Goal: Contribute content: Contribute content

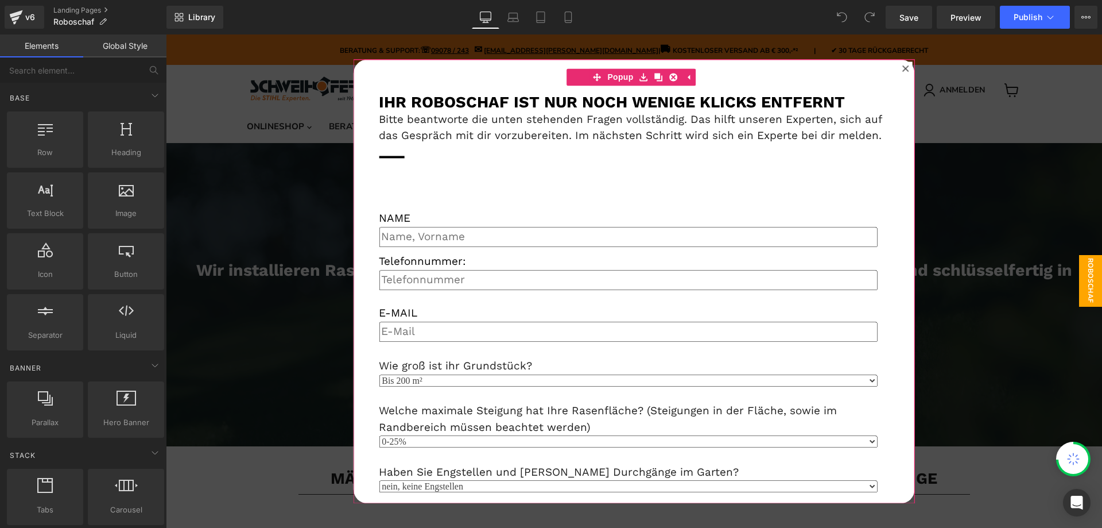
click at [902, 69] on icon at bounding box center [905, 68] width 6 height 6
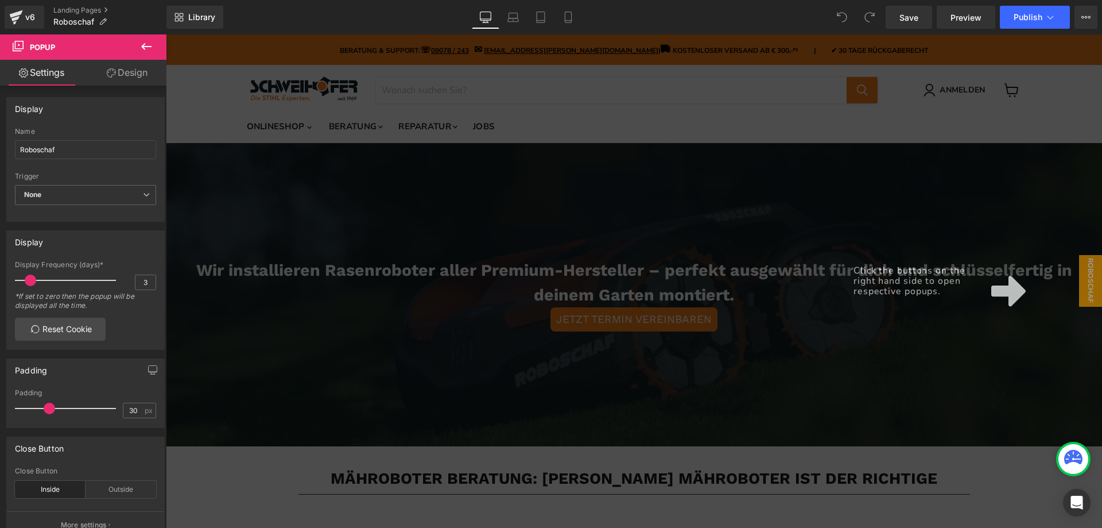
scroll to position [57, 0]
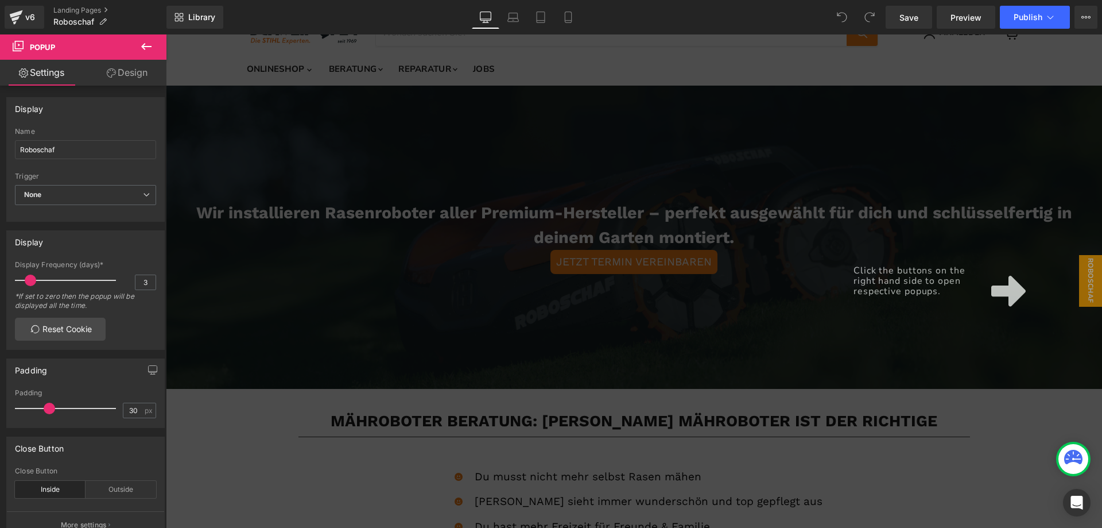
click at [819, 153] on div "Click the buttons on the right hand side to open respective popups." at bounding box center [634, 280] width 936 height 493
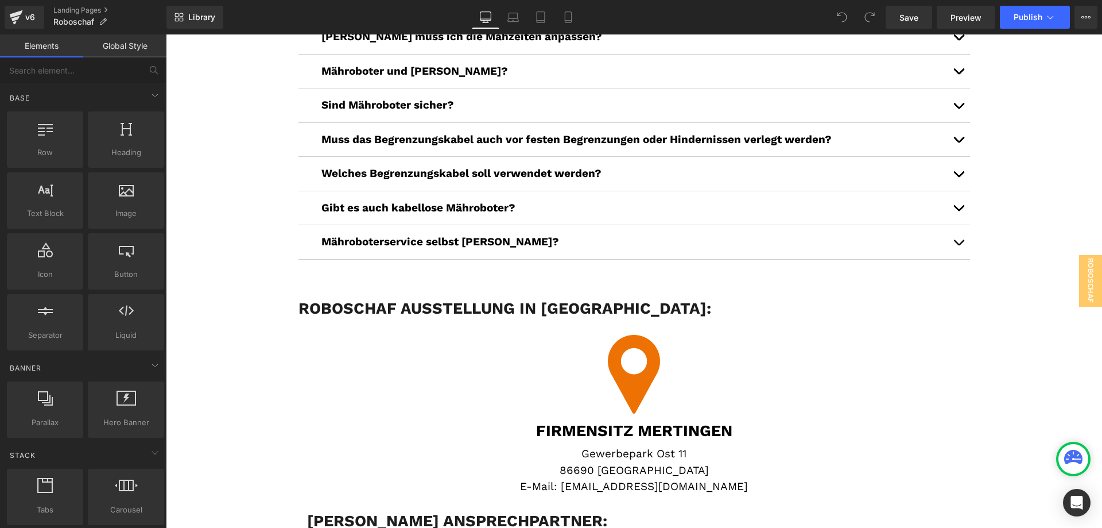
scroll to position [2870, 0]
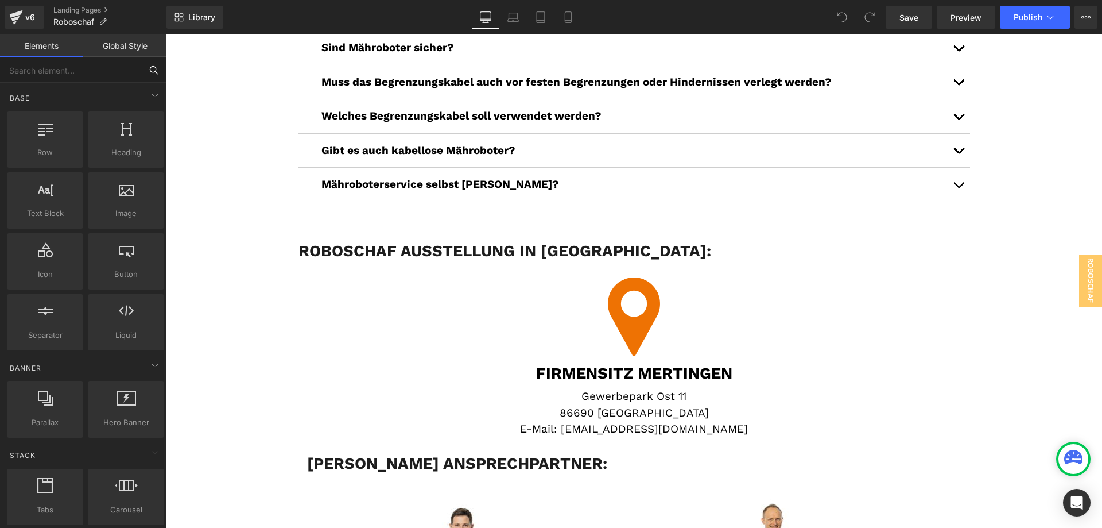
click at [87, 71] on input "text" at bounding box center [70, 69] width 141 height 25
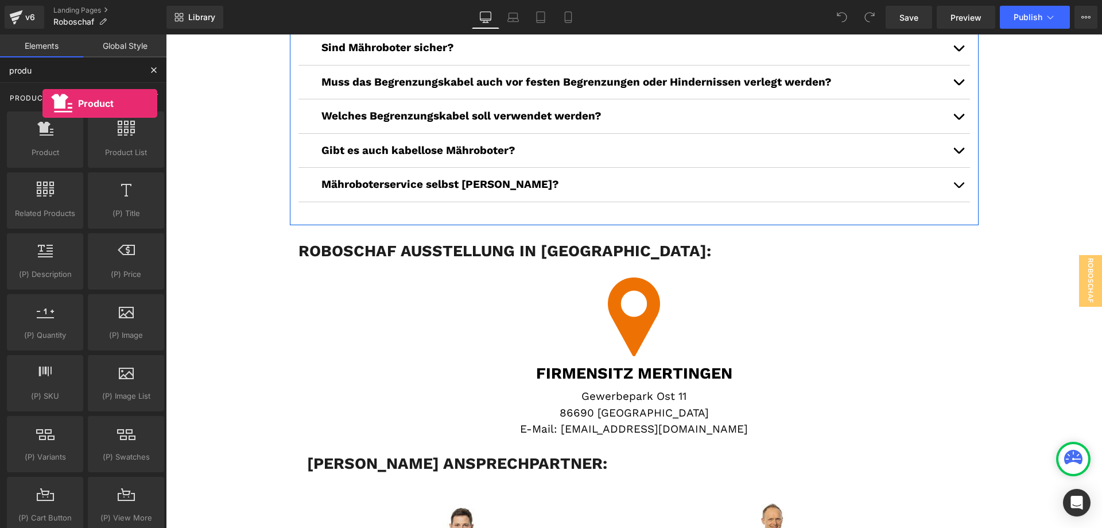
drag, startPoint x: 49, startPoint y: 145, endPoint x: 38, endPoint y: 103, distance: 43.3
click at [38, 103] on div "Product Product products, goods, sells Product List products, lists, collection…" at bounding box center [86, 339] width 162 height 513
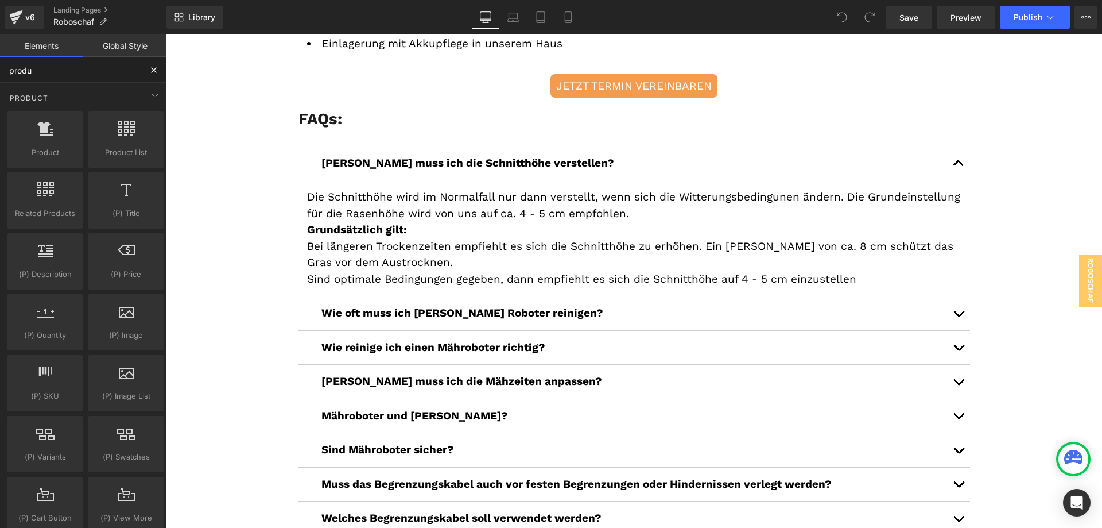
scroll to position [2411, 0]
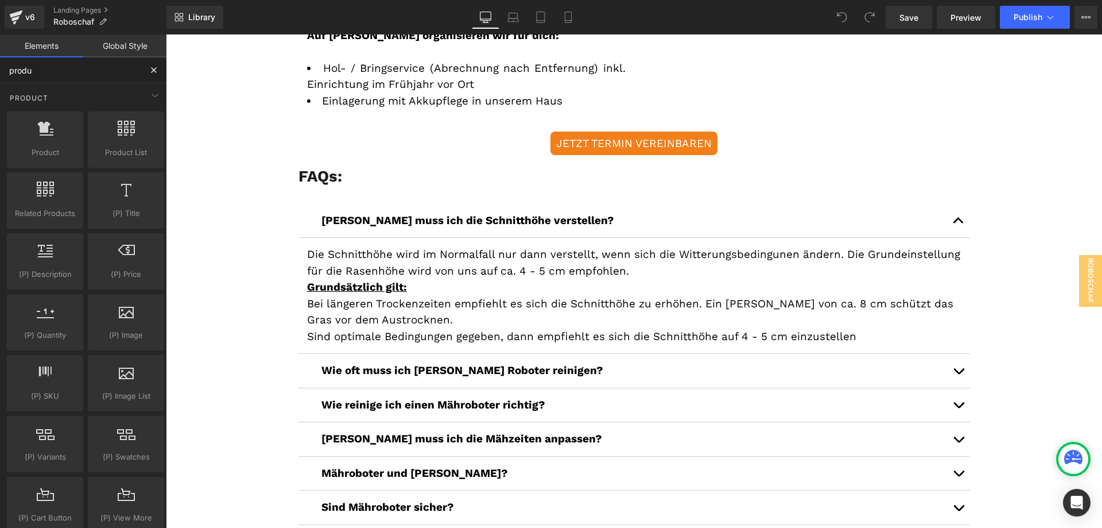
type input "produ"
click at [328, 161] on div "FAQs: Text Block [PERSON_NAME] muss ich die Schnitthöhe verstellen? Text Block …" at bounding box center [634, 422] width 689 height 523
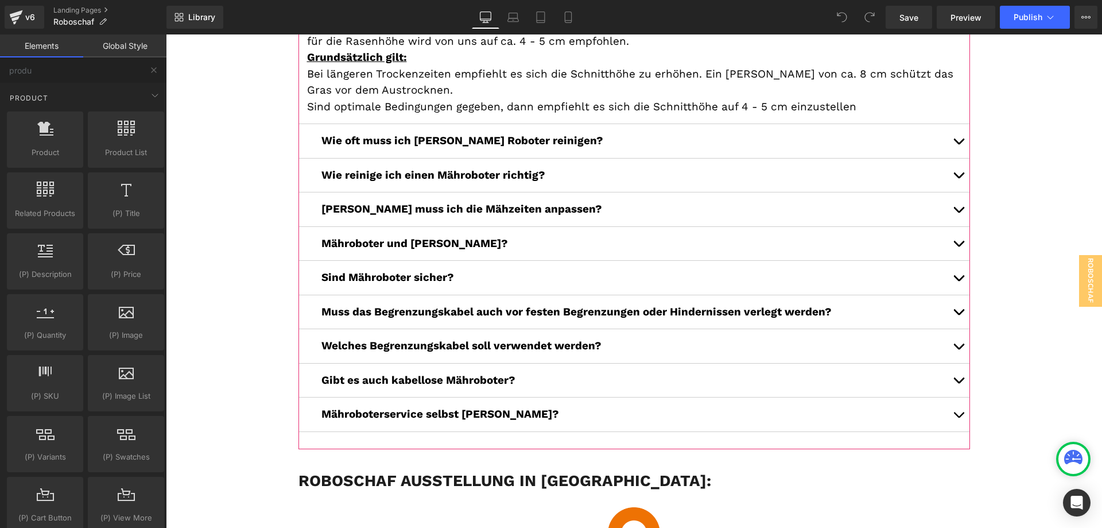
scroll to position [2870, 0]
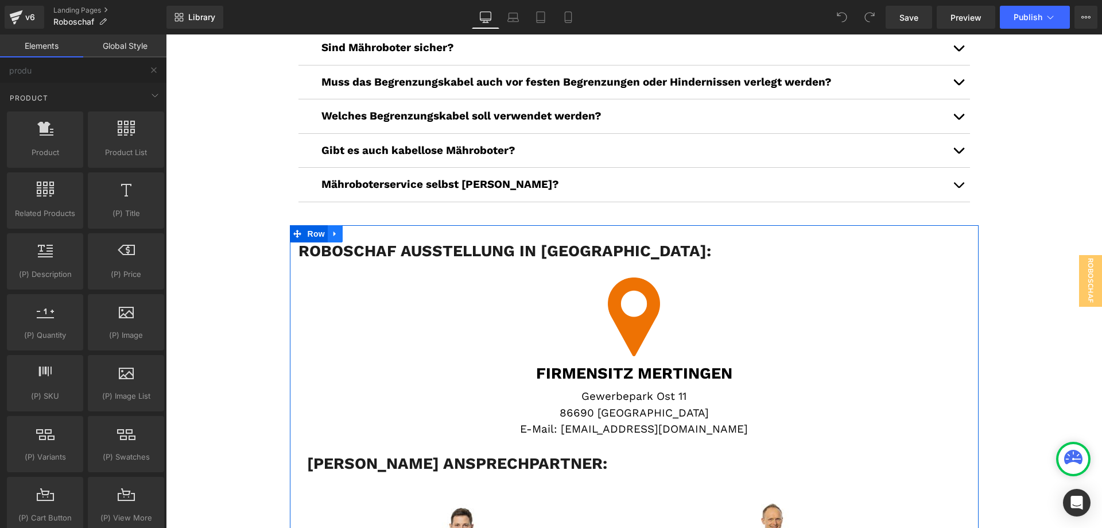
click at [332, 229] on icon "Main content" at bounding box center [335, 233] width 8 height 9
click at [346, 230] on icon "Main content" at bounding box center [350, 234] width 8 height 8
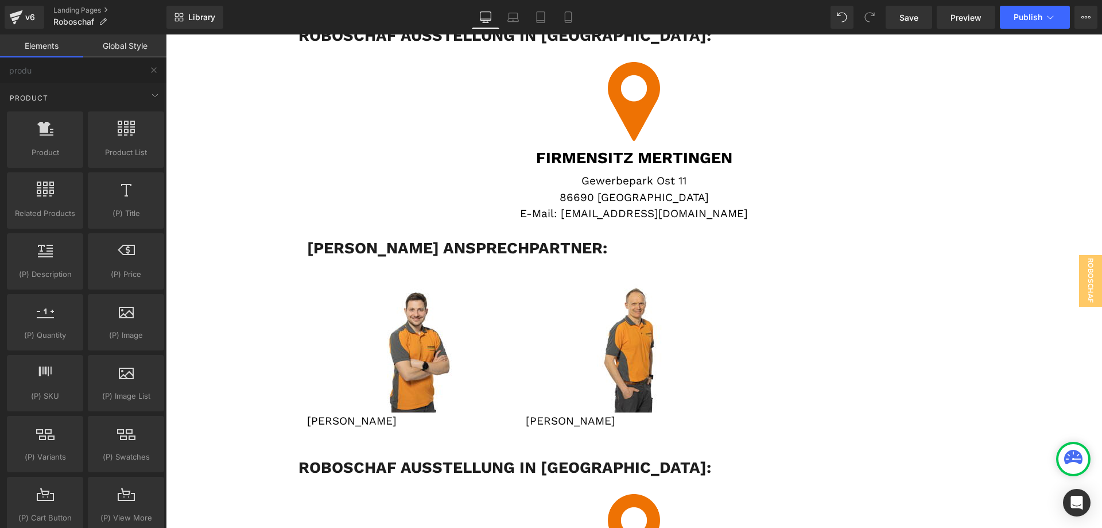
scroll to position [2970, 0]
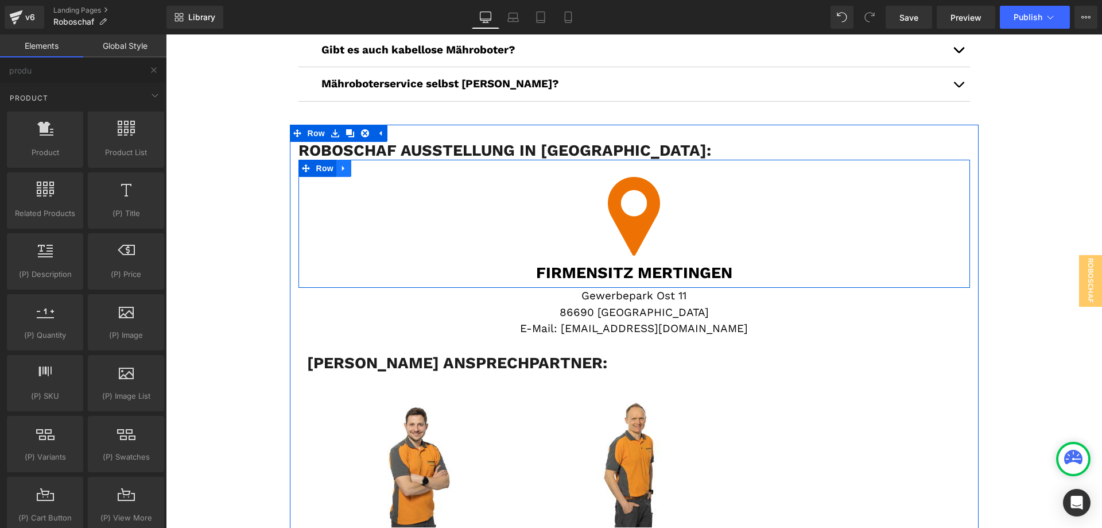
click at [341, 164] on icon "Main content" at bounding box center [344, 168] width 8 height 9
click at [370, 164] on icon "Main content" at bounding box center [374, 168] width 8 height 9
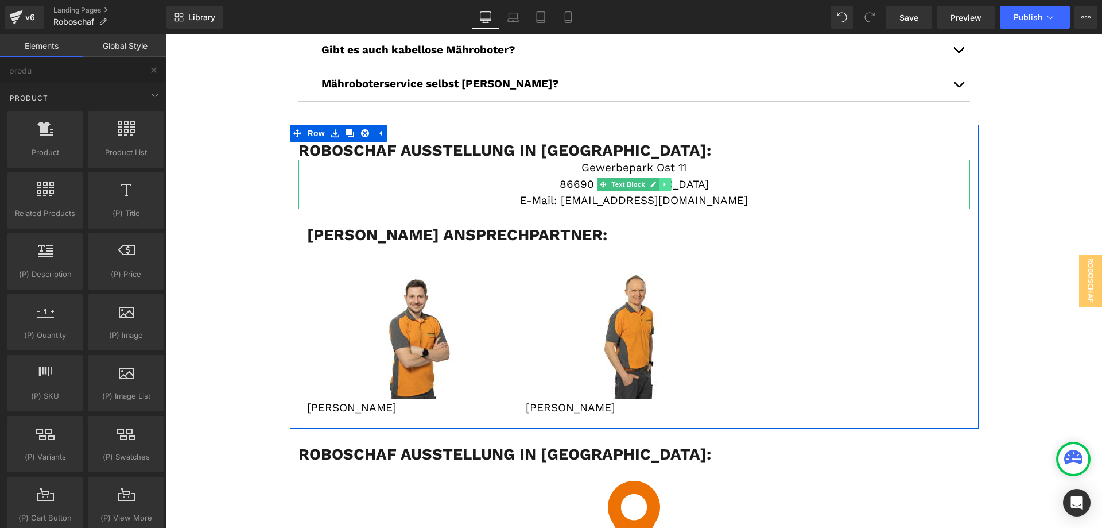
click at [663, 181] on icon "Main content" at bounding box center [665, 184] width 6 height 7
click at [668, 181] on icon "Main content" at bounding box center [671, 184] width 6 height 6
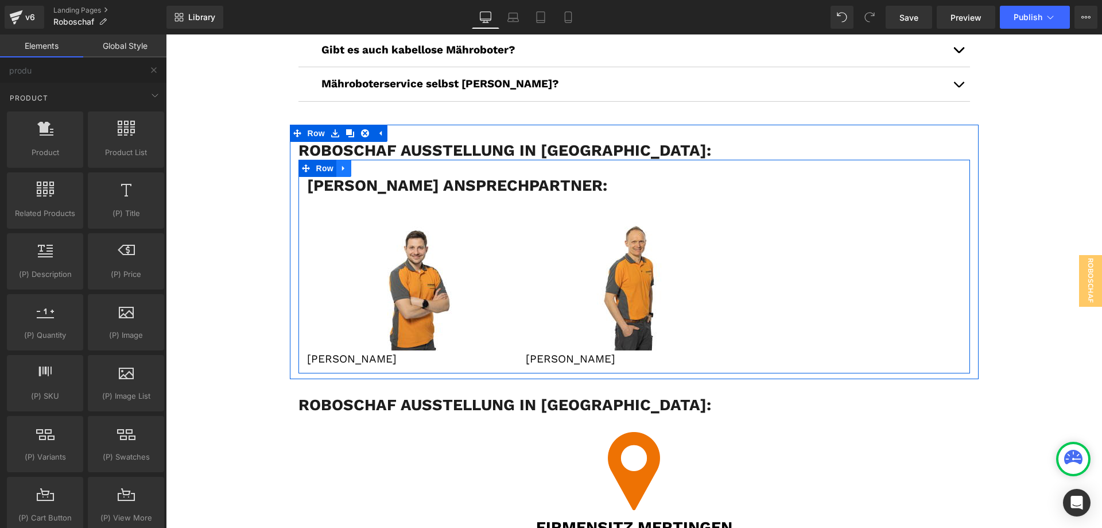
click at [342, 166] on icon "Main content" at bounding box center [343, 168] width 2 height 5
click at [370, 164] on icon "Main content" at bounding box center [374, 168] width 8 height 8
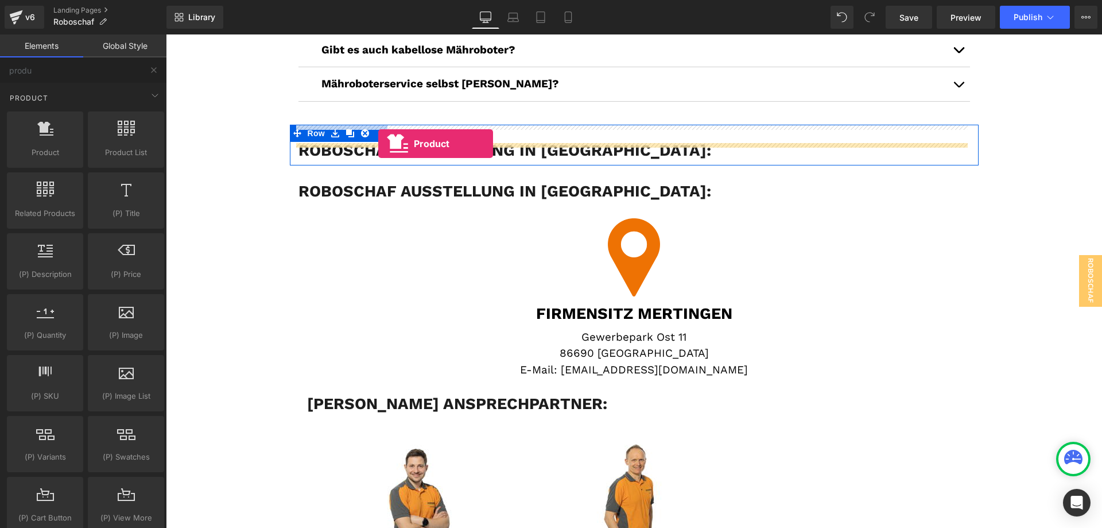
drag, startPoint x: 223, startPoint y: 170, endPoint x: 378, endPoint y: 144, distance: 157.8
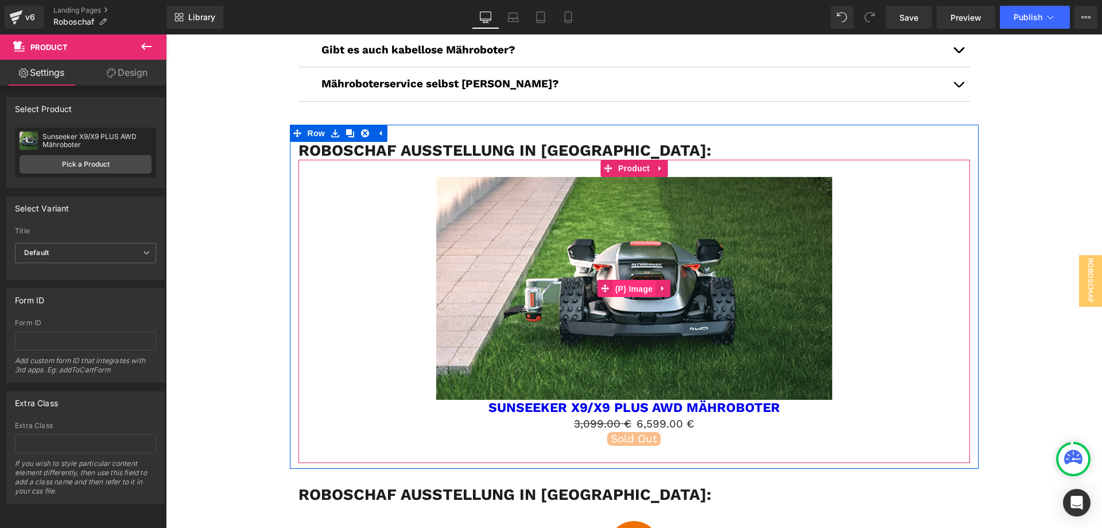
click at [639, 280] on span "(P) Image" at bounding box center [634, 288] width 44 height 17
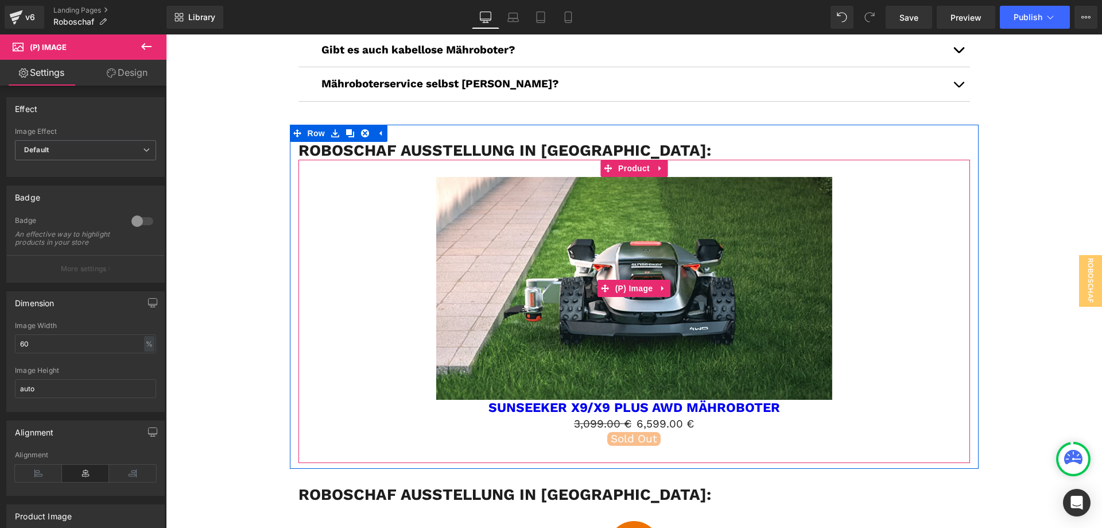
click at [633, 204] on img "Main content" at bounding box center [634, 288] width 396 height 223
click at [638, 160] on span "Product" at bounding box center [633, 168] width 37 height 17
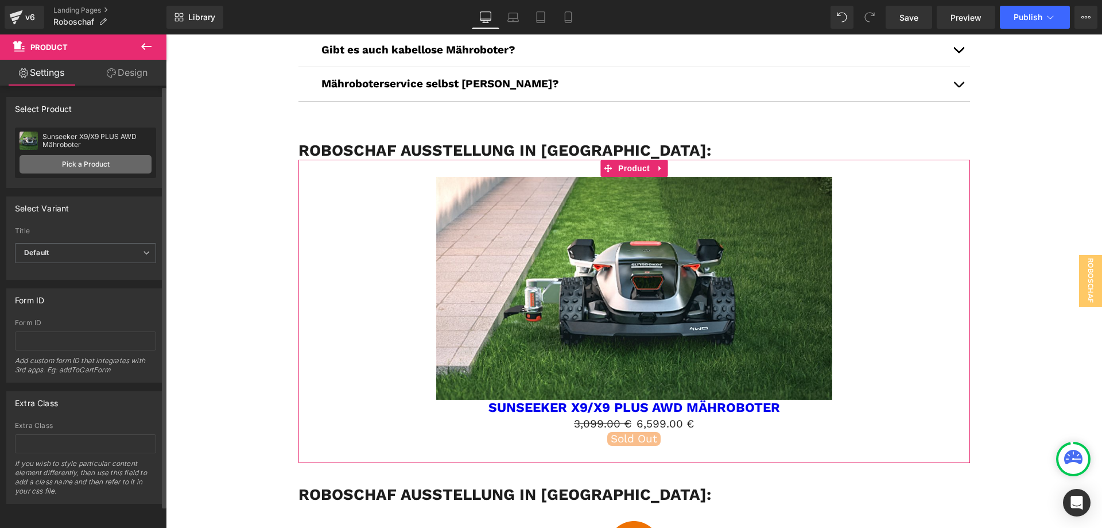
click at [107, 161] on link "Pick a Product" at bounding box center [86, 164] width 132 height 18
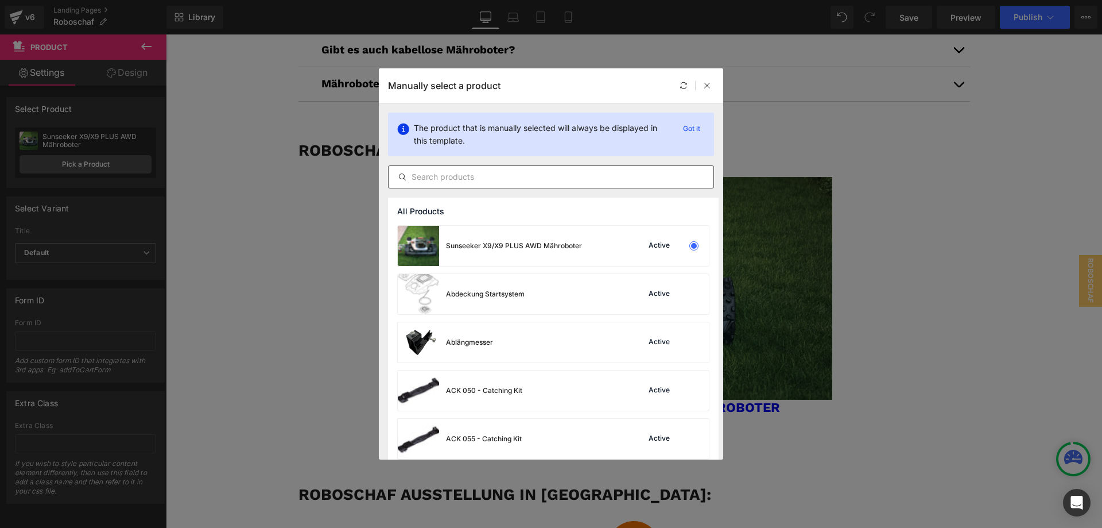
click at [481, 180] on input "text" at bounding box center [551, 177] width 325 height 14
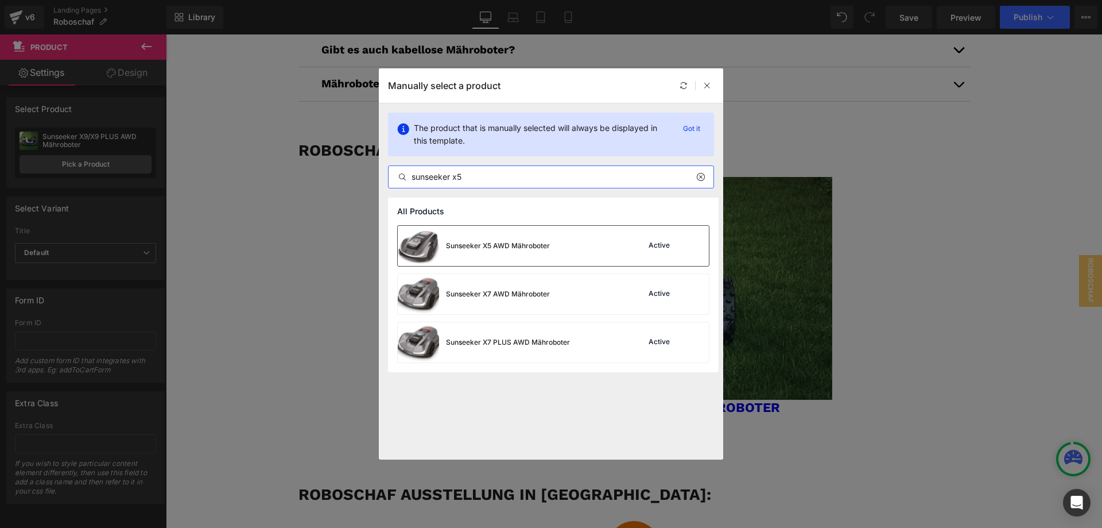
type input "sunseeker x5"
click at [565, 242] on div "Sunseeker X5 AWD Mähroboter Active" at bounding box center [553, 246] width 311 height 40
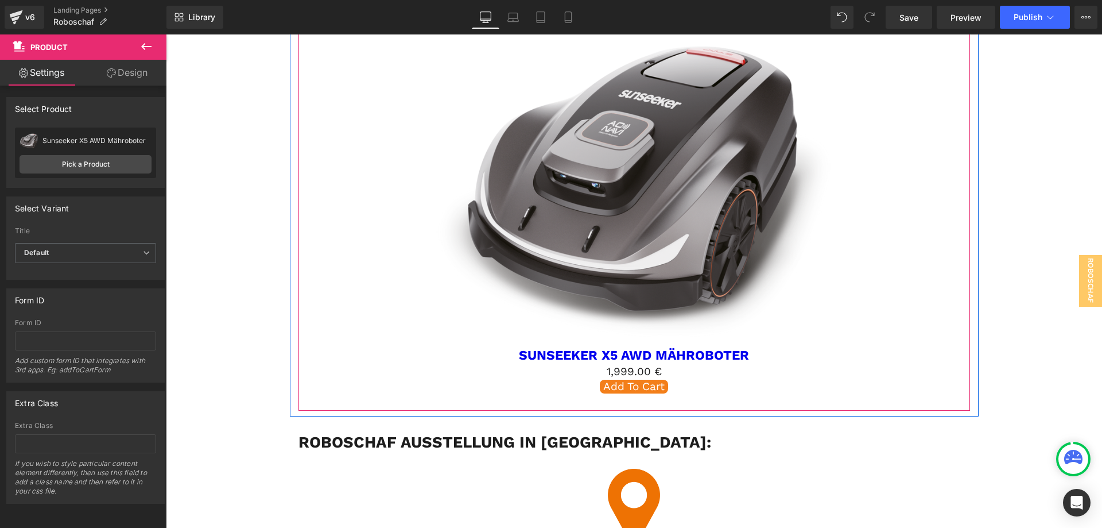
scroll to position [3085, 0]
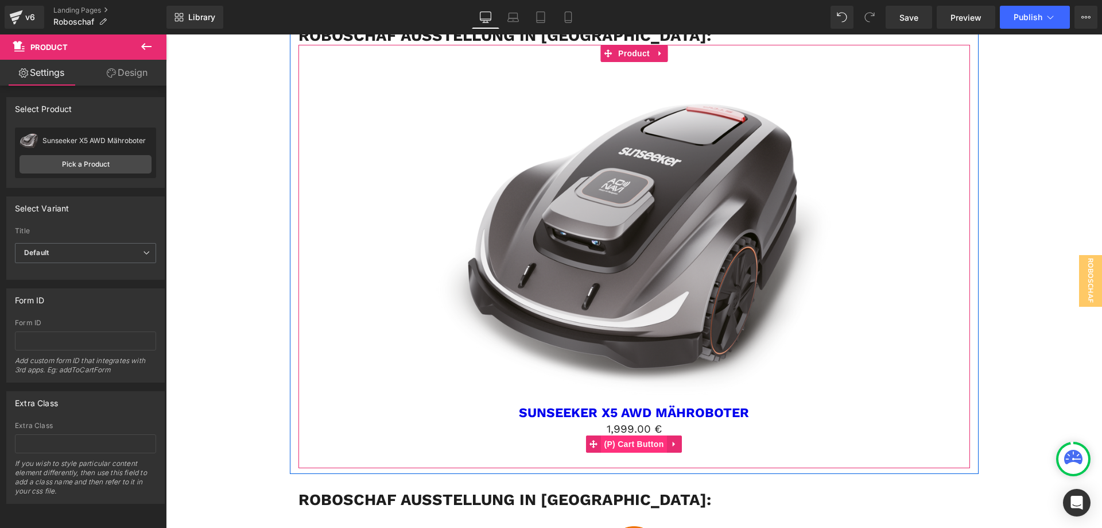
click at [631, 435] on span "(P) Cart Button" at bounding box center [633, 443] width 65 height 17
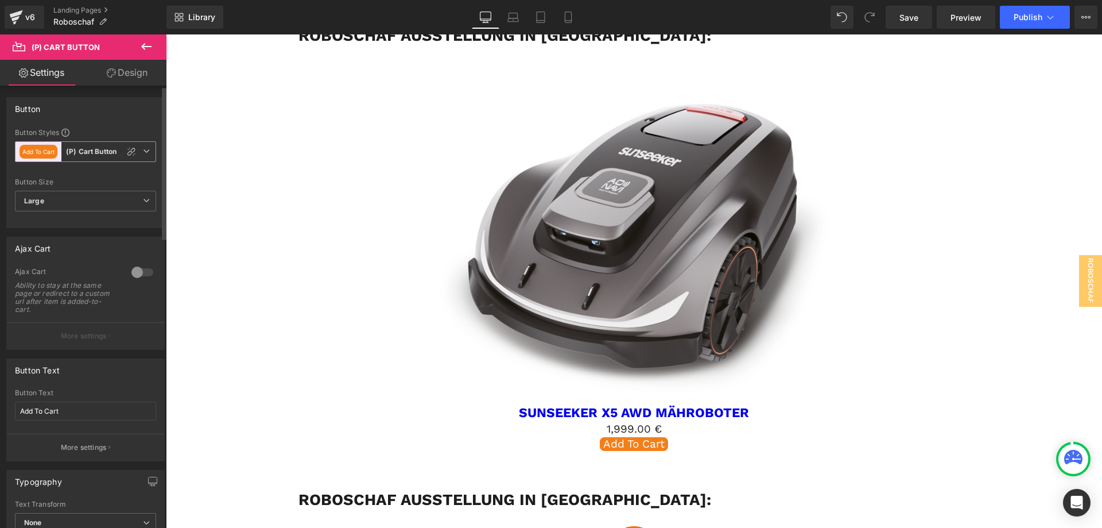
click at [102, 152] on b "(P) Cart Button" at bounding box center [91, 152] width 51 height 10
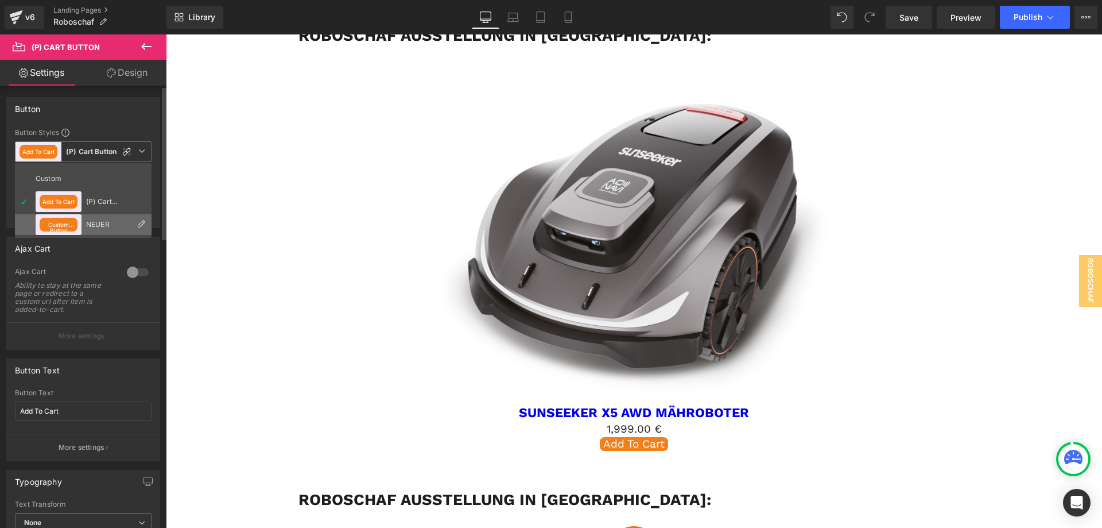
click at [108, 220] on div "NEUER" at bounding box center [108, 224] width 45 height 8
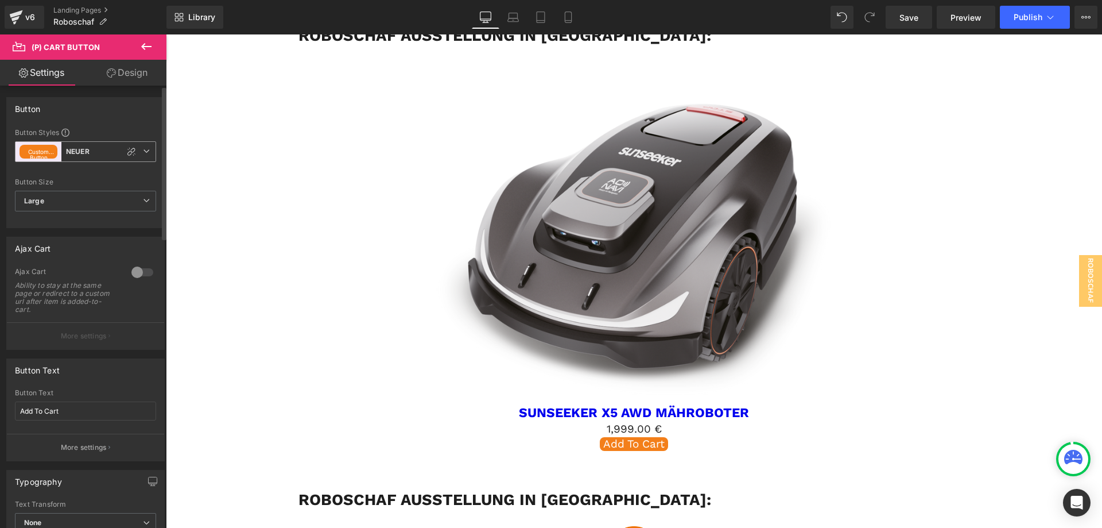
click at [91, 152] on span "Custom Button NEUER" at bounding box center [85, 151] width 141 height 21
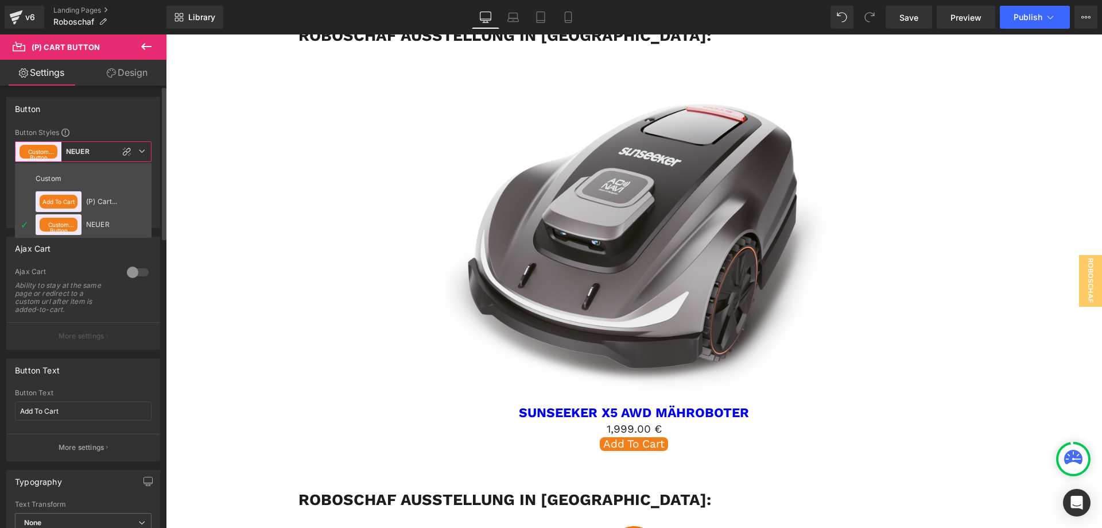
click at [95, 150] on span "Custom Button NEUER" at bounding box center [83, 151] width 137 height 21
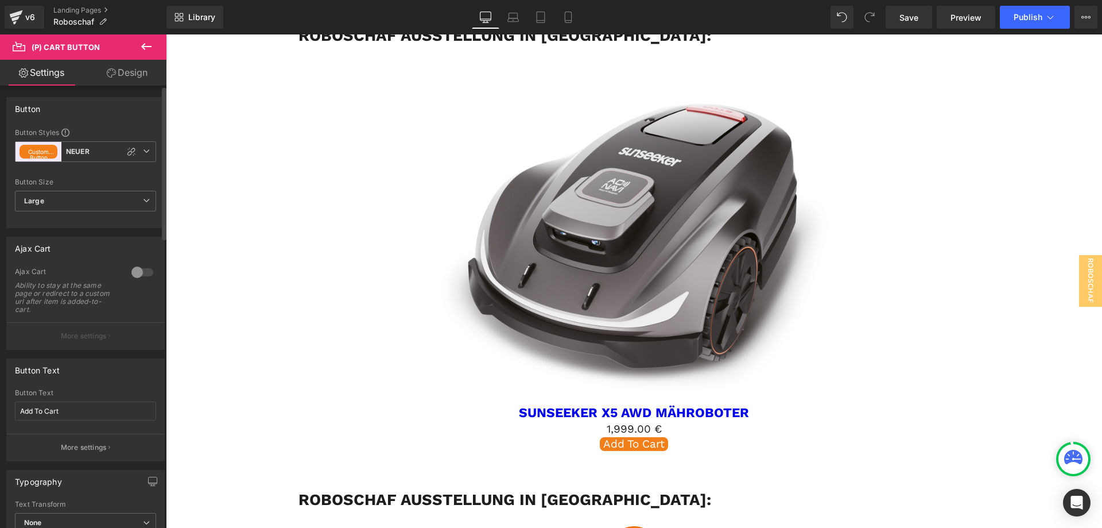
click at [145, 117] on div "Button" at bounding box center [85, 109] width 157 height 22
click at [87, 416] on input "Add To Cart" at bounding box center [85, 410] width 141 height 19
drag, startPoint x: 83, startPoint y: 412, endPoint x: 0, endPoint y: 397, distance: 84.0
click at [0, 397] on div "Button Text Add To Cart Button Text Add To Cart More settings" at bounding box center [86, 405] width 172 height 111
type input "In den Warenkorb"
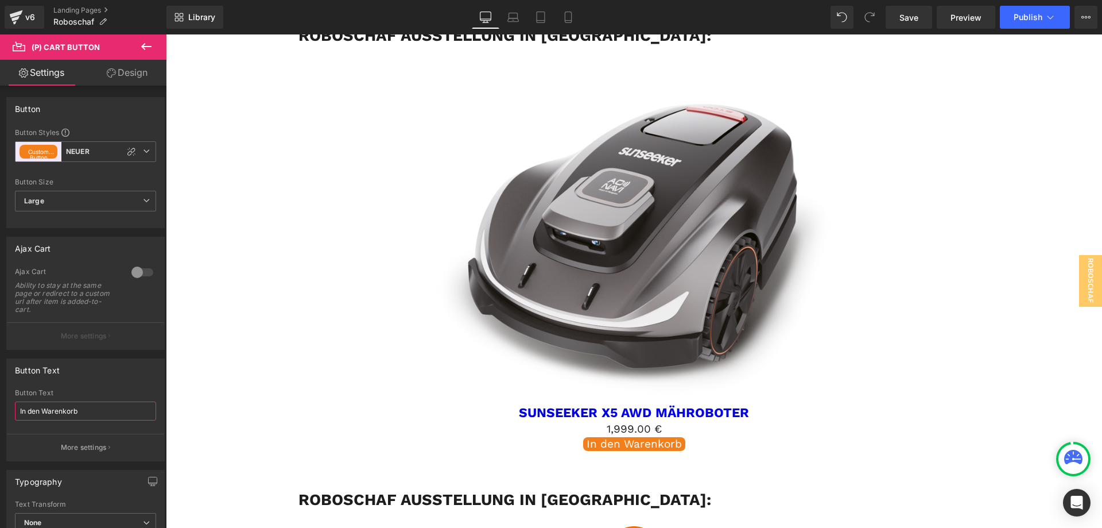
scroll to position [2913, 0]
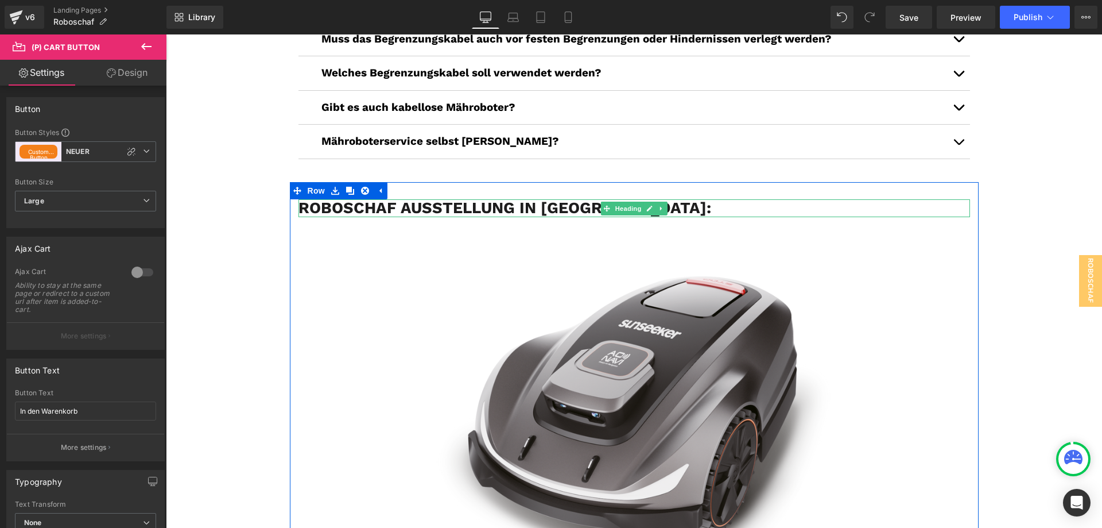
click at [443, 199] on h3 "Roboschaf Ausstellung in [GEOGRAPHIC_DATA]:" at bounding box center [634, 208] width 672 height 18
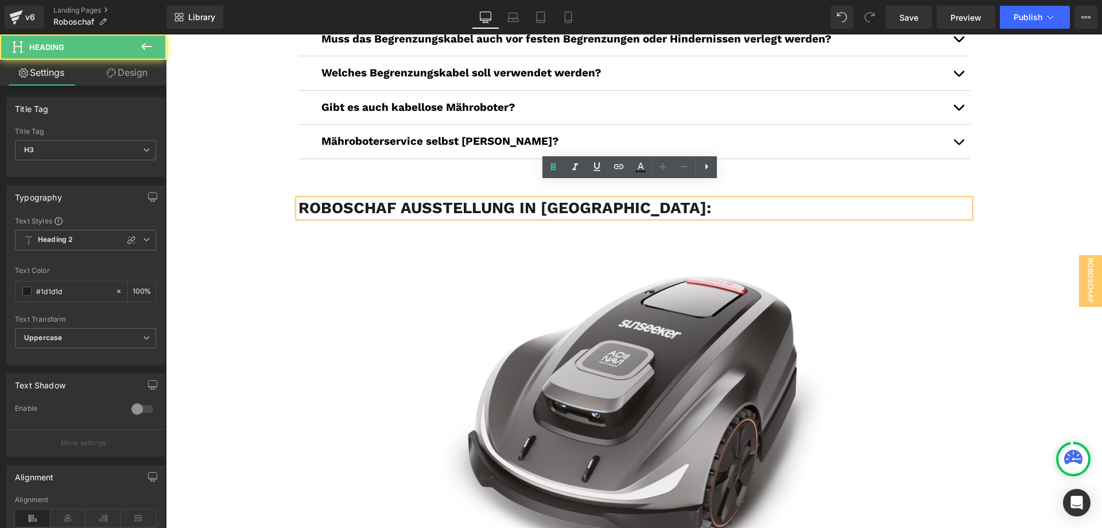
click at [468, 199] on h3 "Roboschaf Ausstellung in [GEOGRAPHIC_DATA]:" at bounding box center [634, 208] width 672 height 18
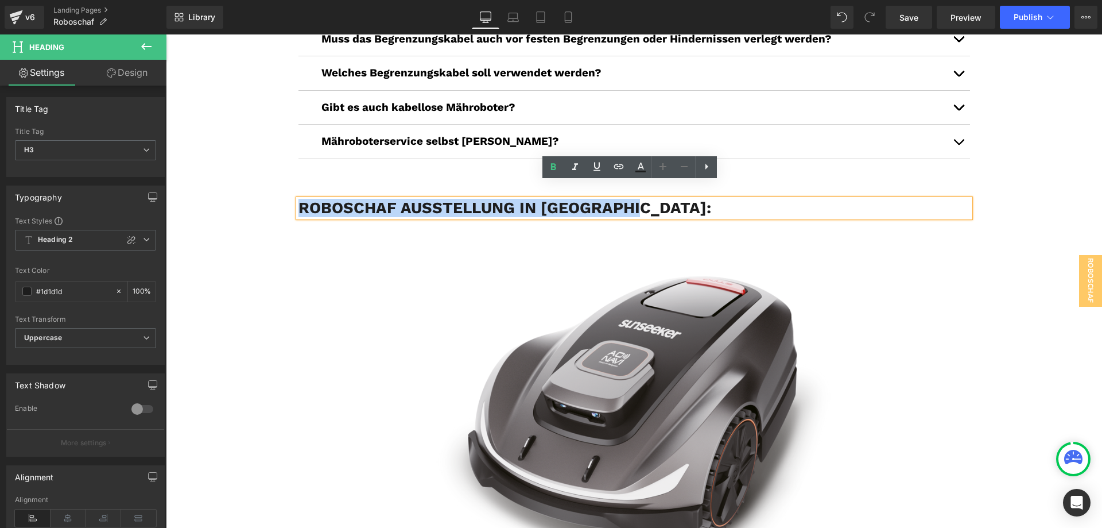
drag, startPoint x: 631, startPoint y: 191, endPoint x: 299, endPoint y: 188, distance: 332.4
click at [299, 199] on h3 "Roboschaf Ausstellung in [GEOGRAPHIC_DATA]:" at bounding box center [634, 208] width 672 height 18
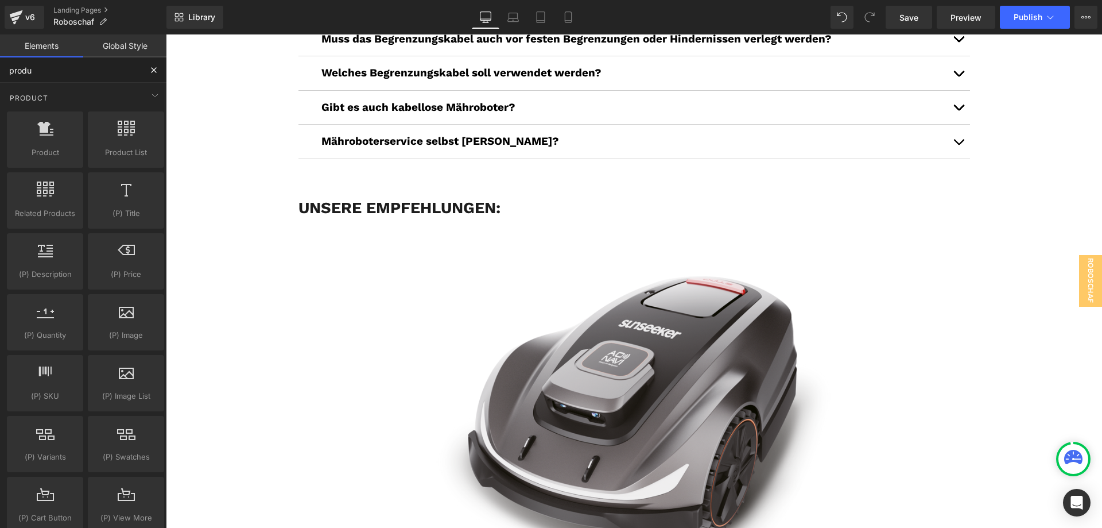
click at [96, 68] on input "produ" at bounding box center [70, 69] width 141 height 25
type input "p"
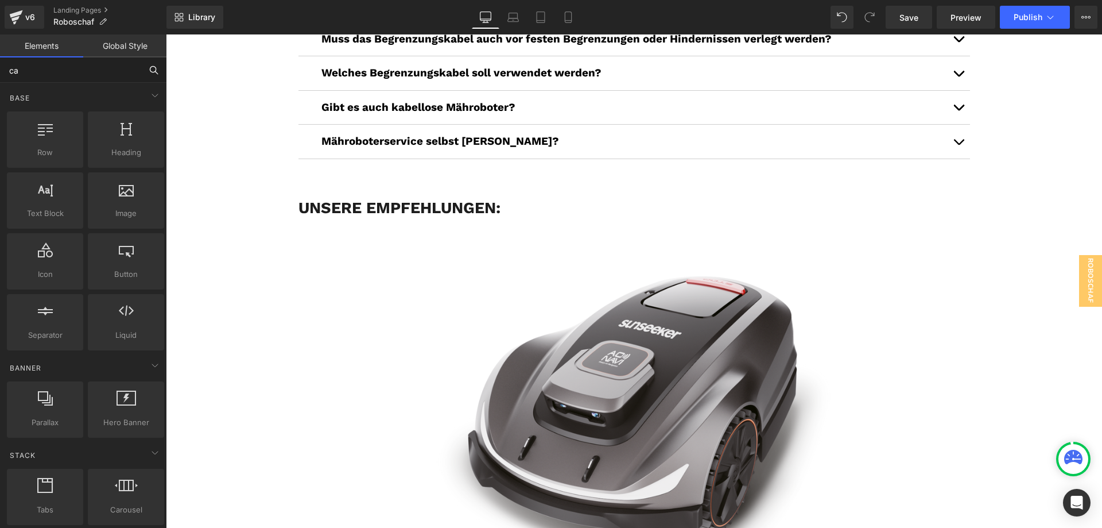
type input "car"
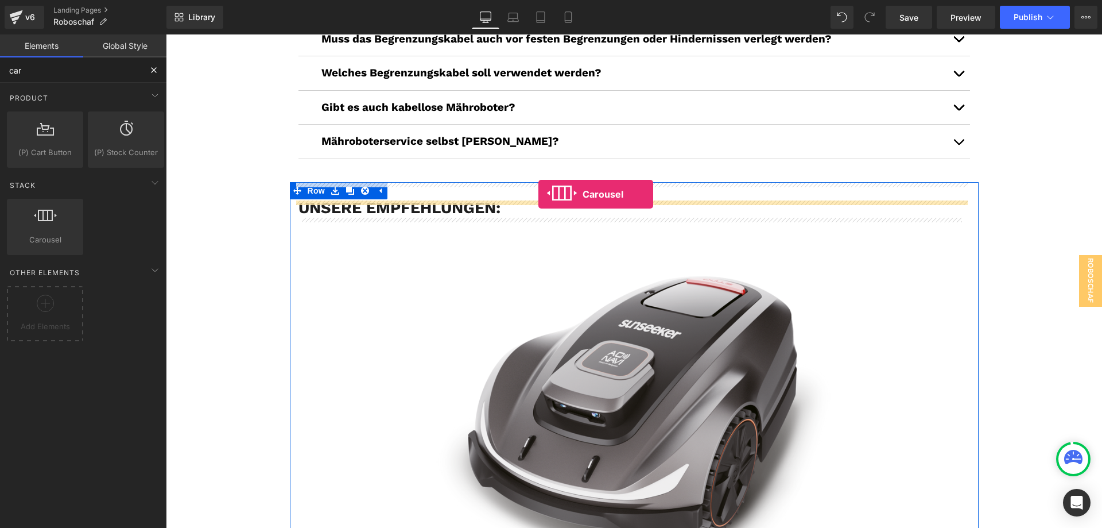
drag, startPoint x: 195, startPoint y: 261, endPoint x: 538, endPoint y: 194, distance: 349.7
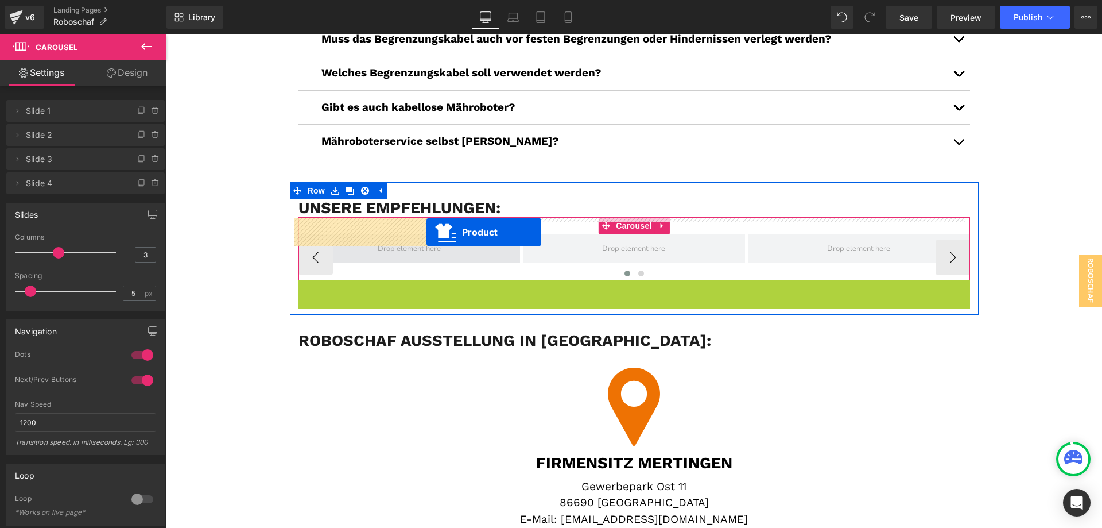
drag, startPoint x: 632, startPoint y: 273, endPoint x: 426, endPoint y: 232, distance: 209.5
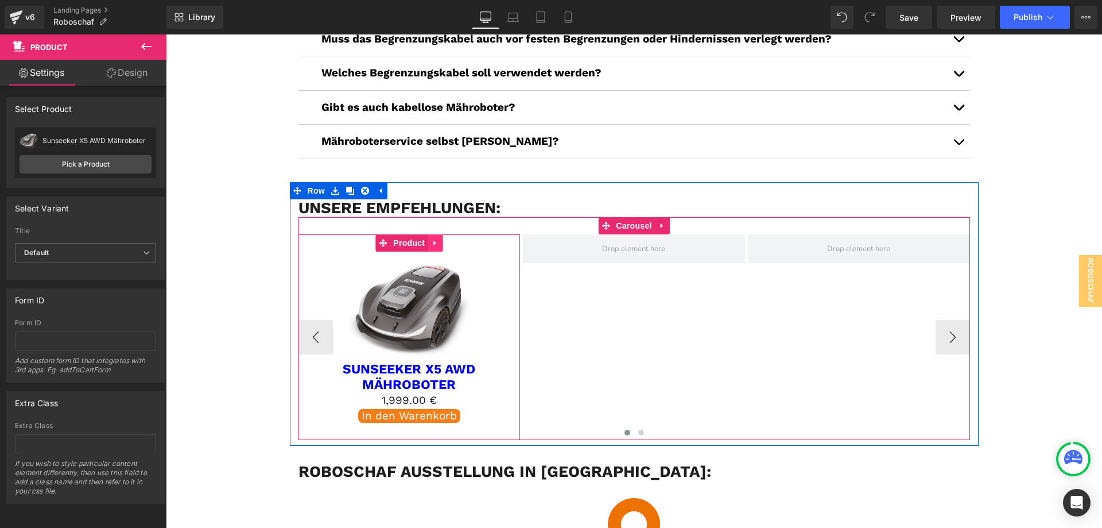
click at [435, 239] on icon "Main content" at bounding box center [435, 243] width 8 height 9
click at [424, 239] on icon "Main content" at bounding box center [428, 243] width 8 height 8
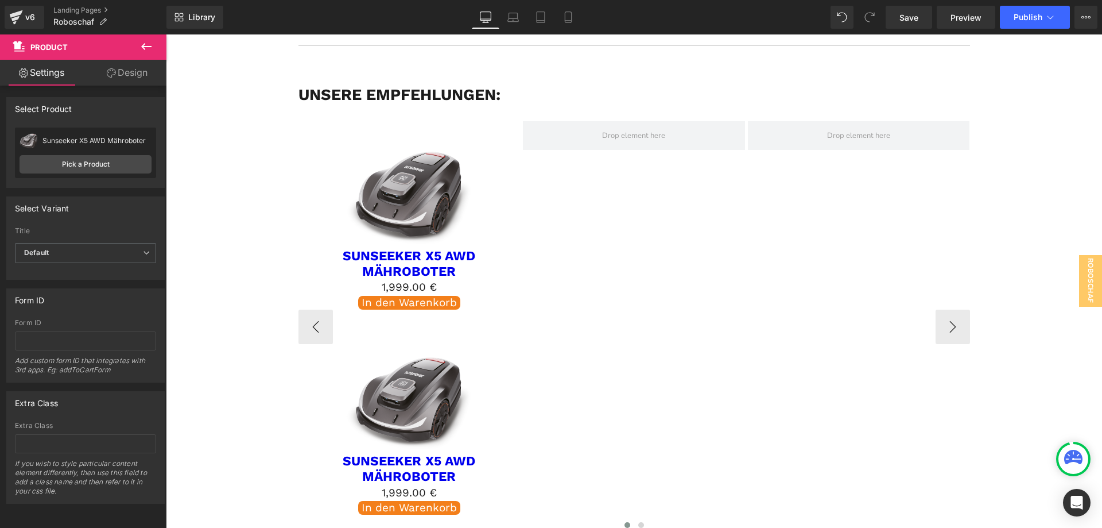
scroll to position [2911, 0]
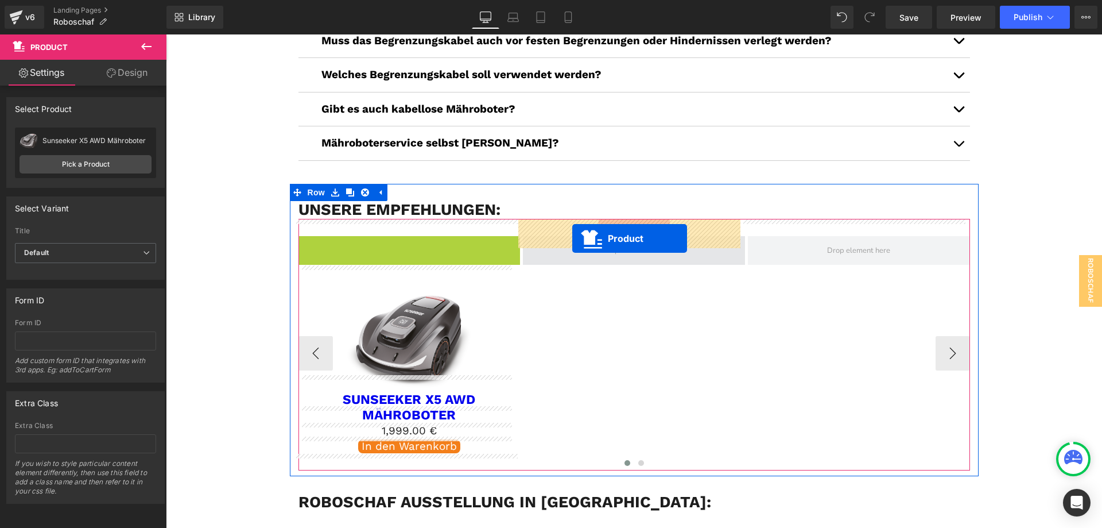
drag, startPoint x: 356, startPoint y: 228, endPoint x: 572, endPoint y: 238, distance: 216.1
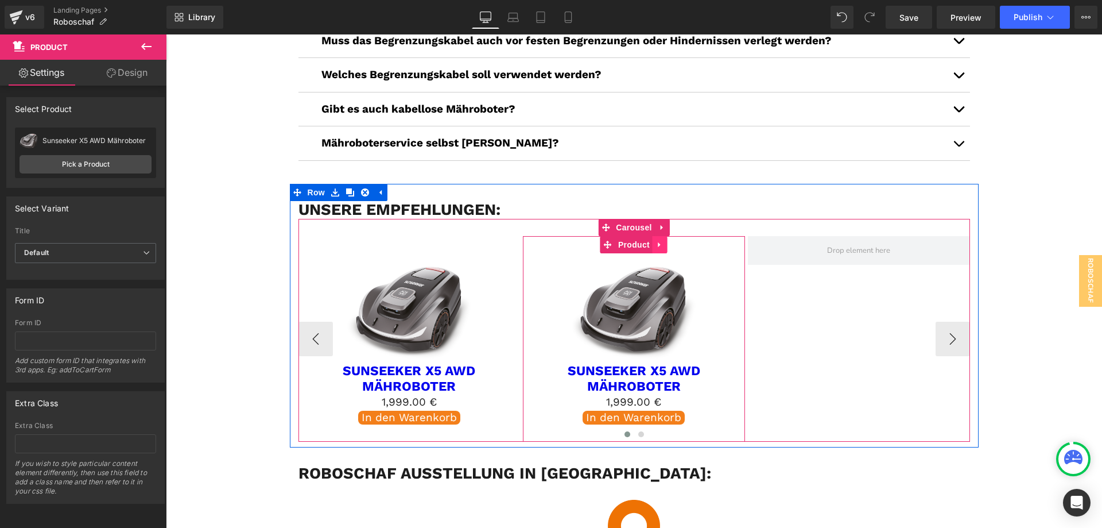
click at [658, 241] on icon "Main content" at bounding box center [660, 245] width 8 height 9
click at [650, 241] on icon "Main content" at bounding box center [653, 245] width 8 height 9
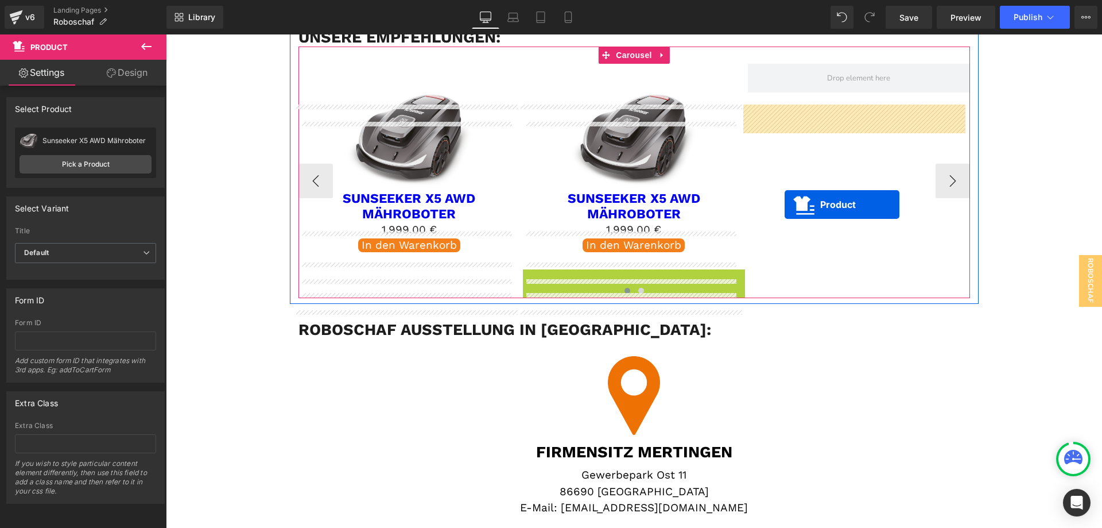
scroll to position [2969, 0]
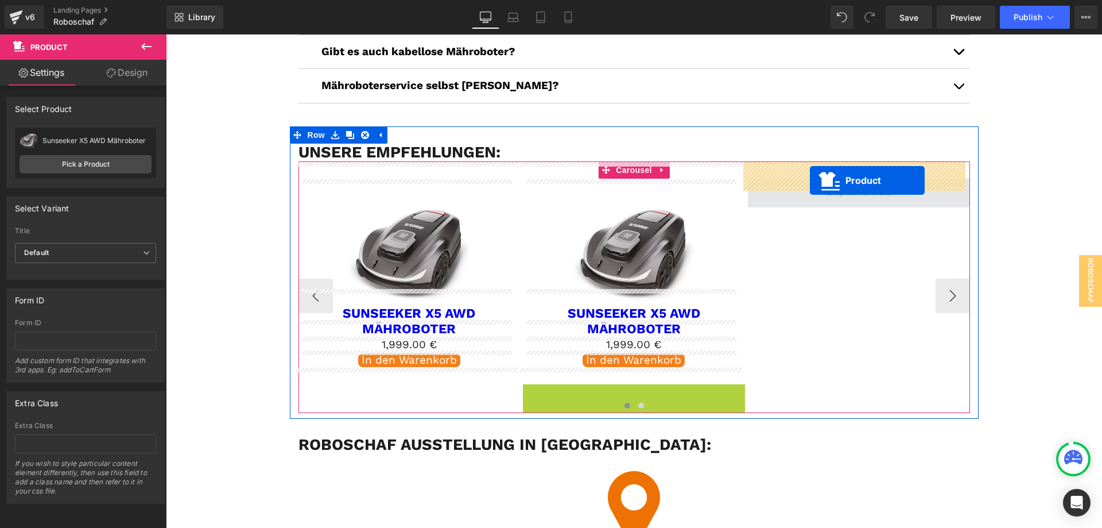
drag, startPoint x: 602, startPoint y: 264, endPoint x: 810, endPoint y: 180, distance: 224.1
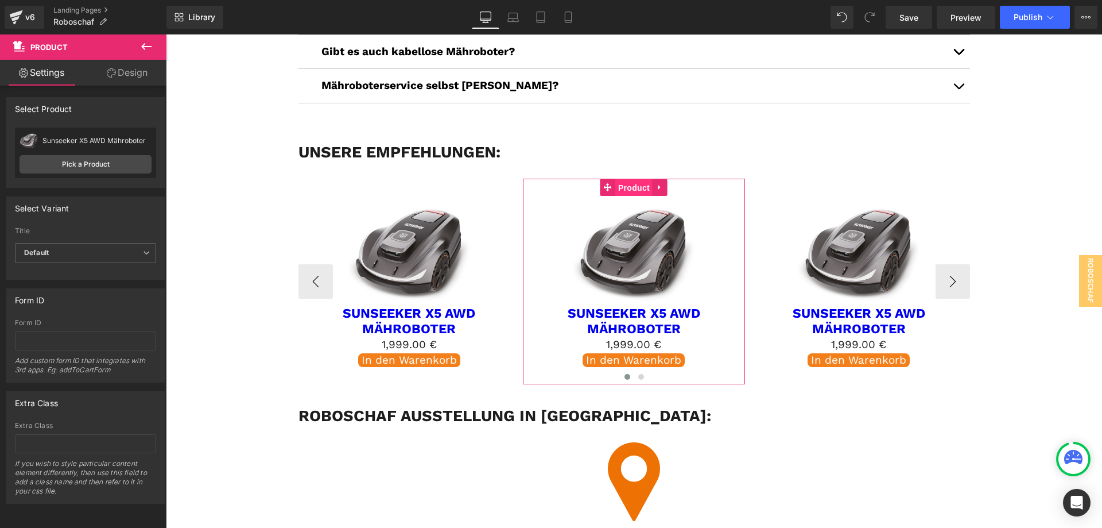
click at [604, 179] on link "Product" at bounding box center [626, 187] width 52 height 17
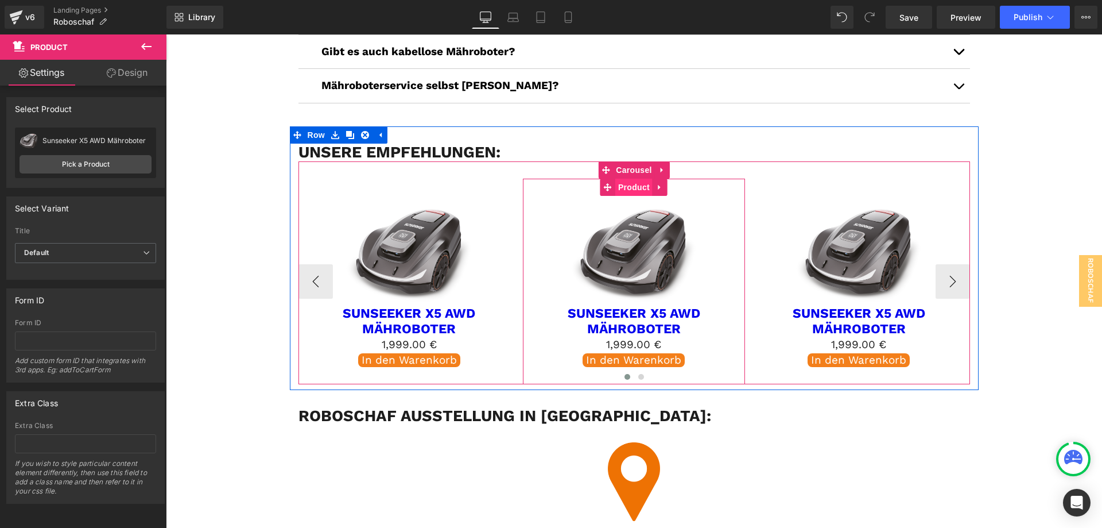
click at [630, 179] on span "Product" at bounding box center [633, 187] width 37 height 17
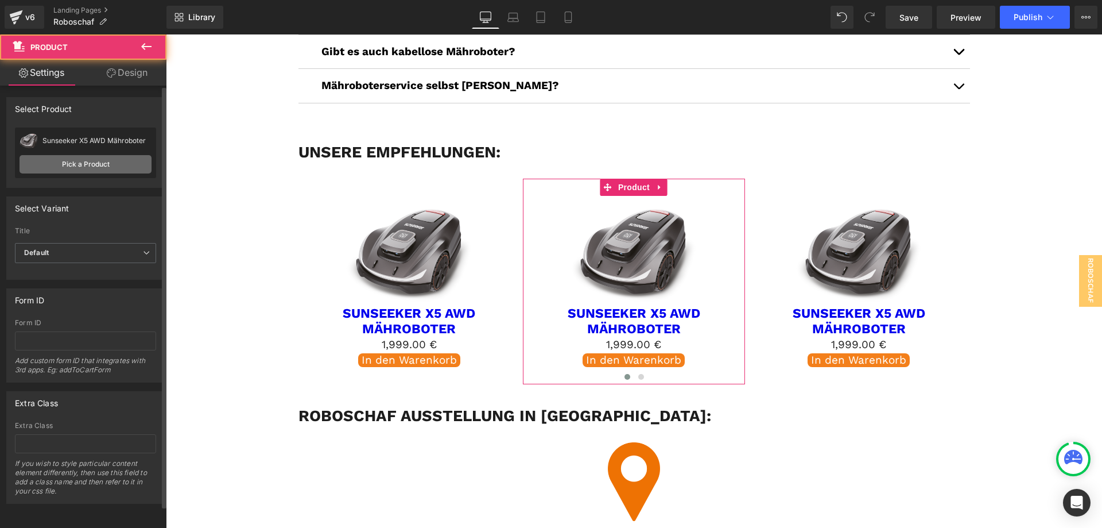
click at [134, 161] on link "Pick a Product" at bounding box center [86, 164] width 132 height 18
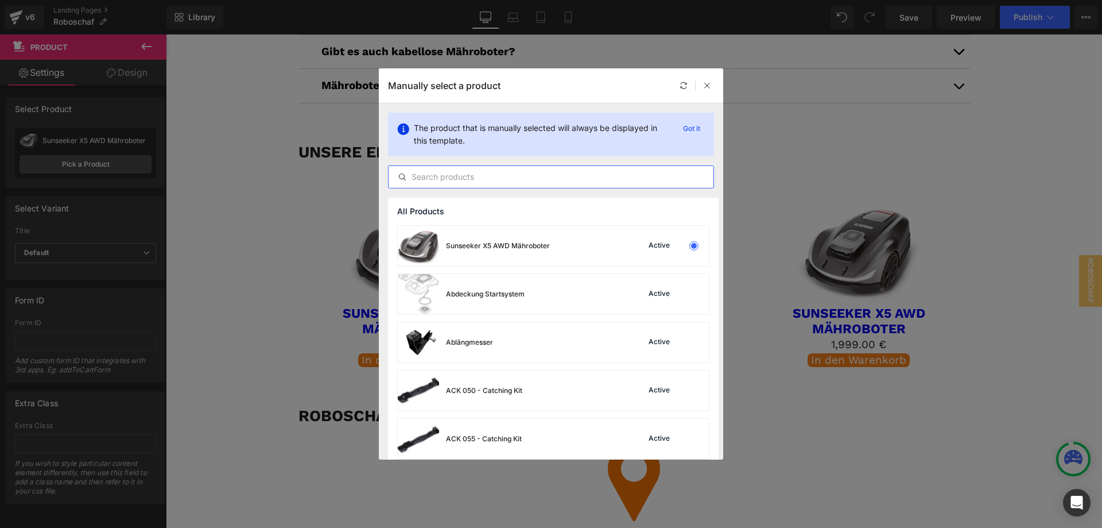
click at [521, 179] on input "text" at bounding box center [551, 177] width 325 height 14
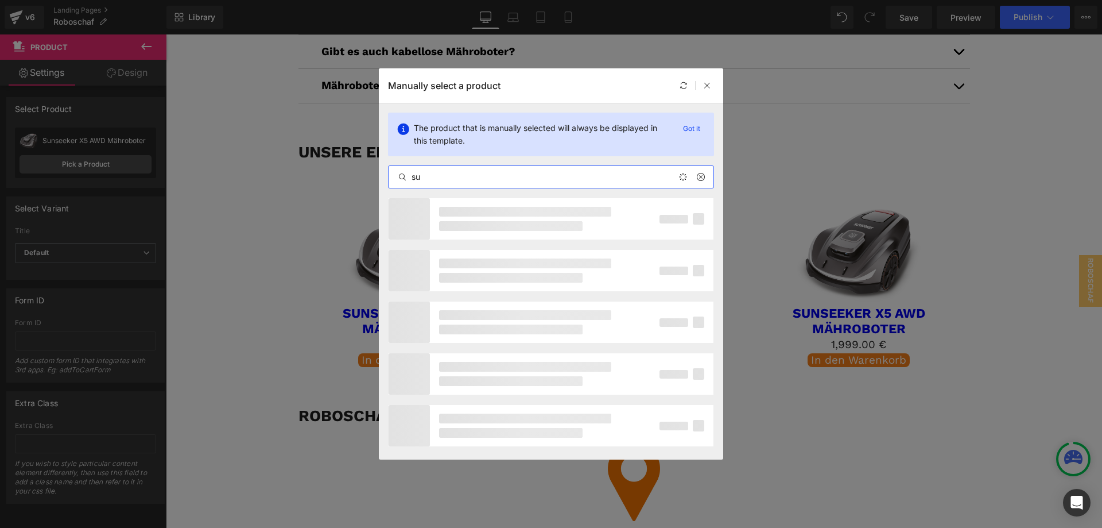
type input "s"
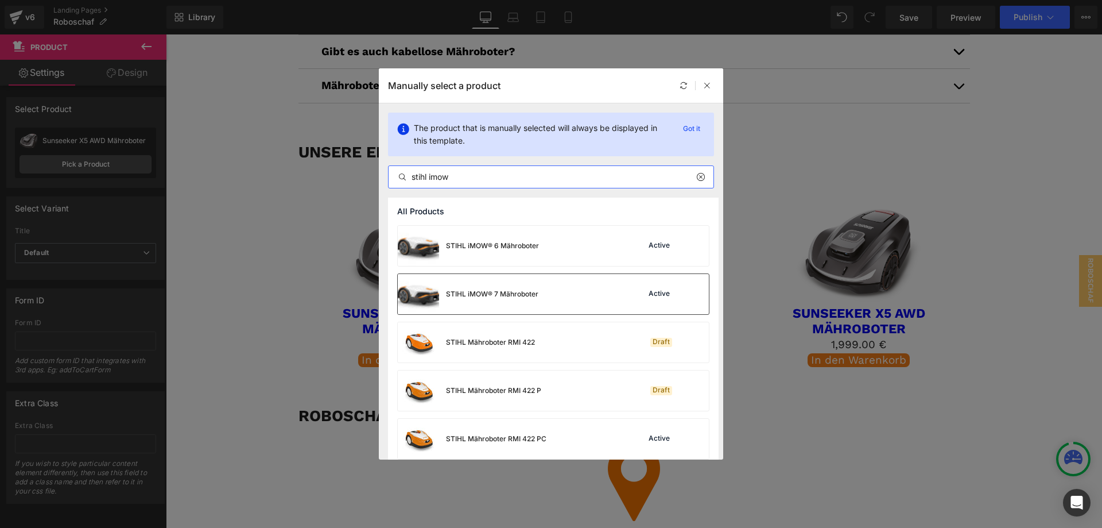
scroll to position [491, 0]
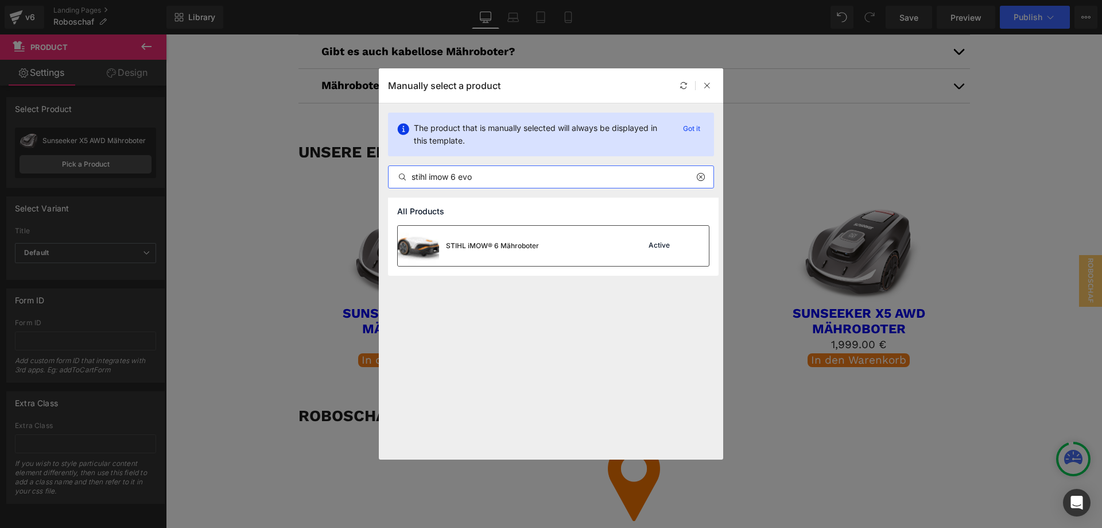
type input "stihl imow 6 evo"
click at [516, 239] on div "STIHL iMOW® 6 Mähroboter" at bounding box center [468, 246] width 141 height 40
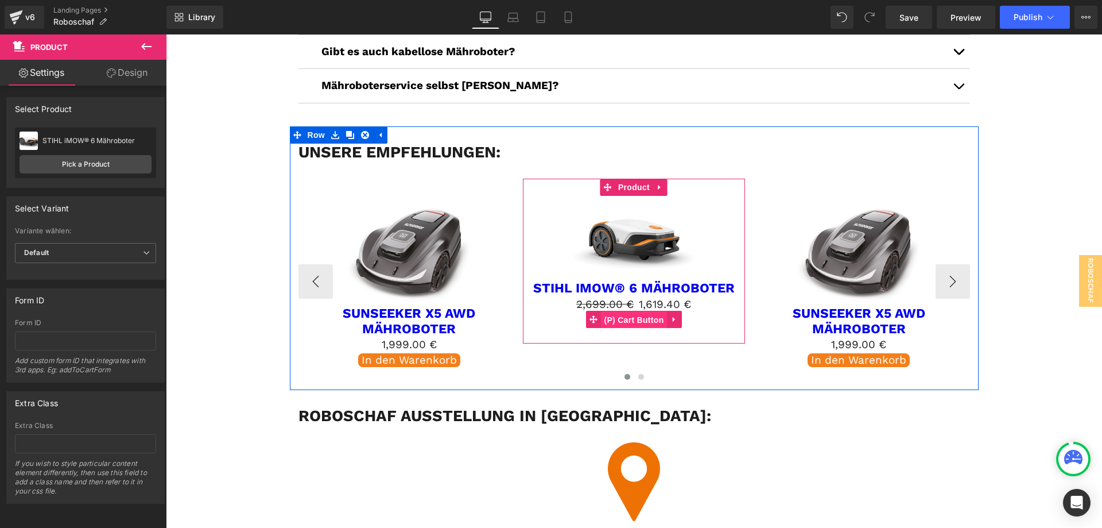
click at [631, 311] on span "(P) Cart Button" at bounding box center [633, 319] width 65 height 17
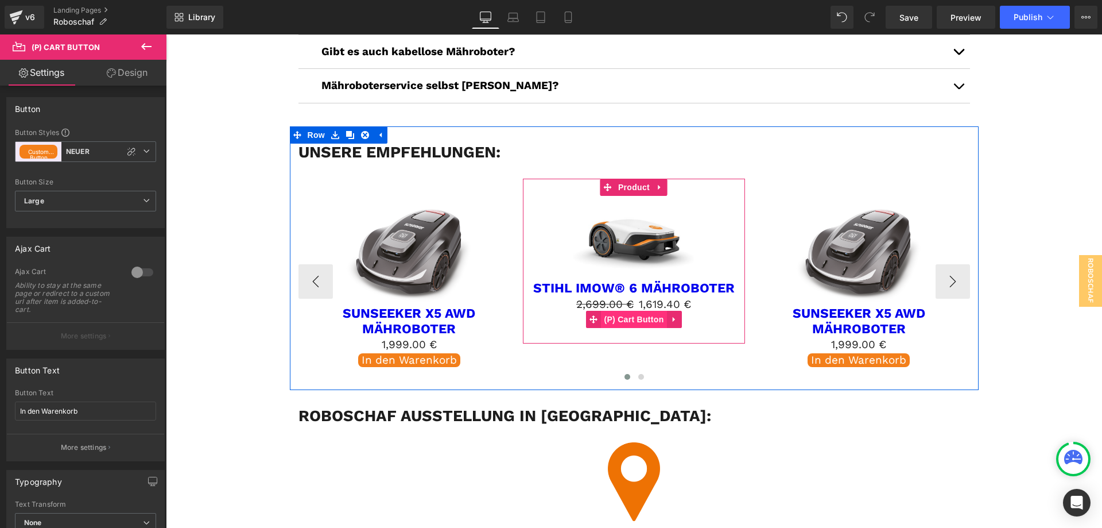
click at [627, 311] on span "(P) Cart Button" at bounding box center [633, 319] width 65 height 17
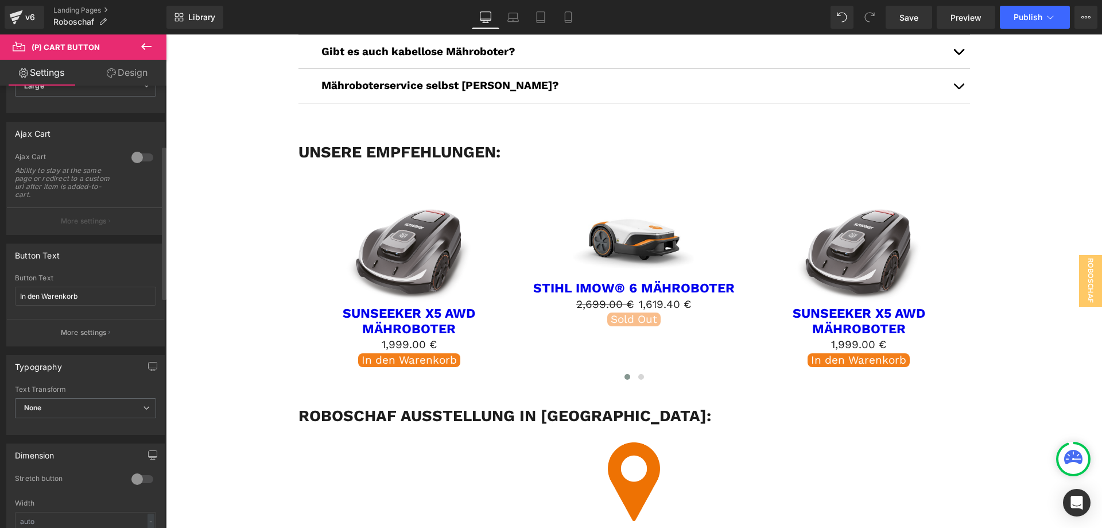
scroll to position [172, 0]
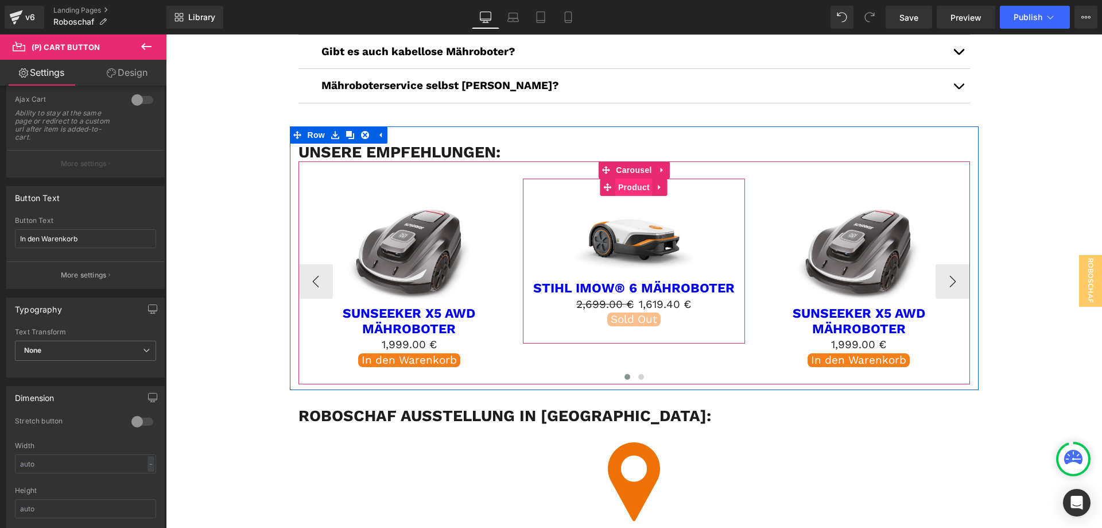
click at [634, 179] on span "Product" at bounding box center [633, 187] width 37 height 17
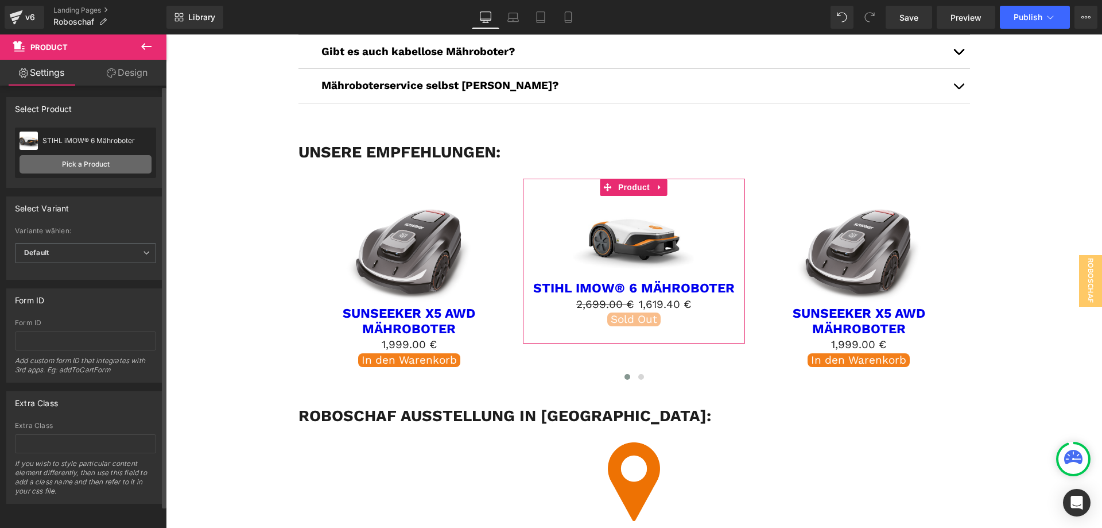
click at [107, 160] on link "Pick a Product" at bounding box center [86, 164] width 132 height 18
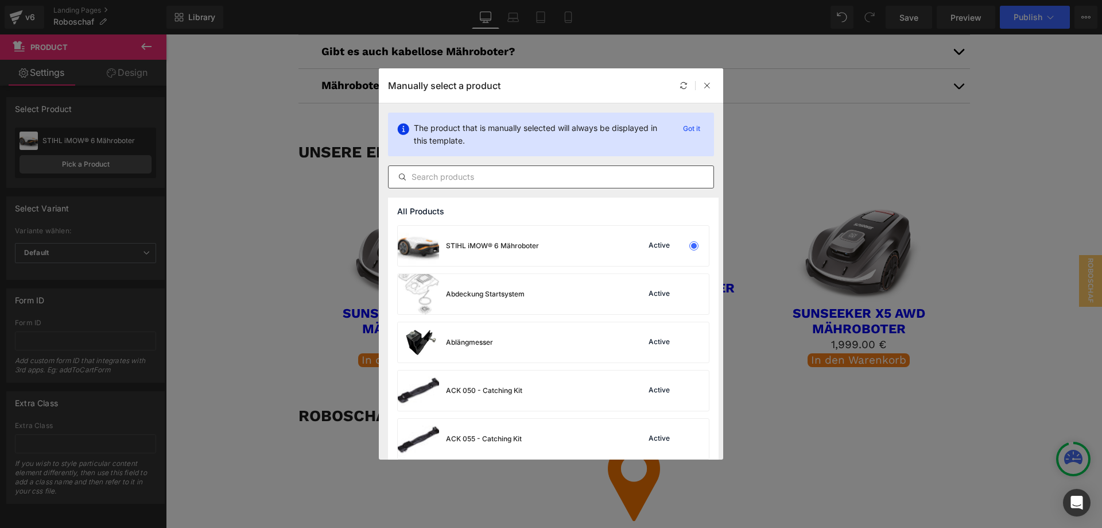
click at [533, 174] on input "text" at bounding box center [551, 177] width 325 height 14
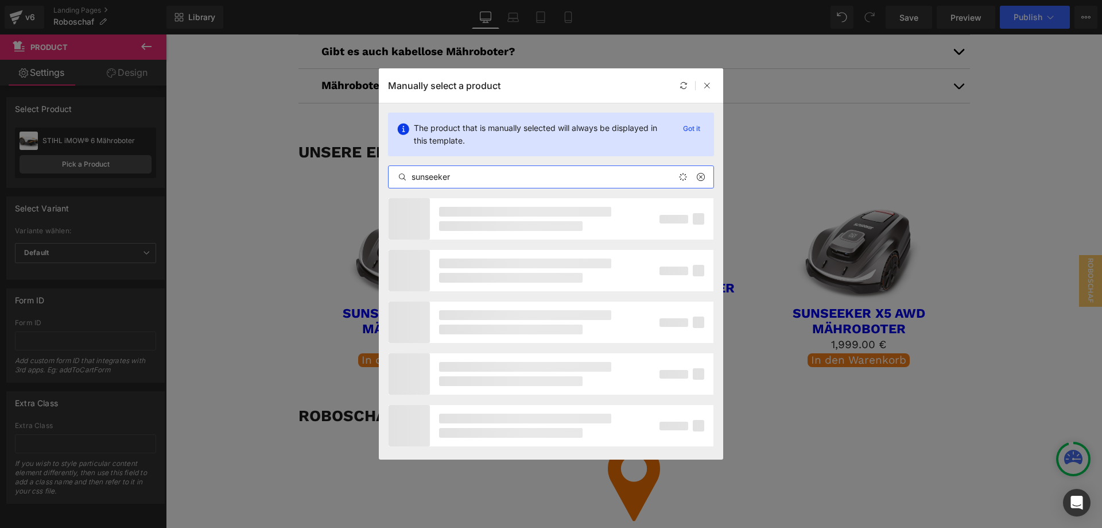
type input "sunseeker"
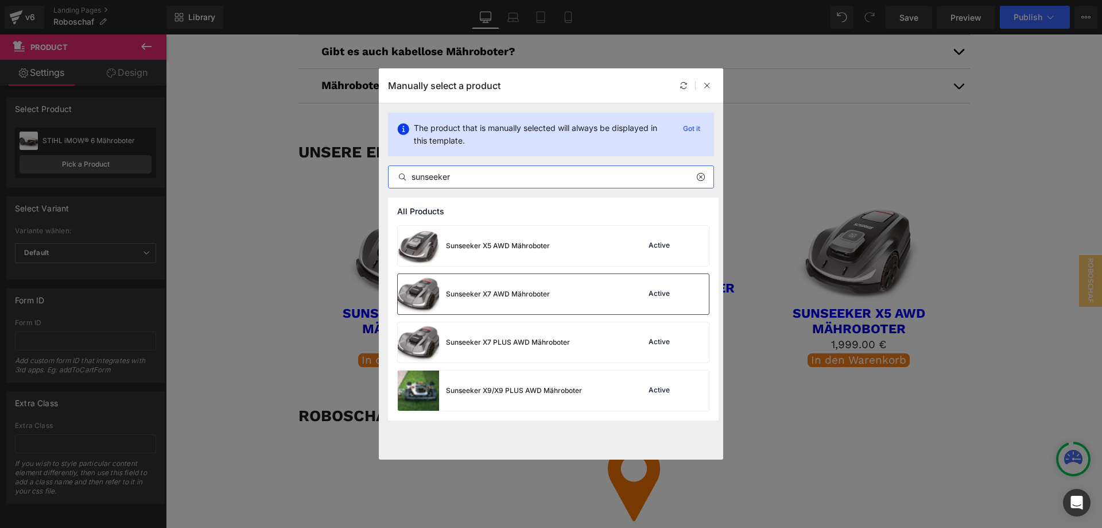
click at [547, 287] on div "Sunseeker X7 AWD Mähroboter" at bounding box center [474, 294] width 152 height 40
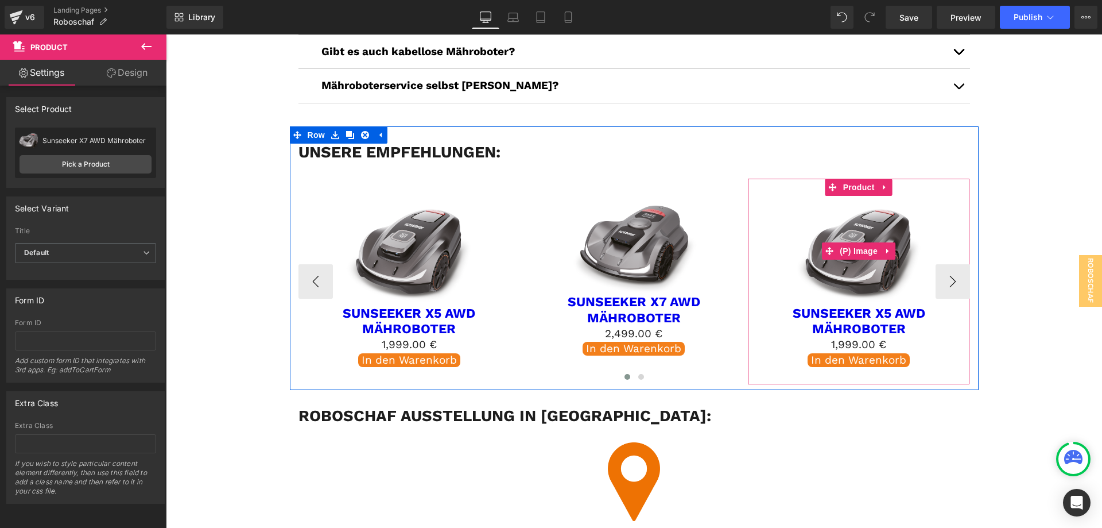
click at [881, 242] on link "Main content" at bounding box center [888, 250] width 15 height 17
click at [844, 243] on span "(P) Image" at bounding box center [859, 251] width 44 height 17
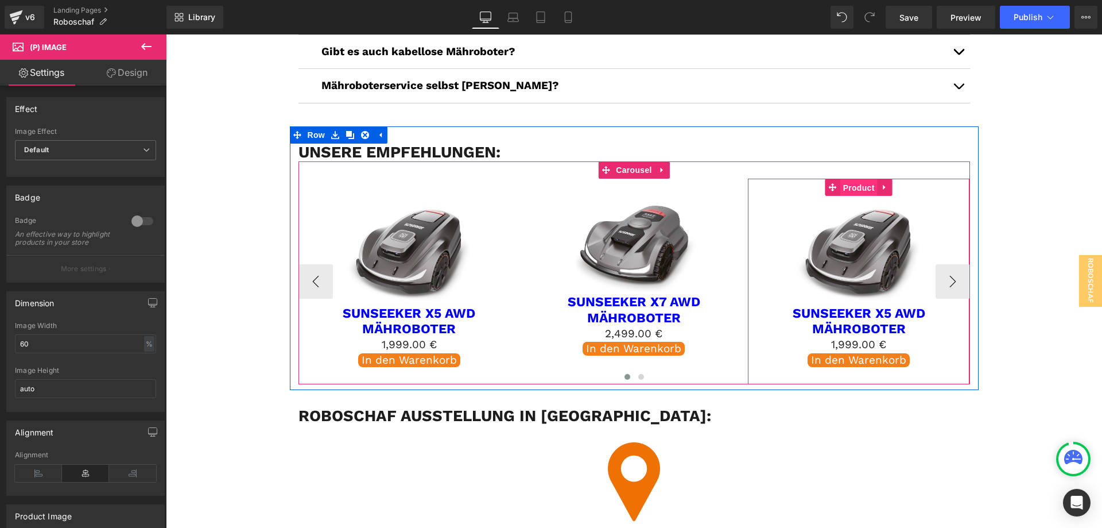
click at [856, 179] on span "Product" at bounding box center [858, 187] width 37 height 17
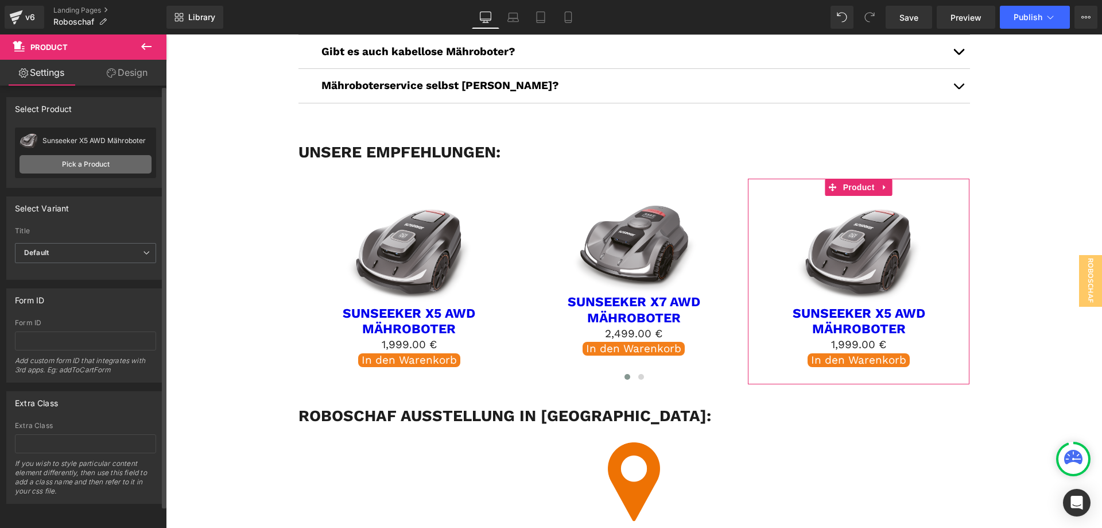
click at [88, 162] on link "Pick a Product" at bounding box center [86, 164] width 132 height 18
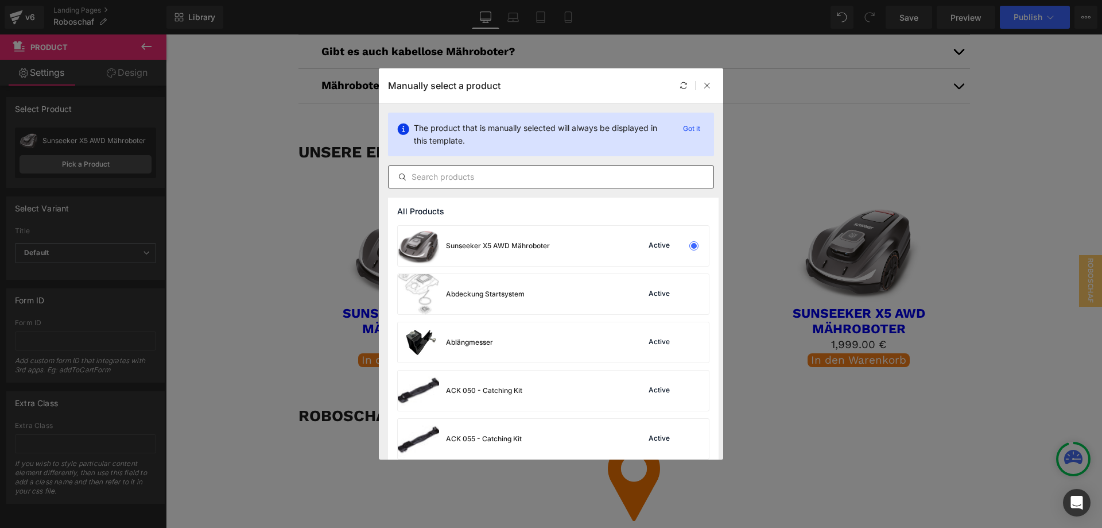
click at [466, 175] on input "text" at bounding box center [551, 177] width 325 height 14
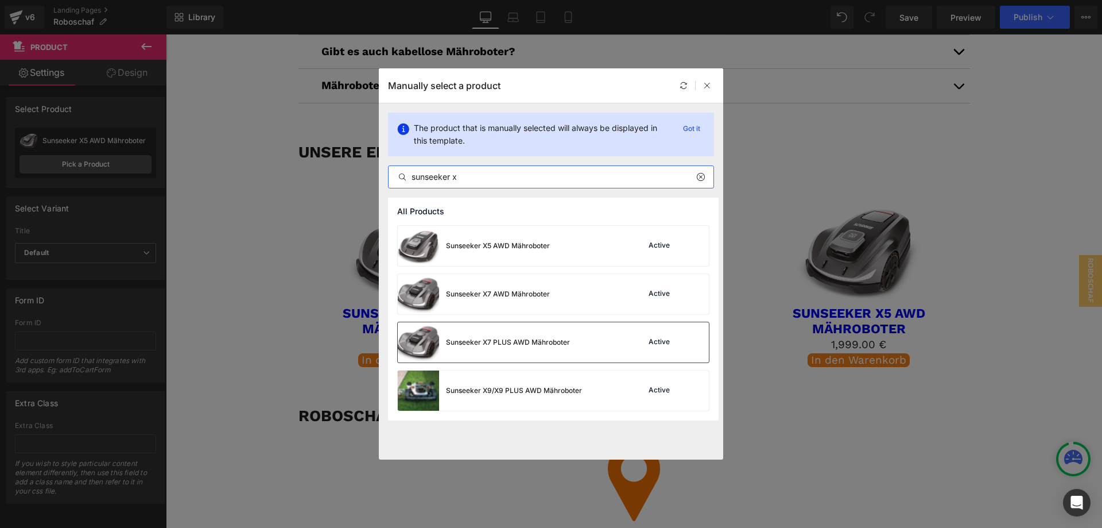
type input "sunseeker x"
click at [545, 332] on div "Sunseeker X7 PLUS AWD Mähroboter" at bounding box center [484, 342] width 172 height 40
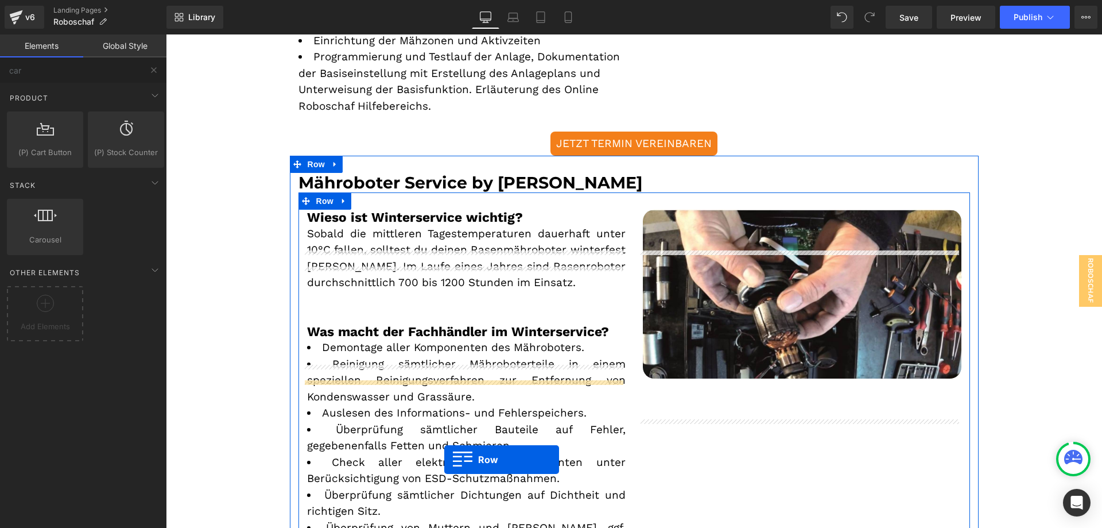
scroll to position [1649, 0]
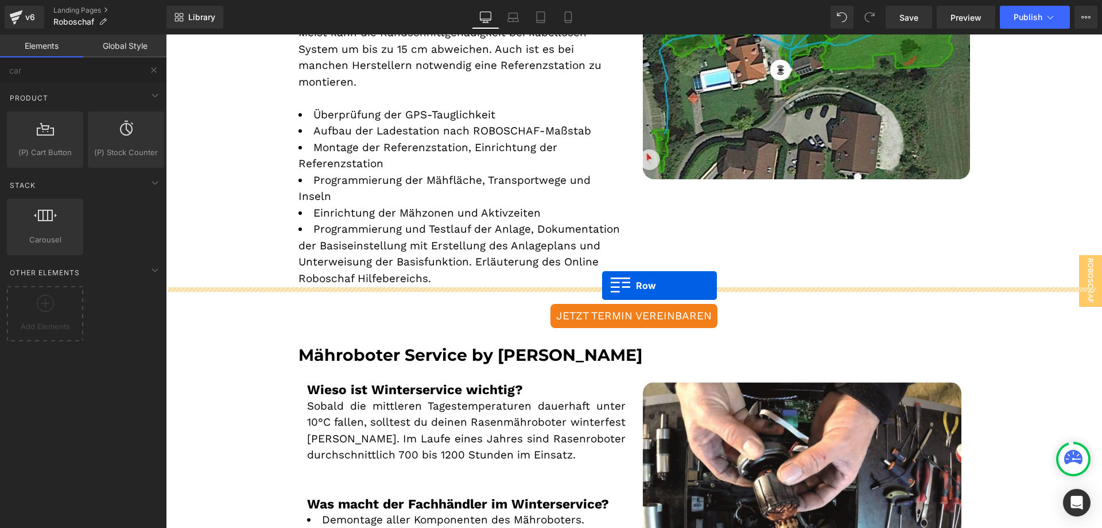
drag, startPoint x: 292, startPoint y: 179, endPoint x: 602, endPoint y: 285, distance: 327.8
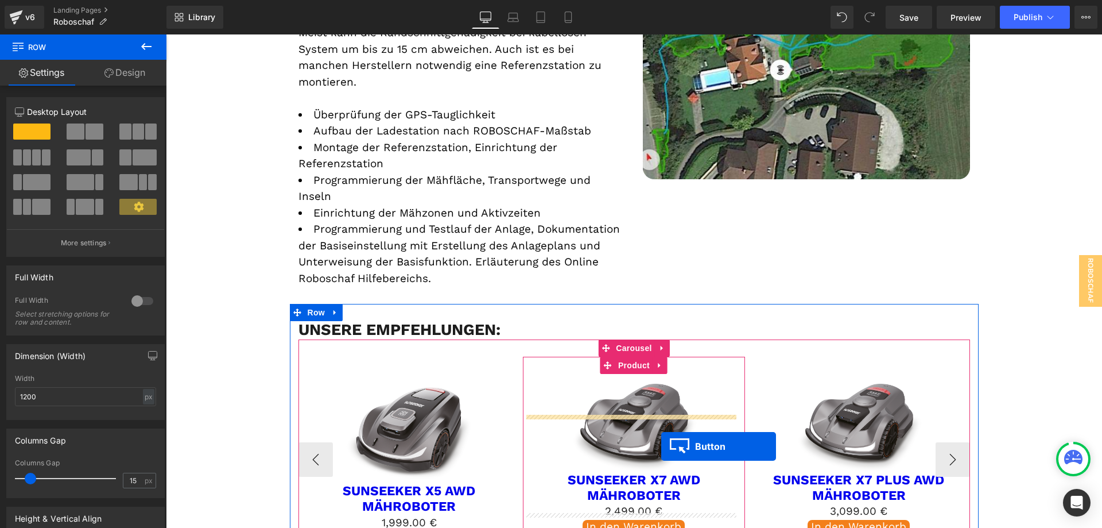
scroll to position [1591, 0]
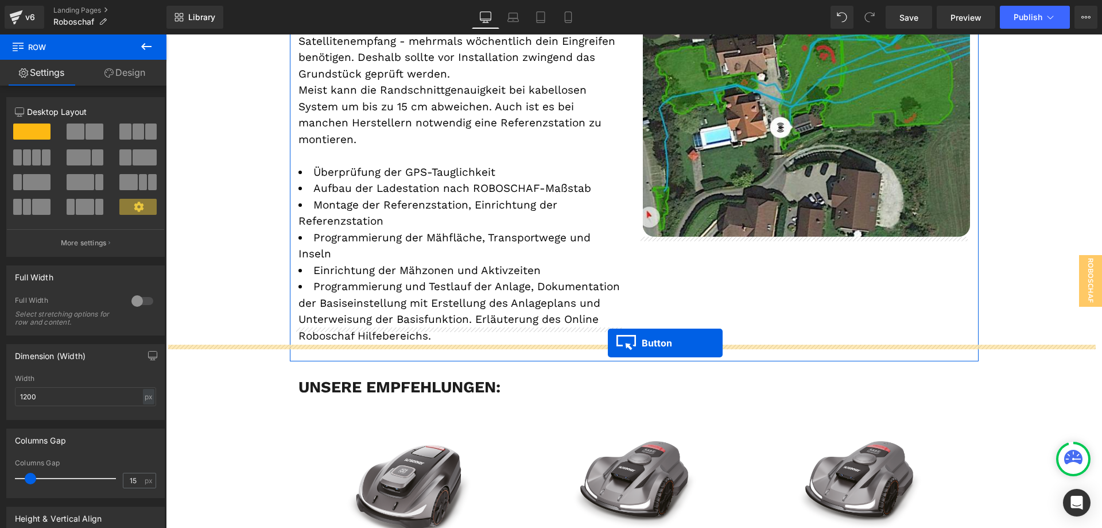
drag, startPoint x: 606, startPoint y: 330, endPoint x: 608, endPoint y: 343, distance: 12.8
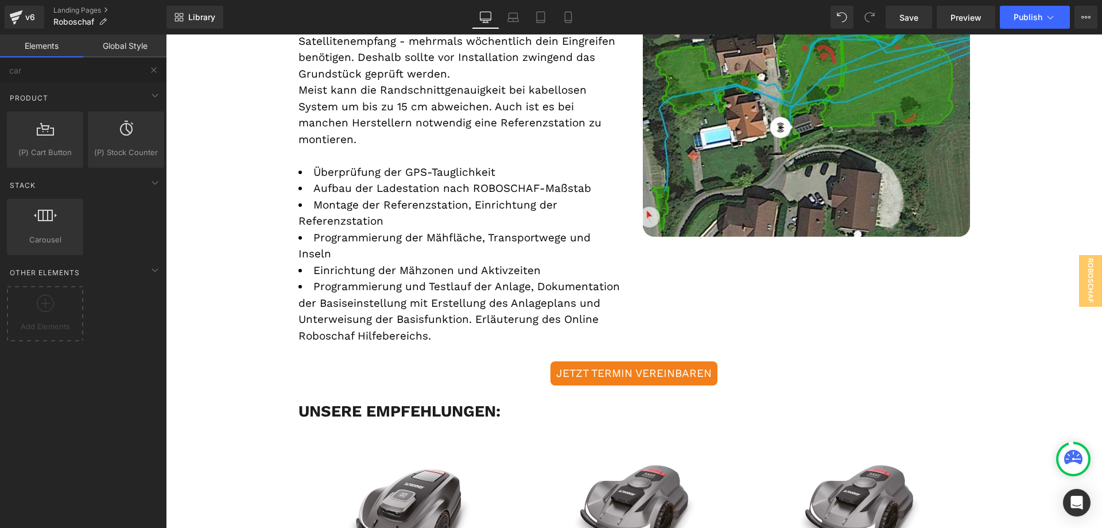
click at [201, 238] on div "Wir installieren Rasenroboter aller Premium-Hersteller – perfekt ausgewählt für…" at bounding box center [634, 451] width 936 height 3798
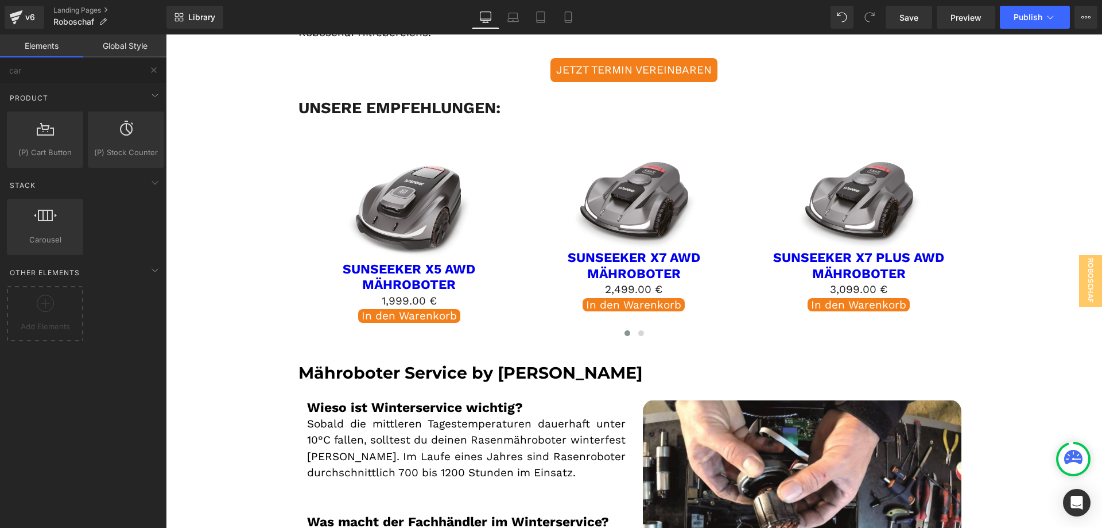
scroll to position [2124, 0]
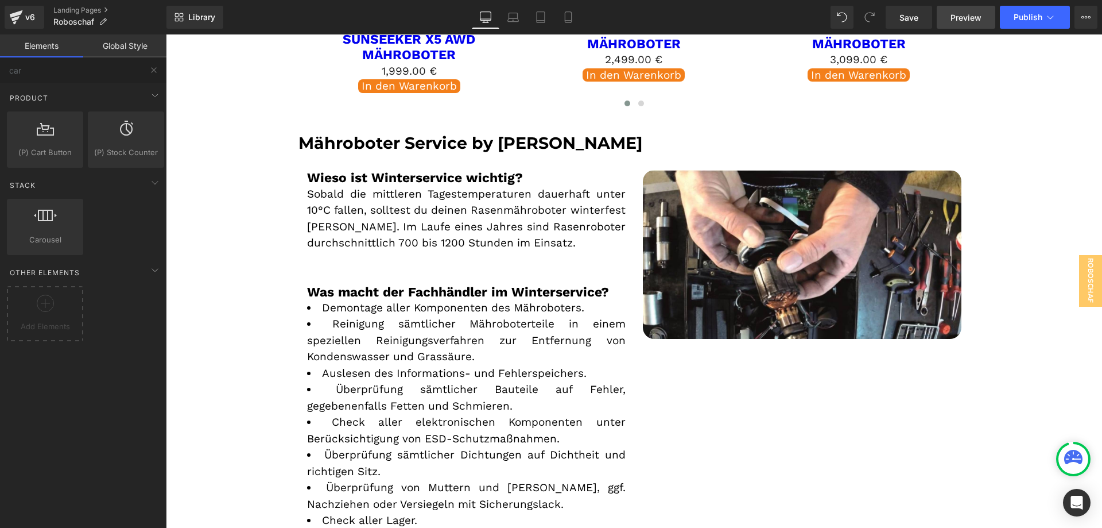
click at [963, 19] on span "Preview" at bounding box center [966, 17] width 31 height 12
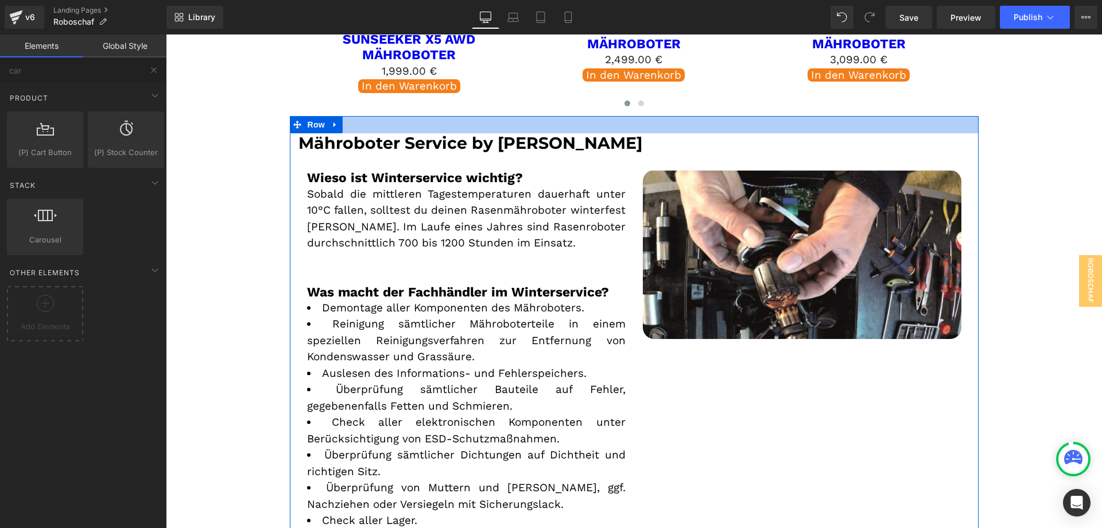
scroll to position [1837, 0]
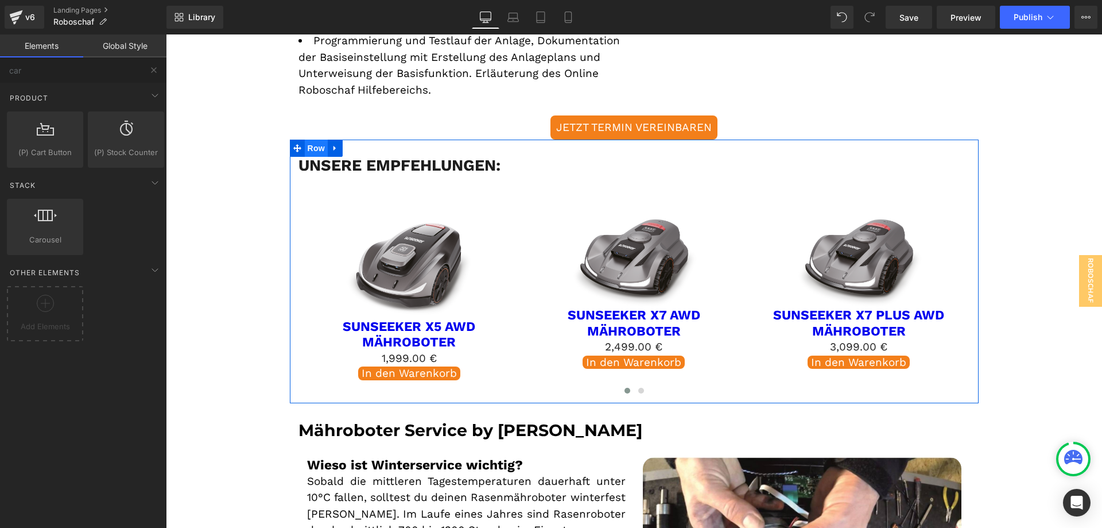
click at [311, 139] on span "Row" at bounding box center [316, 147] width 23 height 17
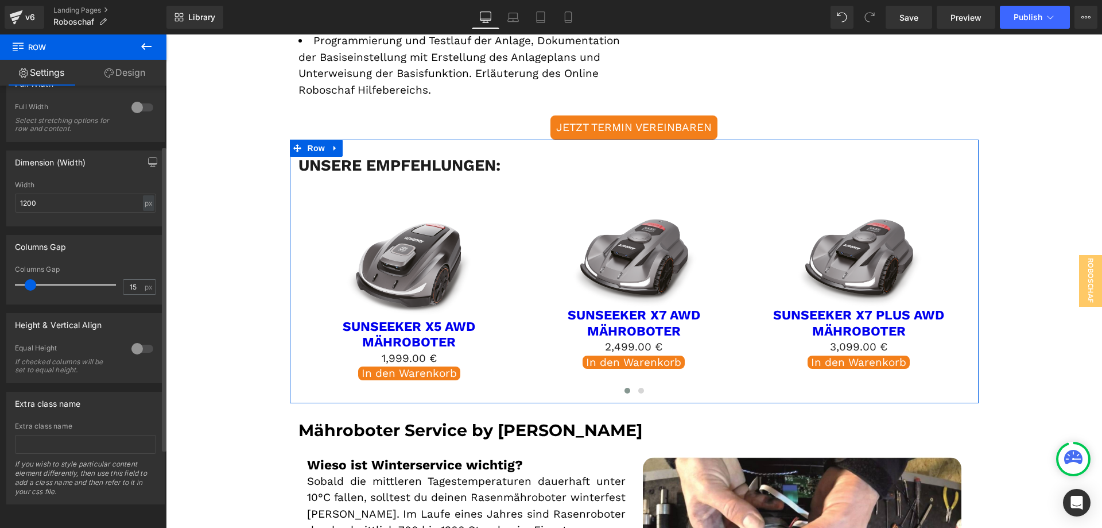
scroll to position [0, 0]
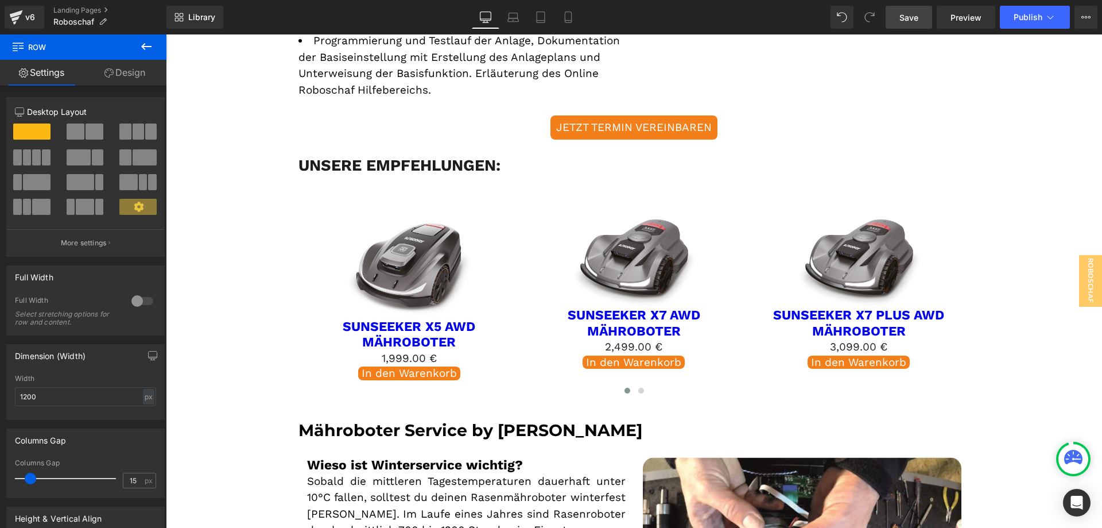
click at [905, 19] on span "Save" at bounding box center [908, 17] width 19 height 12
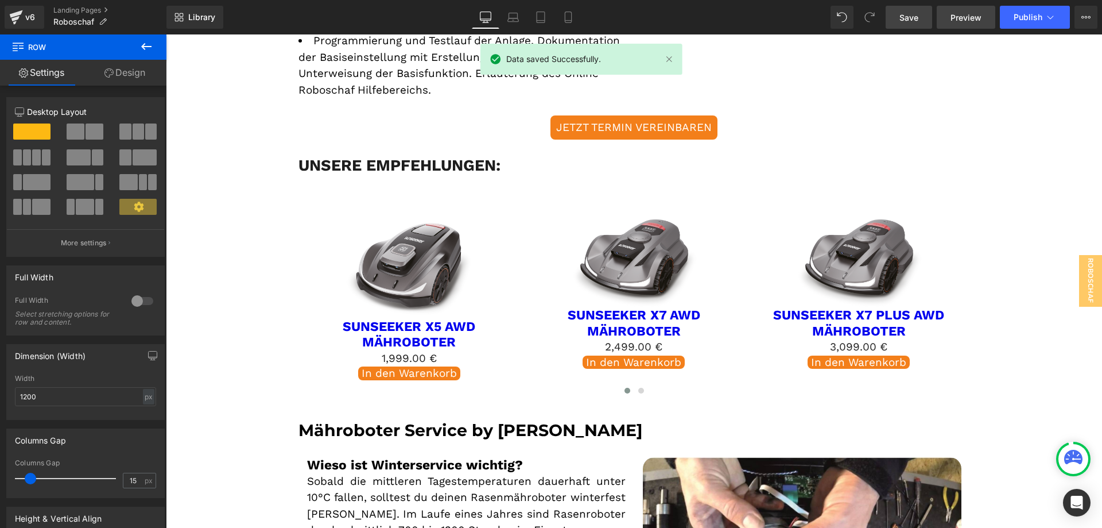
click at [973, 18] on span "Preview" at bounding box center [966, 17] width 31 height 12
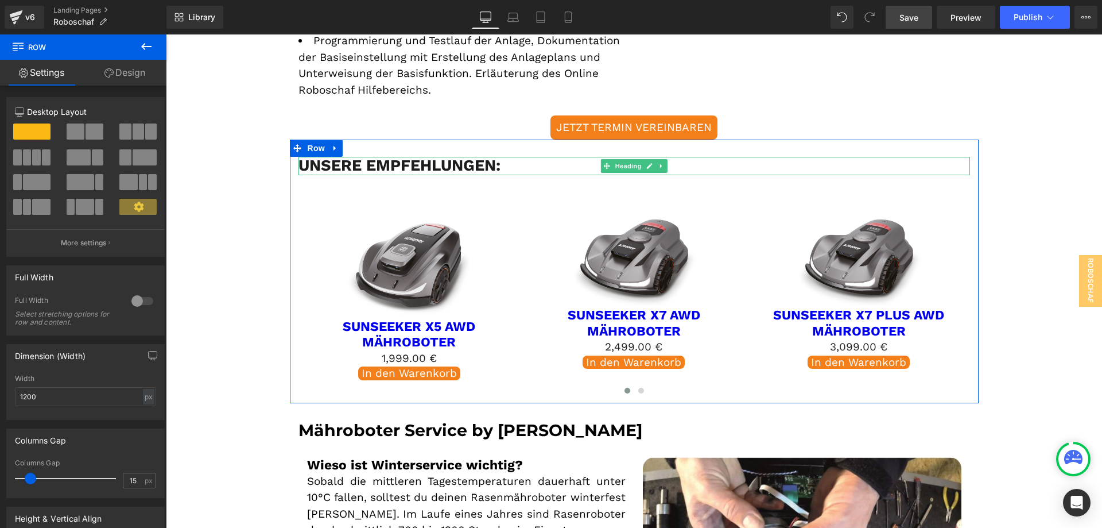
click at [367, 157] on h3 "Unsere Empfehlungen:" at bounding box center [634, 166] width 672 height 18
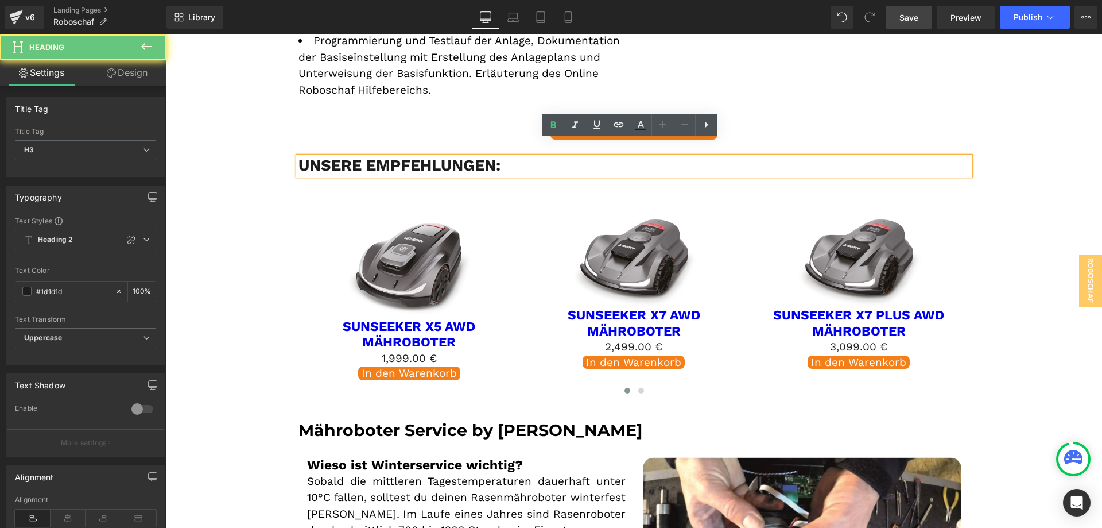
click at [360, 157] on h3 "Unsere Empfehlungen:" at bounding box center [634, 166] width 672 height 18
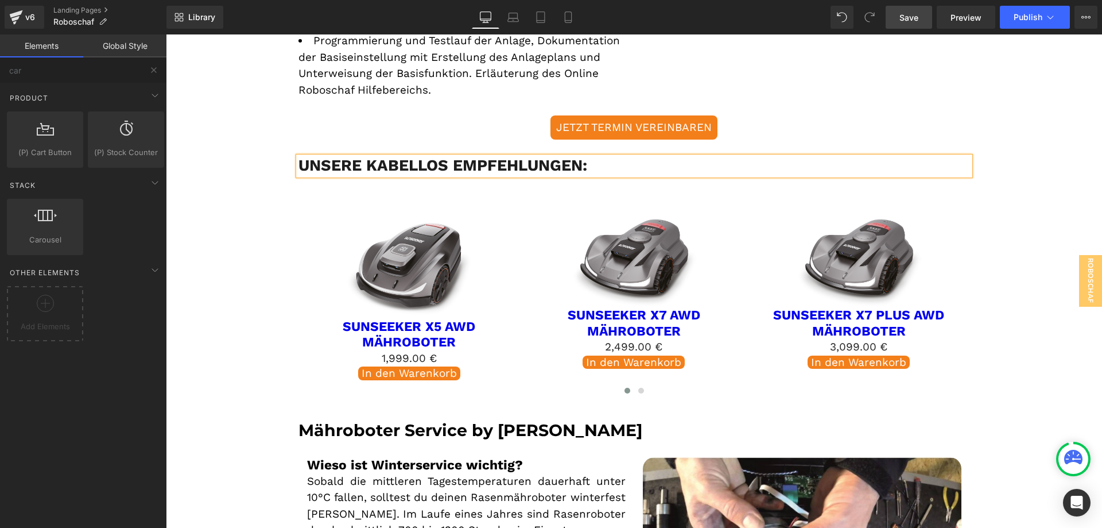
click at [1007, 322] on div "Wir installieren Rasenroboter aller Premium-Hersteller – perfekt ausgewählt für…" at bounding box center [634, 205] width 936 height 3798
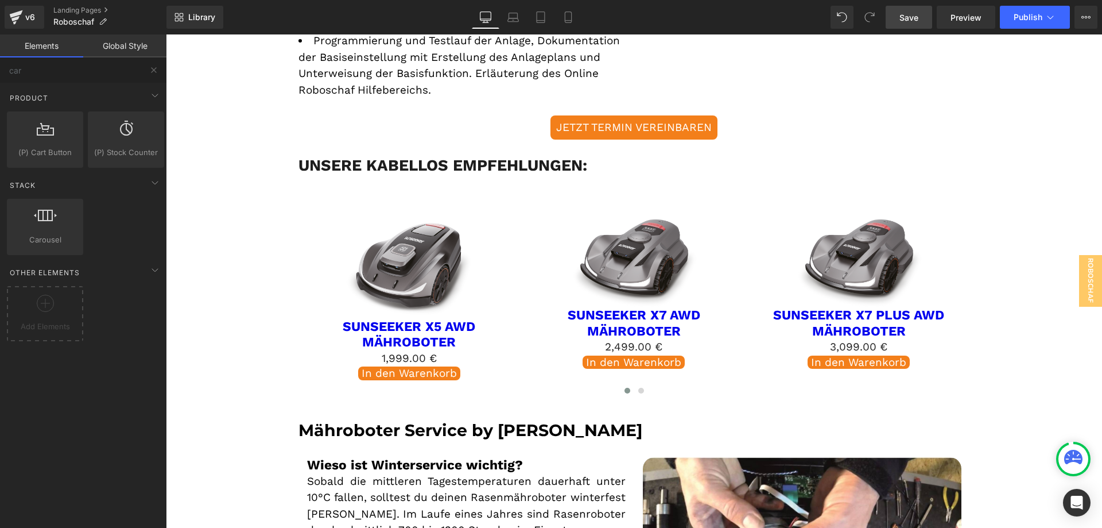
click at [922, 24] on link "Save" at bounding box center [909, 17] width 46 height 23
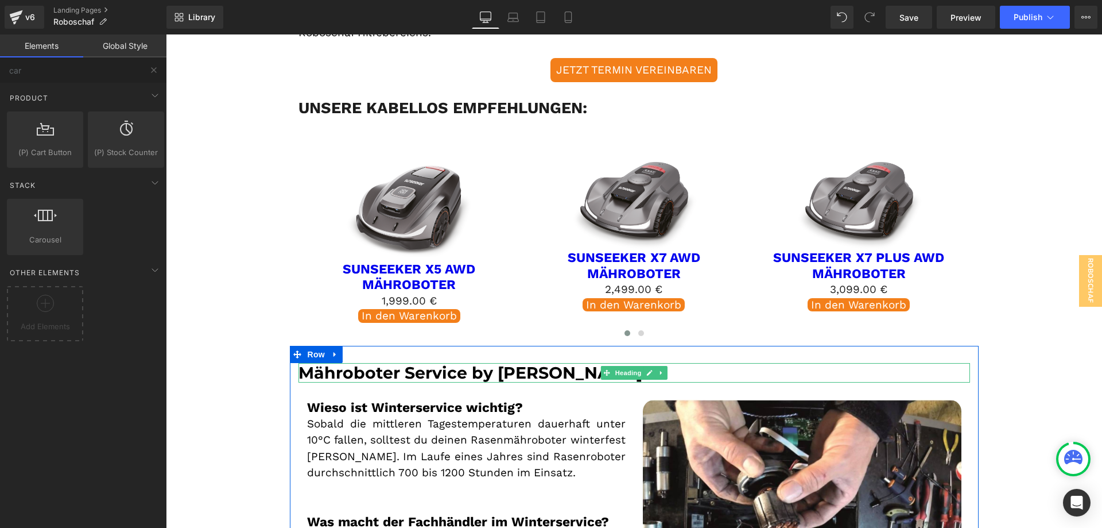
click at [579, 363] on h2 "Mähroboter Service by [PERSON_NAME]" at bounding box center [634, 373] width 672 height 20
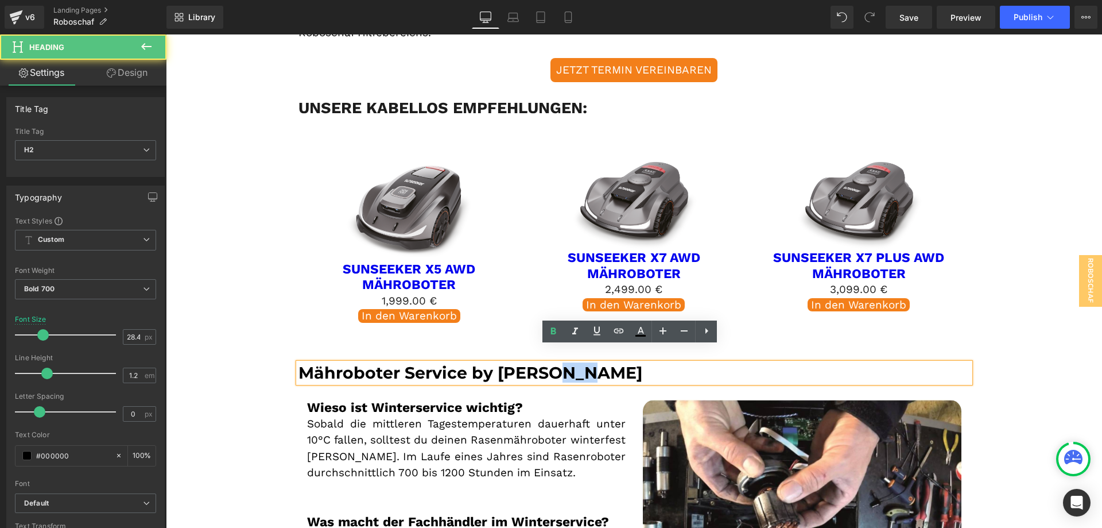
drag, startPoint x: 584, startPoint y: 353, endPoint x: 558, endPoint y: 352, distance: 25.8
click at [558, 363] on h2 "Mähroboter Service by [PERSON_NAME]" at bounding box center [634, 373] width 672 height 20
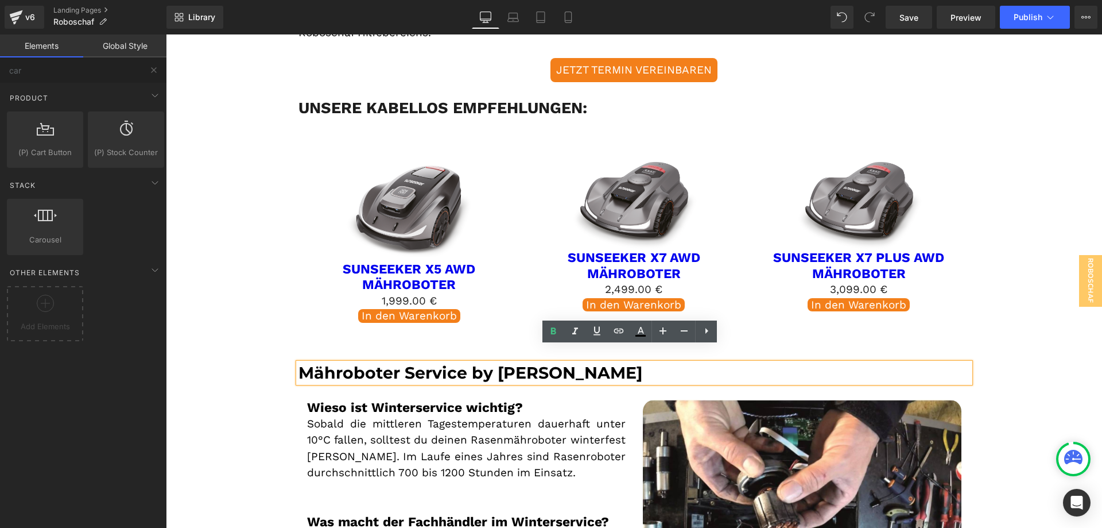
click at [255, 315] on div "Wir installieren Rasenroboter aller Premium-Hersteller – perfekt ausgewählt für…" at bounding box center [634, 148] width 936 height 3798
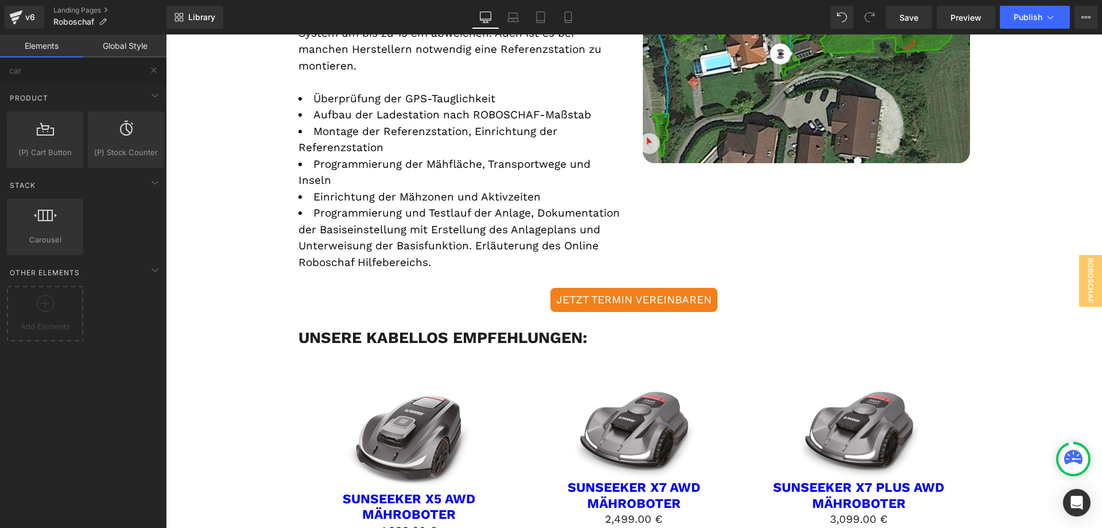
scroll to position [1779, 0]
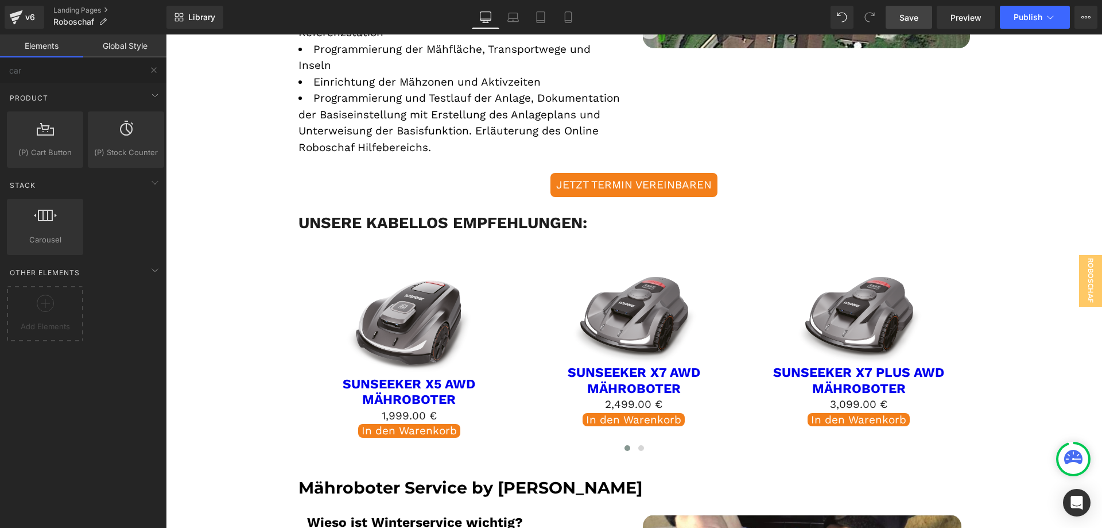
click at [910, 21] on span "Save" at bounding box center [908, 17] width 19 height 12
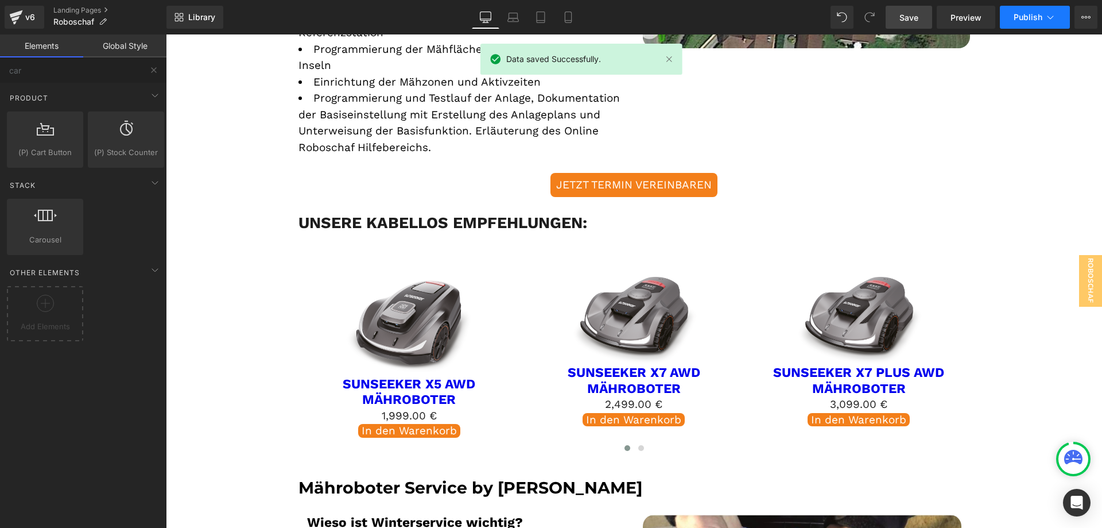
click at [1025, 17] on span "Publish" at bounding box center [1028, 17] width 29 height 9
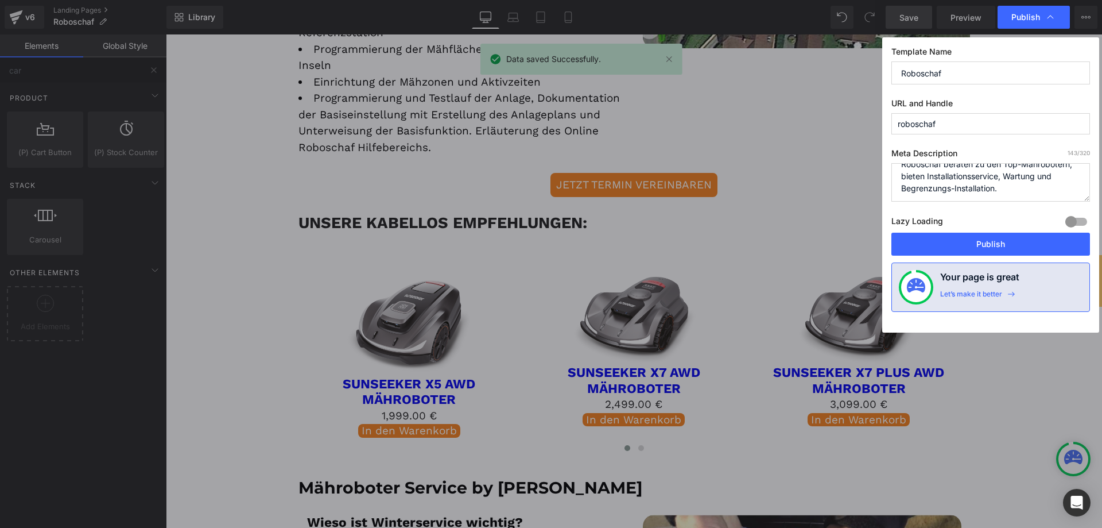
scroll to position [0, 0]
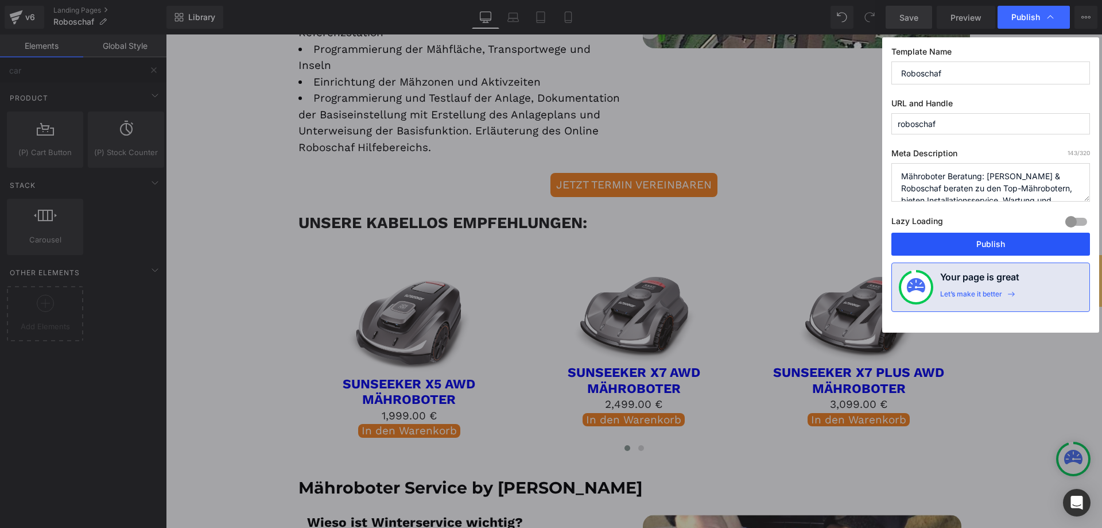
click at [978, 246] on button "Publish" at bounding box center [990, 243] width 199 height 23
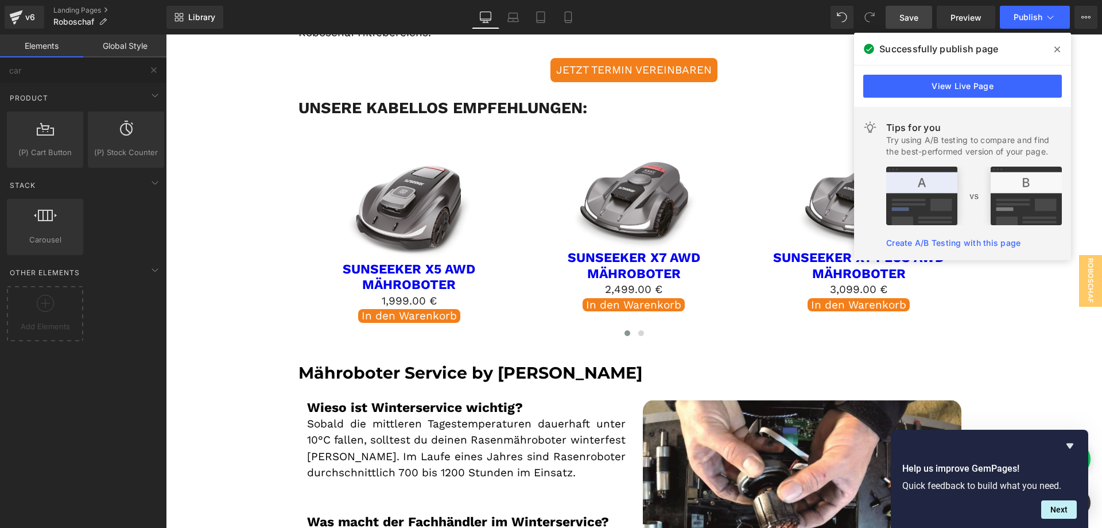
scroll to position [1722, 0]
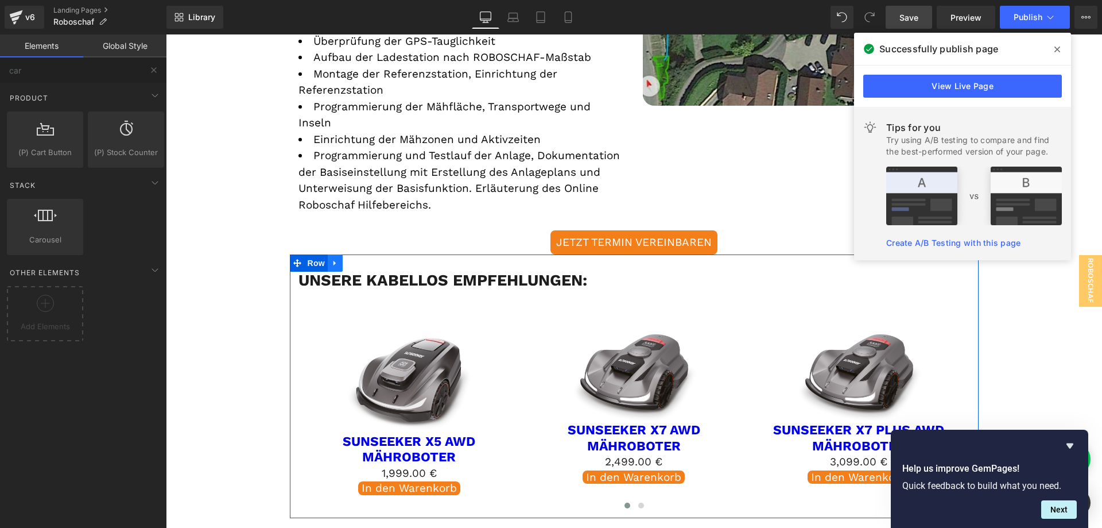
click at [333, 259] on icon "Main content" at bounding box center [335, 263] width 8 height 9
click at [346, 259] on icon "Main content" at bounding box center [350, 263] width 8 height 8
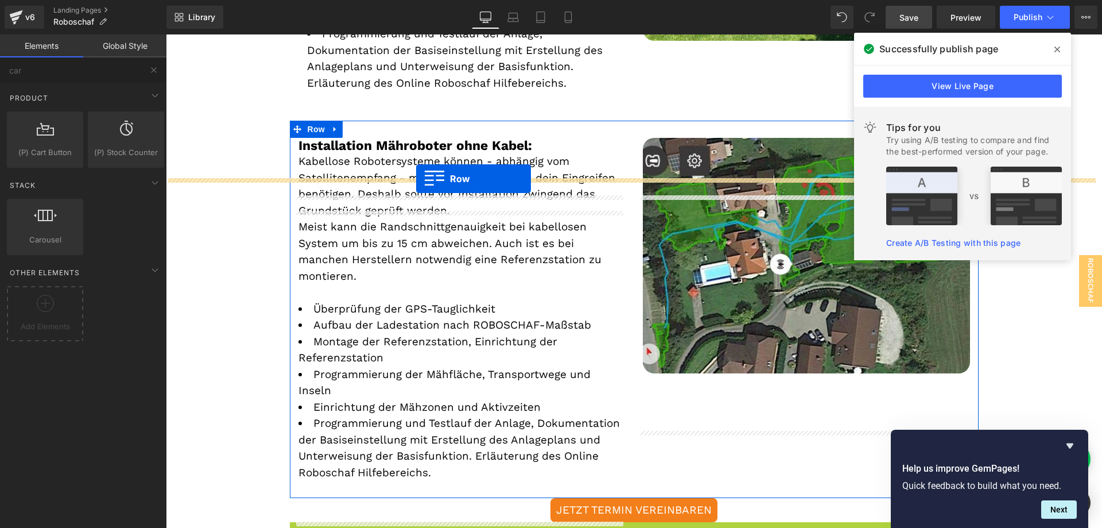
scroll to position [1282, 0]
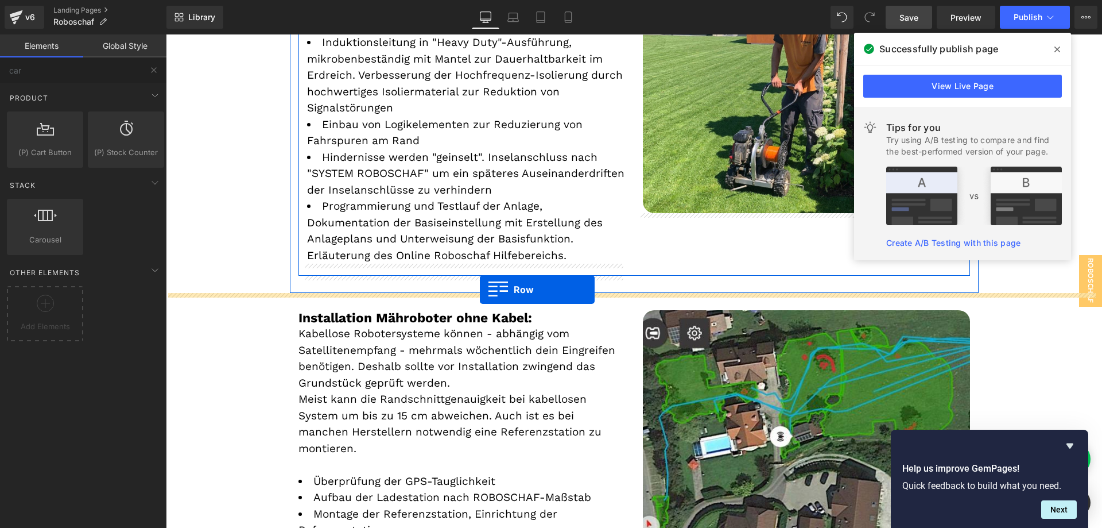
drag, startPoint x: 292, startPoint y: 114, endPoint x: 480, endPoint y: 289, distance: 257.1
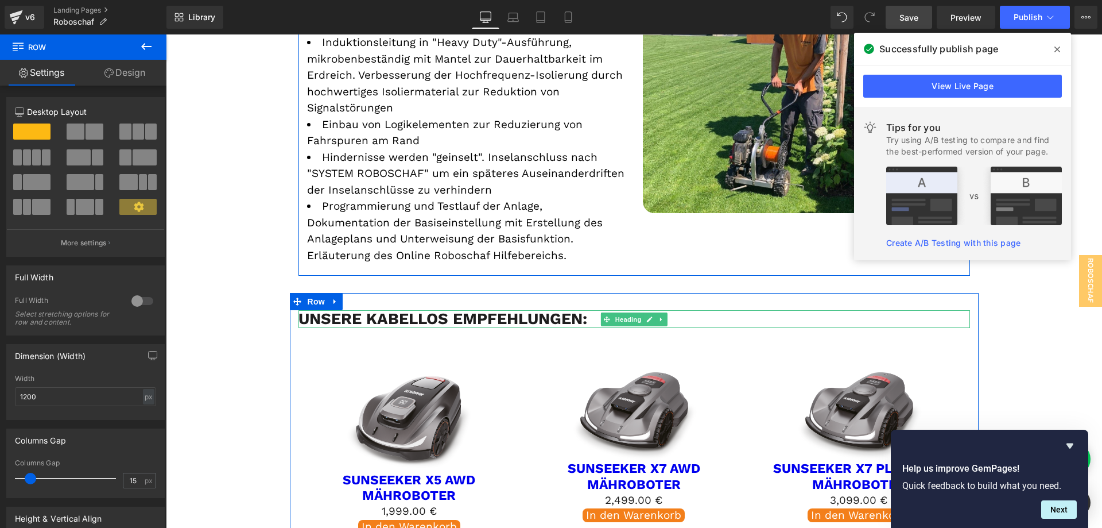
click at [452, 316] on h3 "Unsere kabellos Empfehlungen:" at bounding box center [634, 319] width 672 height 18
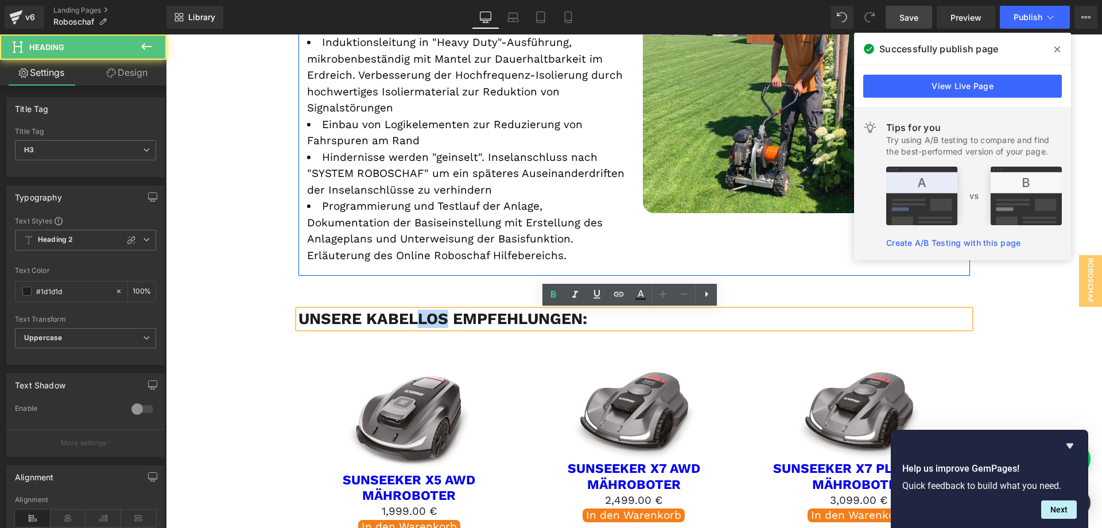
drag, startPoint x: 444, startPoint y: 317, endPoint x: 414, endPoint y: 319, distance: 30.5
click at [414, 319] on h3 "Unsere kabellos Empfehlungen:" at bounding box center [634, 319] width 672 height 18
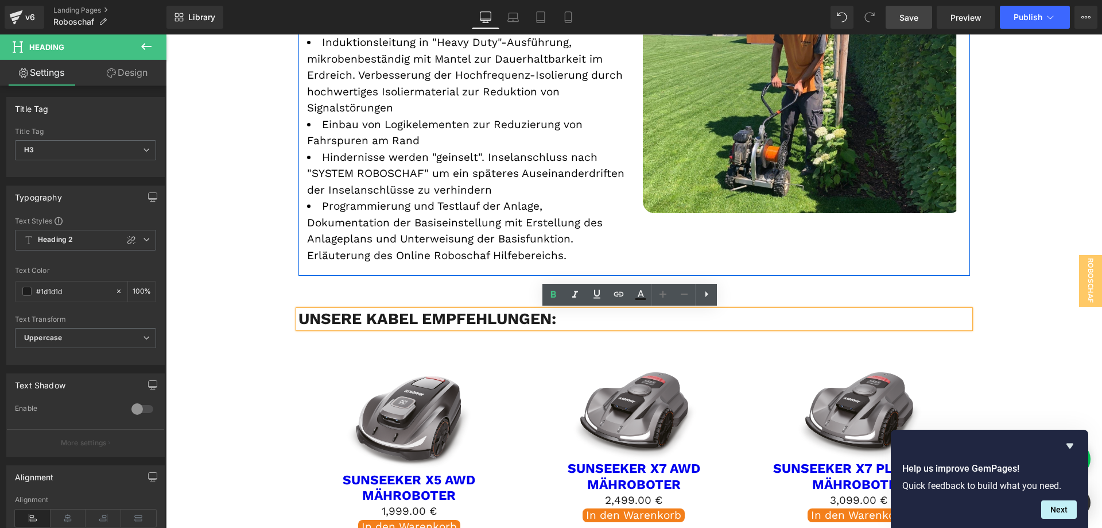
scroll to position [1455, 0]
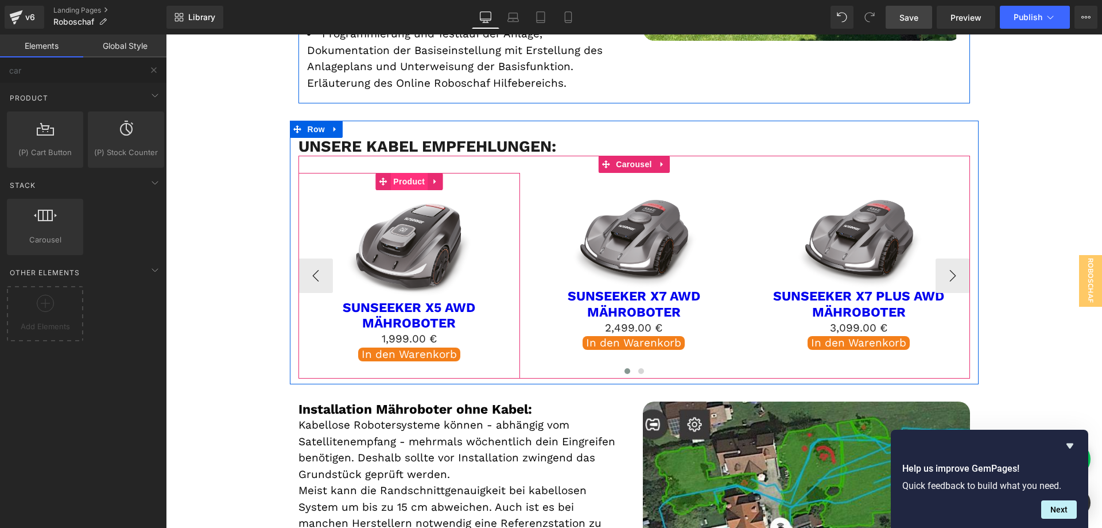
click at [406, 186] on span "Product" at bounding box center [408, 181] width 37 height 17
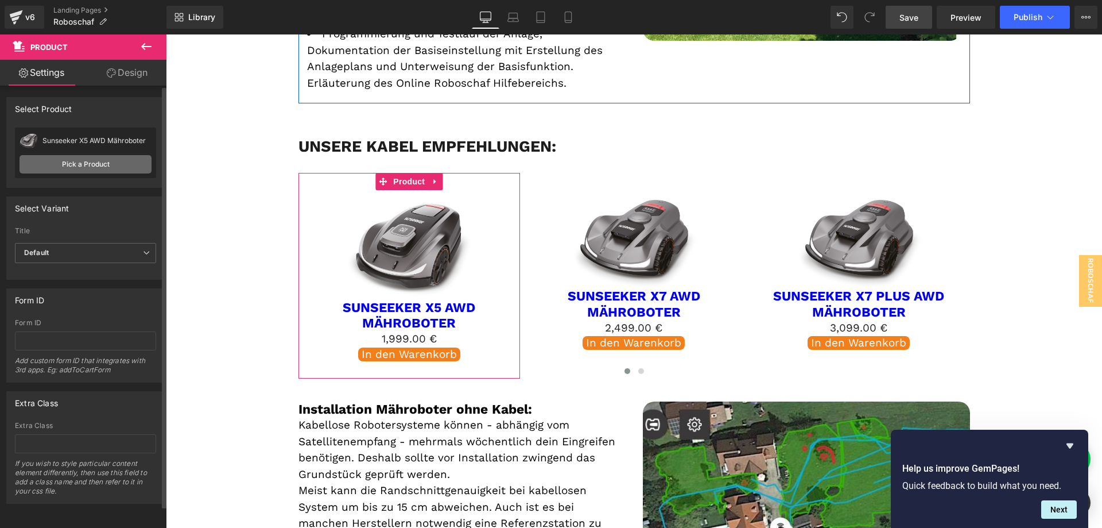
click at [77, 165] on link "Pick a Product" at bounding box center [86, 164] width 132 height 18
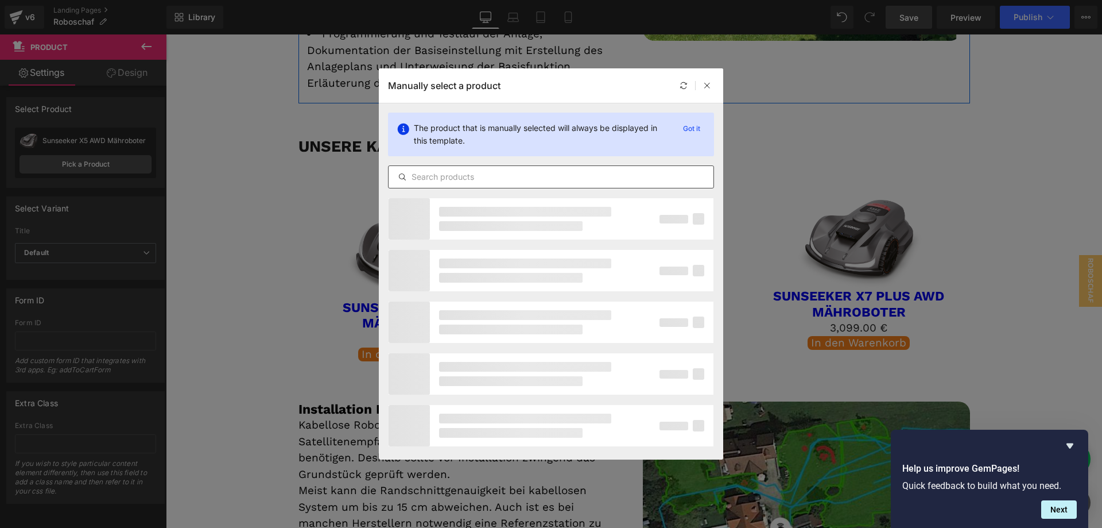
click at [501, 174] on input "text" at bounding box center [551, 177] width 325 height 14
type input "s"
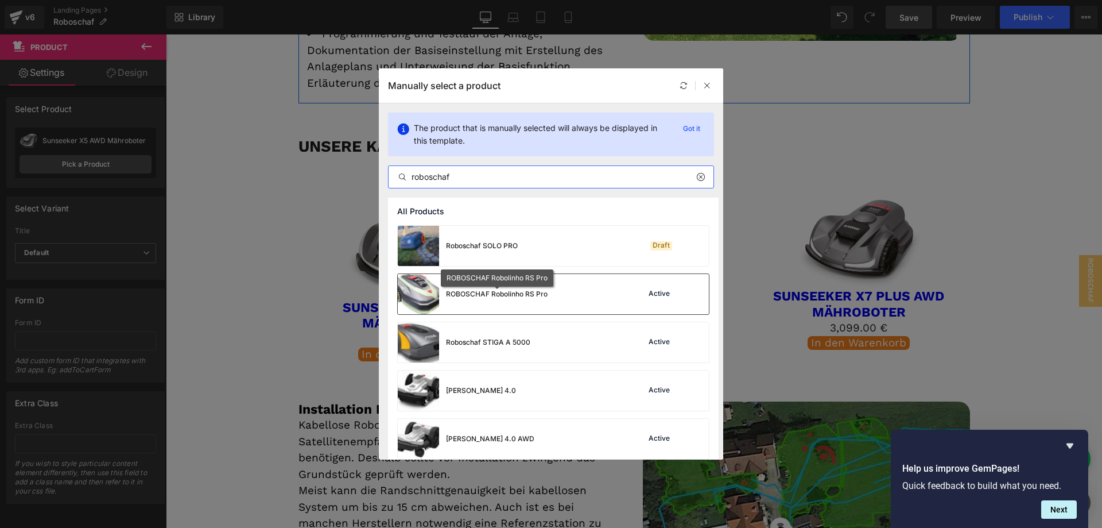
type input "roboschaf"
drag, startPoint x: 528, startPoint y: 294, endPoint x: 367, endPoint y: 258, distance: 164.9
click at [528, 294] on div "ROBOSCHAF Robolinho RS Pro" at bounding box center [497, 294] width 102 height 10
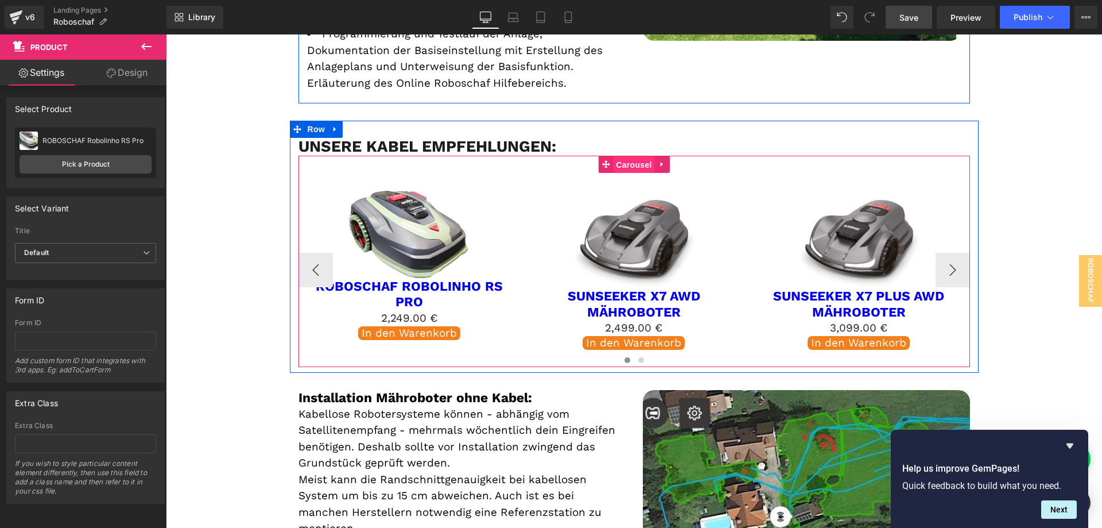
click at [637, 164] on span "Carousel" at bounding box center [633, 164] width 41 height 17
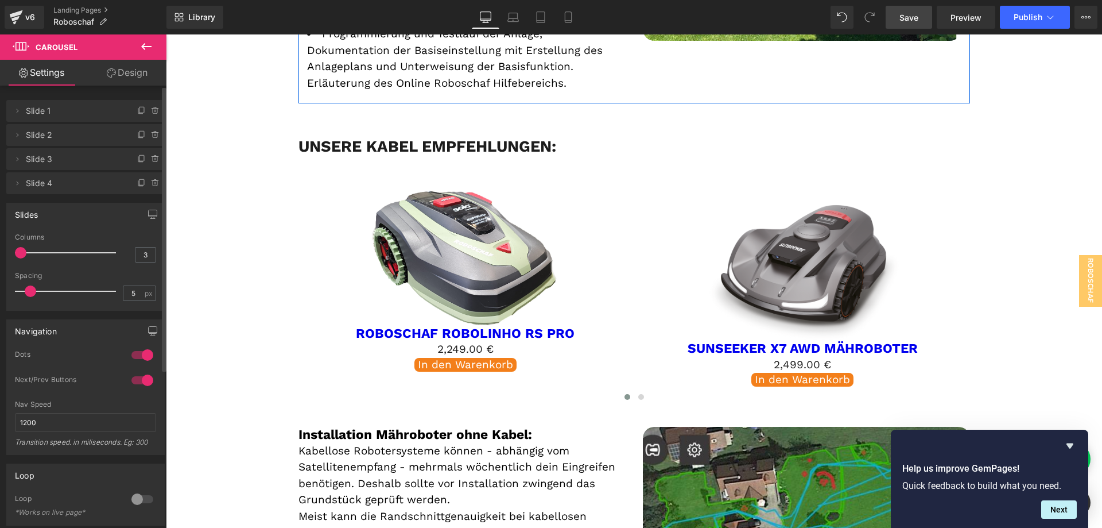
drag, startPoint x: 56, startPoint y: 254, endPoint x: 25, endPoint y: 249, distance: 30.8
click at [25, 249] on span at bounding box center [20, 252] width 11 height 11
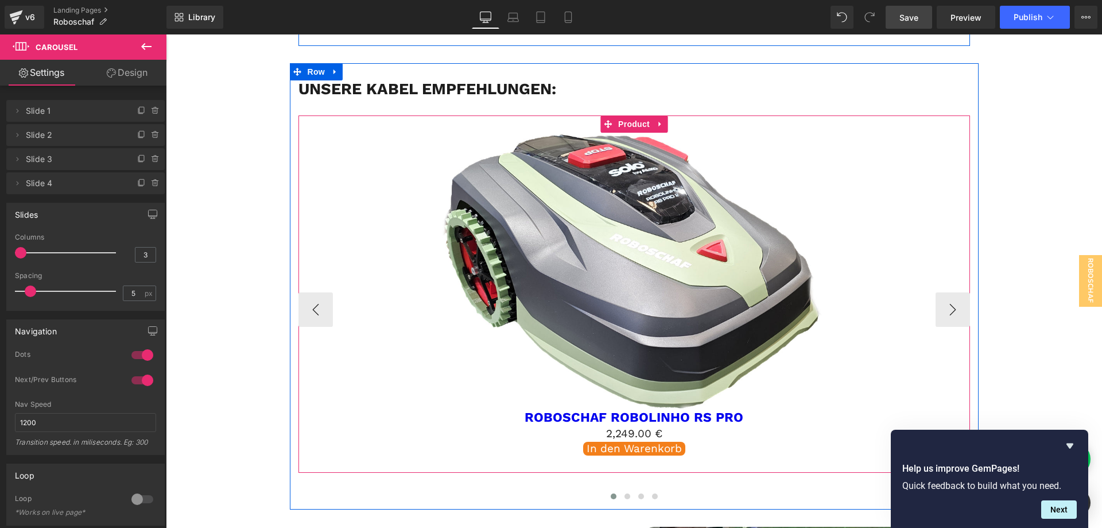
scroll to position [1569, 0]
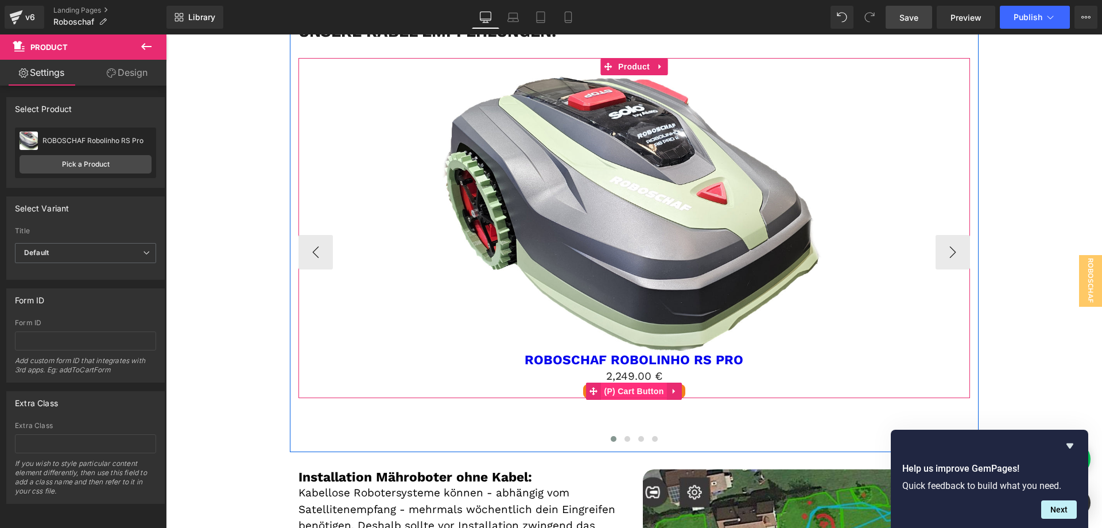
drag, startPoint x: 625, startPoint y: 414, endPoint x: 603, endPoint y: 390, distance: 32.1
click at [603, 390] on div "Sale Off (P) Image ROBOSCHAF Robolinho RS Pro (P) Title 2,249.00 € 2,249.00 € (…" at bounding box center [634, 227] width 672 height 339
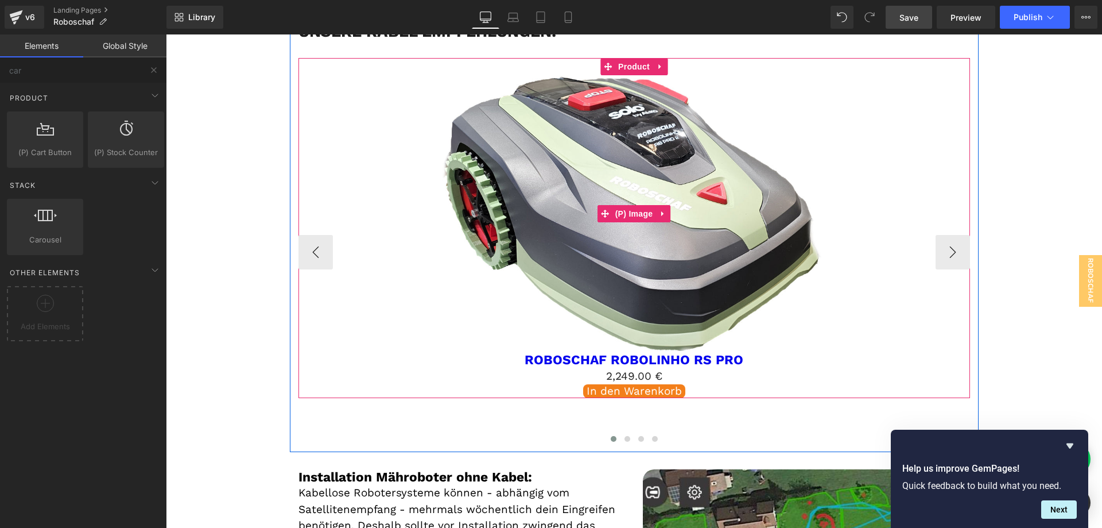
click at [652, 200] on img "Main content" at bounding box center [634, 213] width 396 height 277
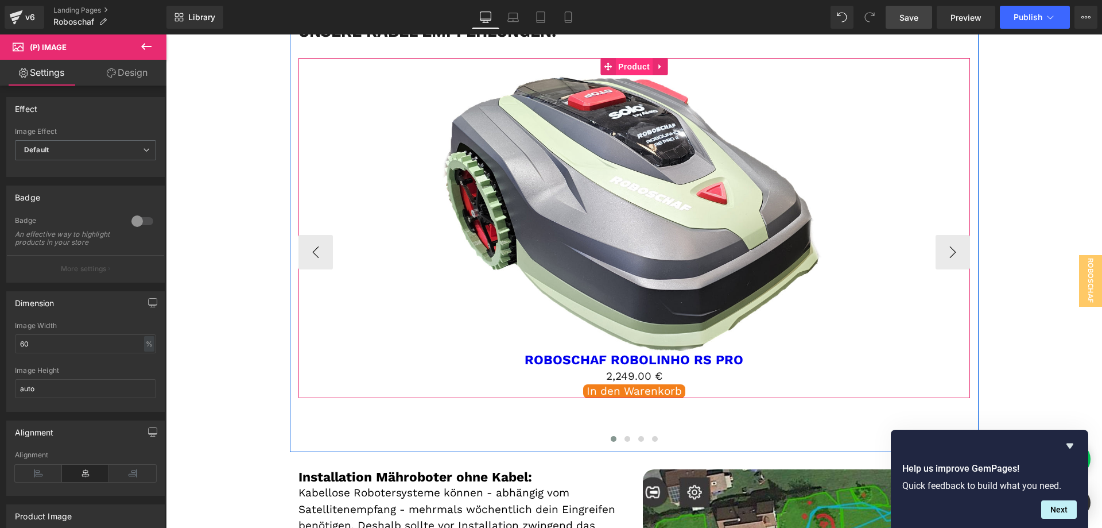
click at [631, 61] on span "Product" at bounding box center [633, 66] width 37 height 17
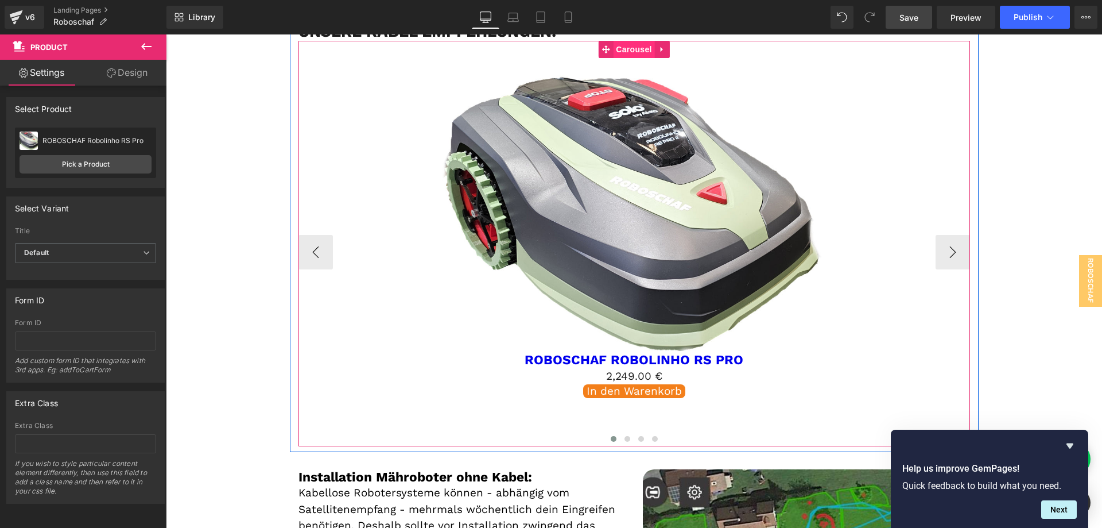
click at [635, 47] on span "Carousel" at bounding box center [633, 49] width 41 height 17
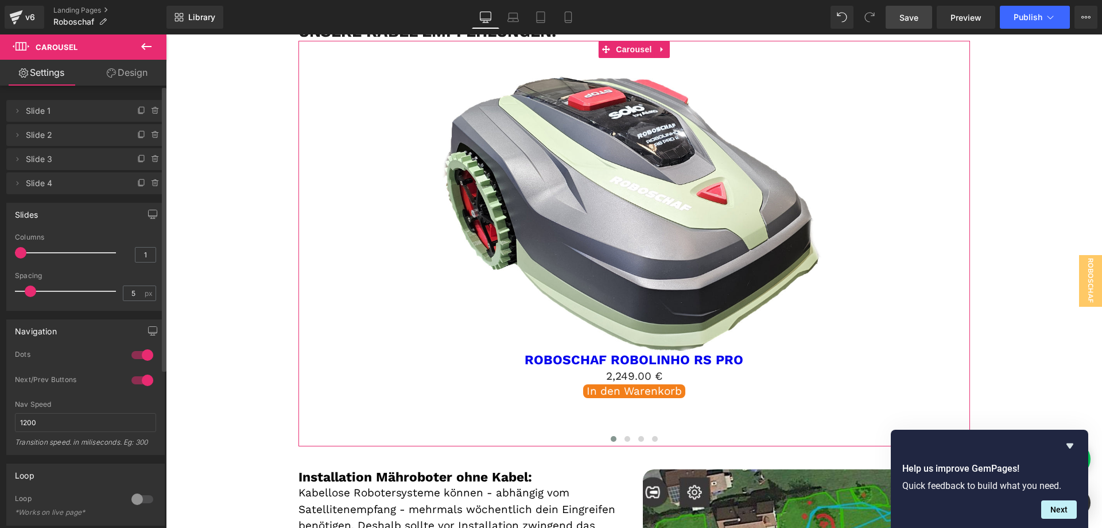
drag, startPoint x: 19, startPoint y: 250, endPoint x: 26, endPoint y: 253, distance: 8.0
click at [26, 253] on span at bounding box center [20, 252] width 11 height 11
drag, startPoint x: 22, startPoint y: 250, endPoint x: 82, endPoint y: 250, distance: 59.7
click at [33, 250] on div at bounding box center [68, 252] width 95 height 23
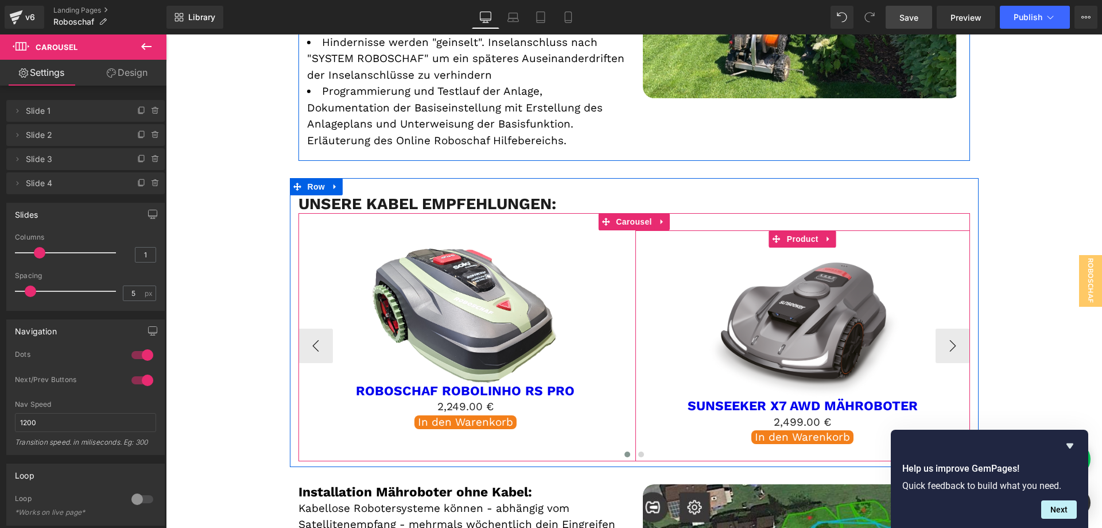
scroll to position [1512, 0]
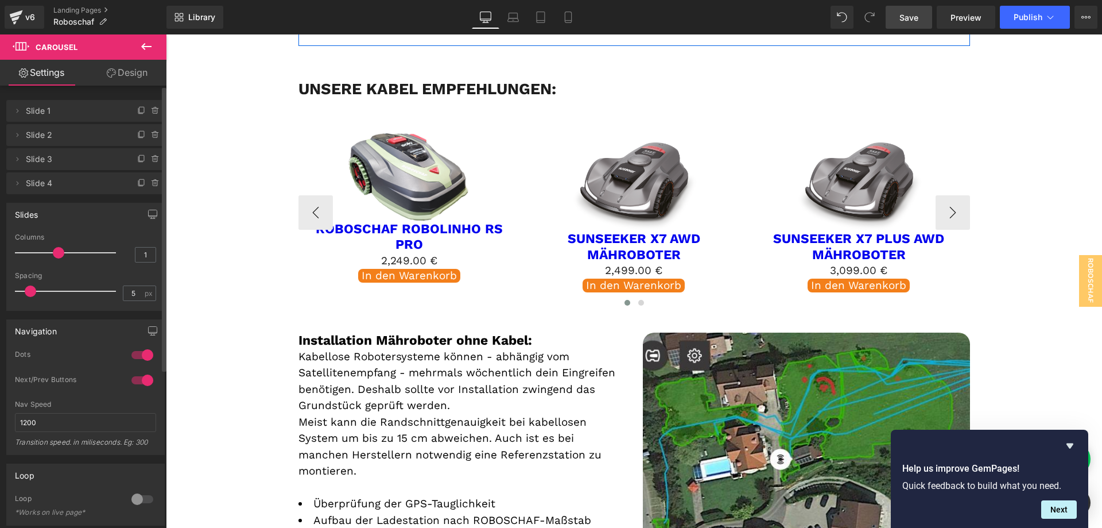
drag, startPoint x: 40, startPoint y: 250, endPoint x: 52, endPoint y: 250, distance: 12.6
click at [53, 250] on span at bounding box center [58, 252] width 11 height 11
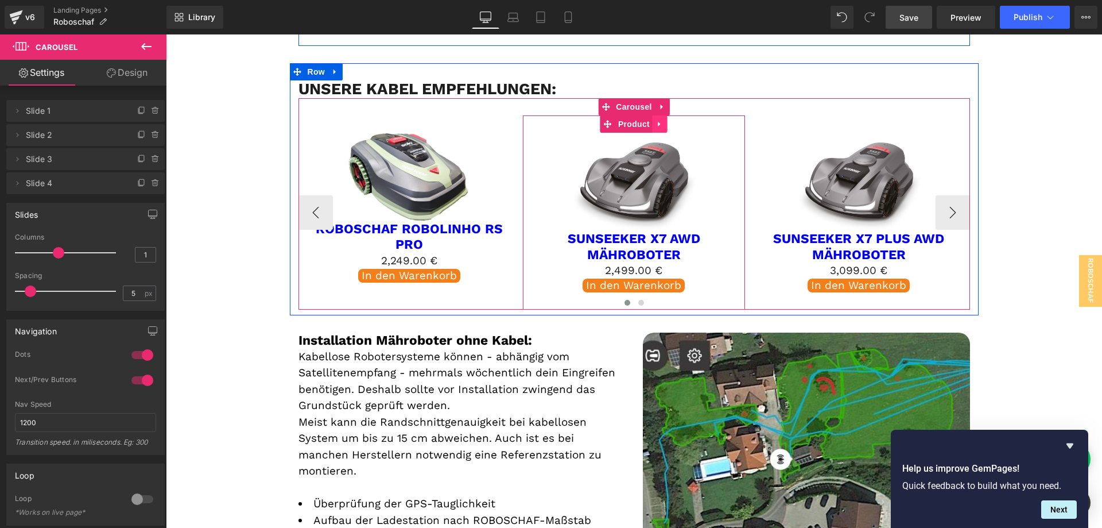
click at [658, 124] on icon "Main content" at bounding box center [659, 124] width 2 height 5
click at [664, 127] on icon "Main content" at bounding box center [668, 124] width 8 height 8
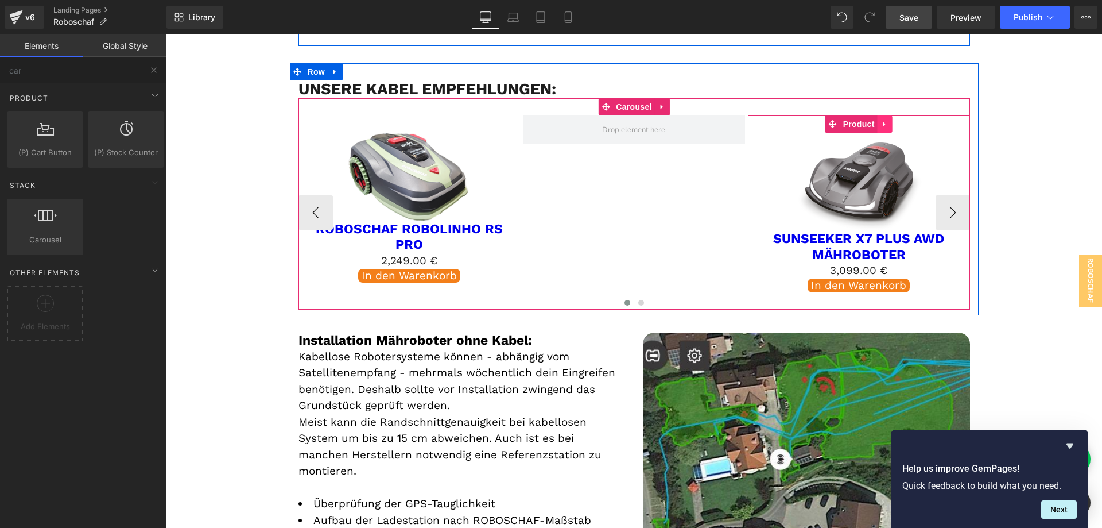
click at [881, 122] on icon "Main content" at bounding box center [885, 124] width 8 height 9
click at [889, 127] on icon "Main content" at bounding box center [893, 124] width 8 height 9
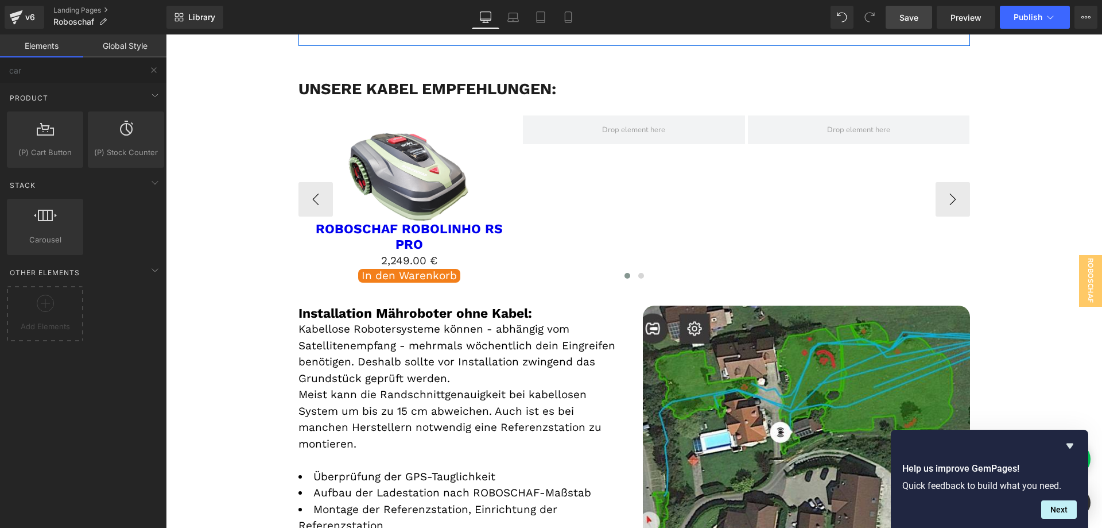
click at [928, 19] on link "Save" at bounding box center [909, 17] width 46 height 23
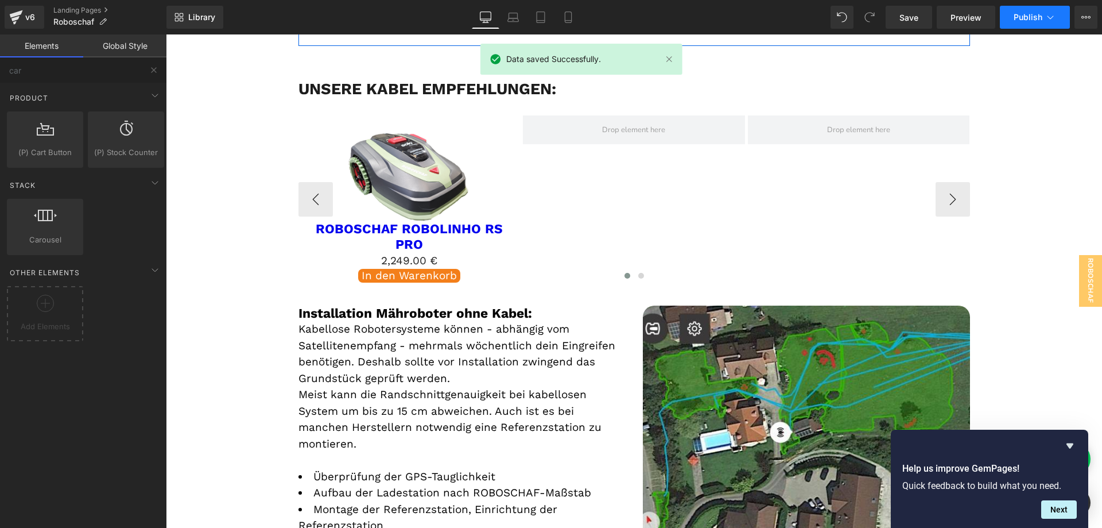
click at [1023, 18] on span "Publish" at bounding box center [1028, 17] width 29 height 9
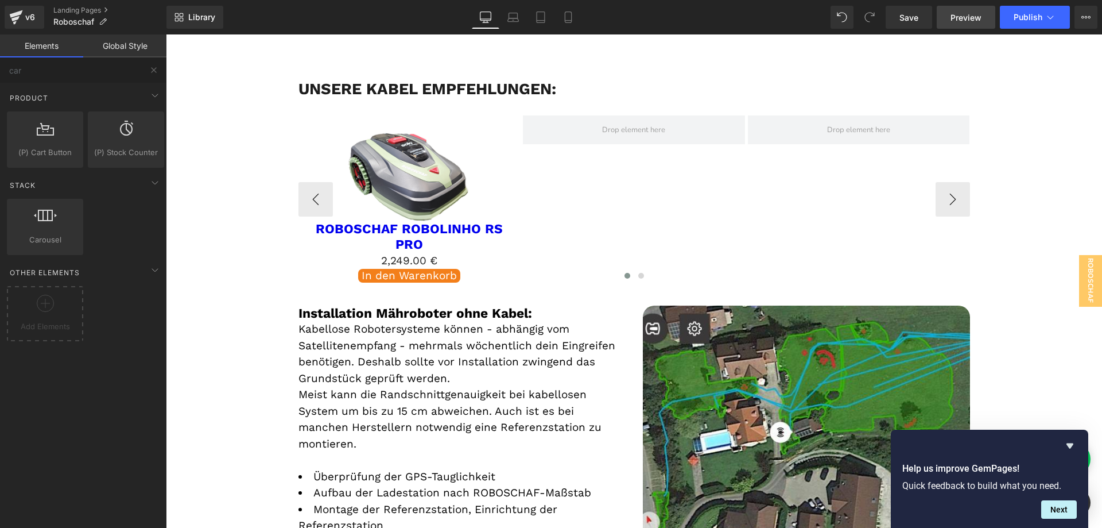
click at [971, 18] on span "Preview" at bounding box center [966, 17] width 31 height 12
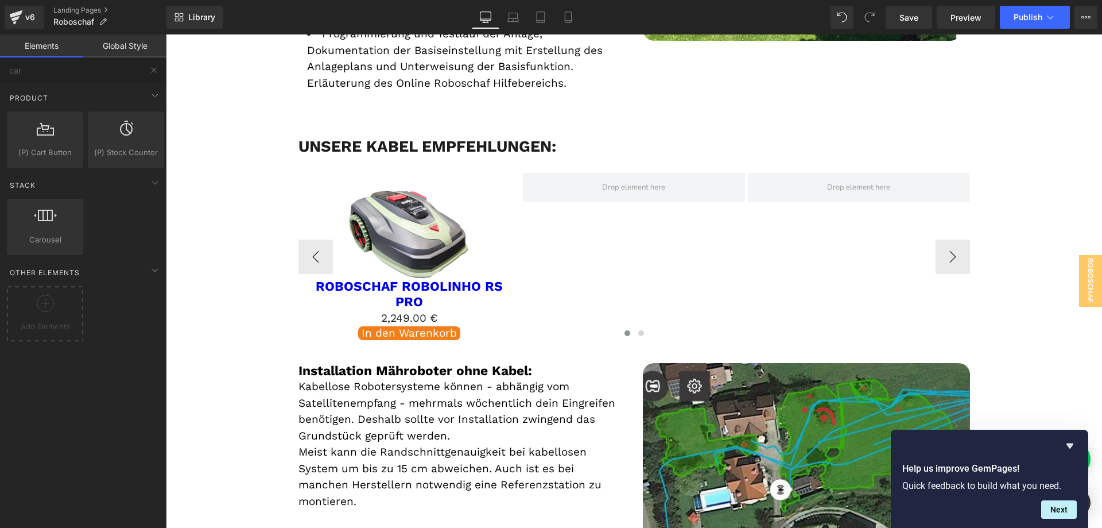
scroll to position [1282, 0]
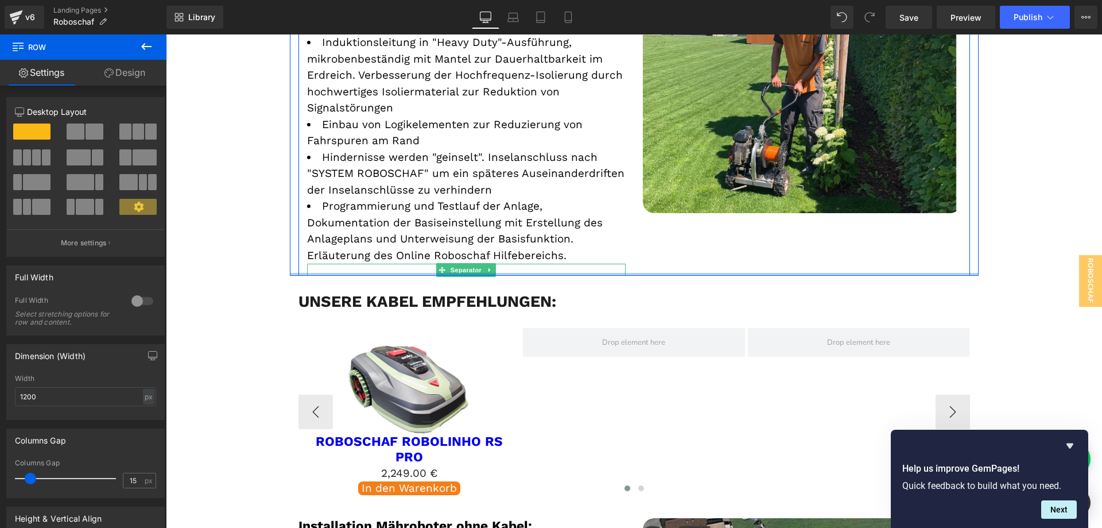
drag, startPoint x: 494, startPoint y: 290, endPoint x: 497, endPoint y: 267, distance: 23.8
click at [497, 267] on div "Mähroboter Installation: kabelgebunden und kabellos Heading Installierte Mährob…" at bounding box center [634, 46] width 689 height 459
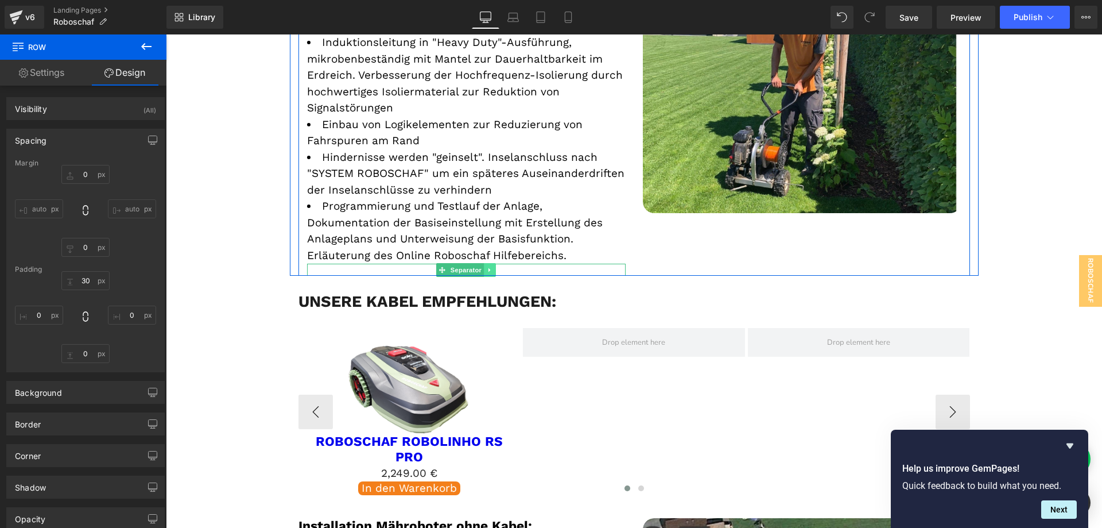
click at [487, 270] on icon "Main content" at bounding box center [490, 269] width 6 height 7
click at [493, 271] on icon "Main content" at bounding box center [495, 269] width 6 height 7
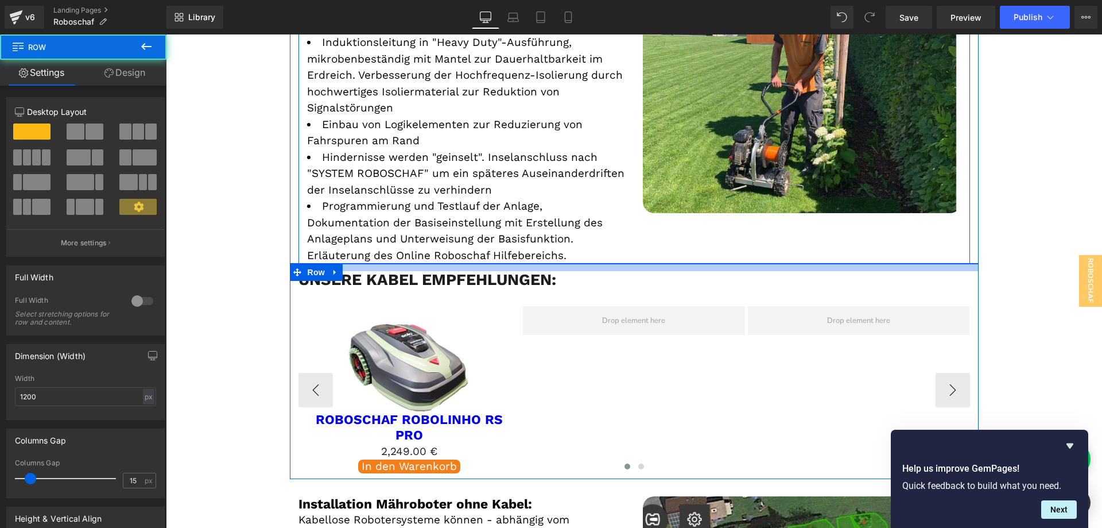
drag, startPoint x: 499, startPoint y: 281, endPoint x: 503, endPoint y: 271, distance: 10.6
click at [503, 271] on div "Main content" at bounding box center [634, 266] width 689 height 7
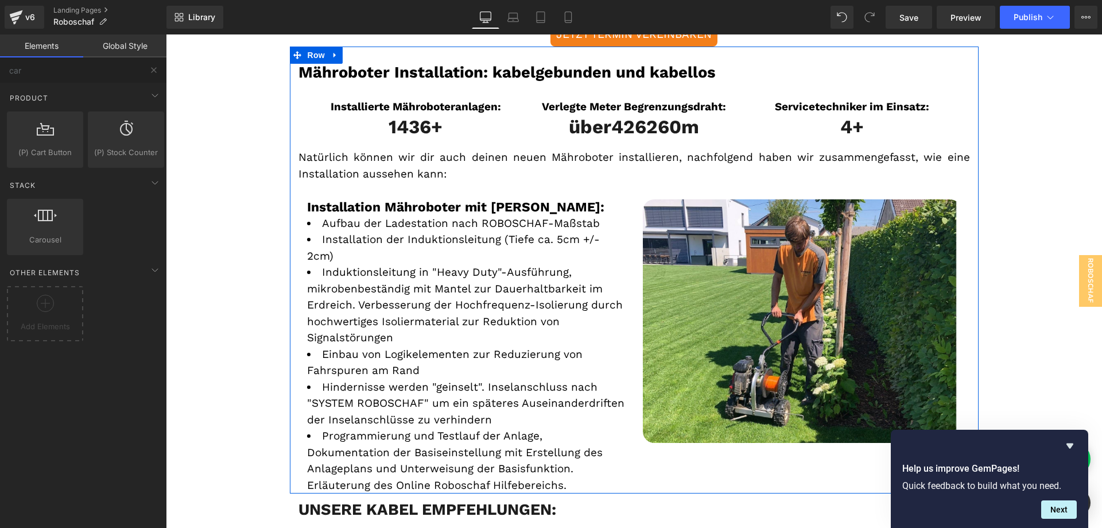
scroll to position [881, 0]
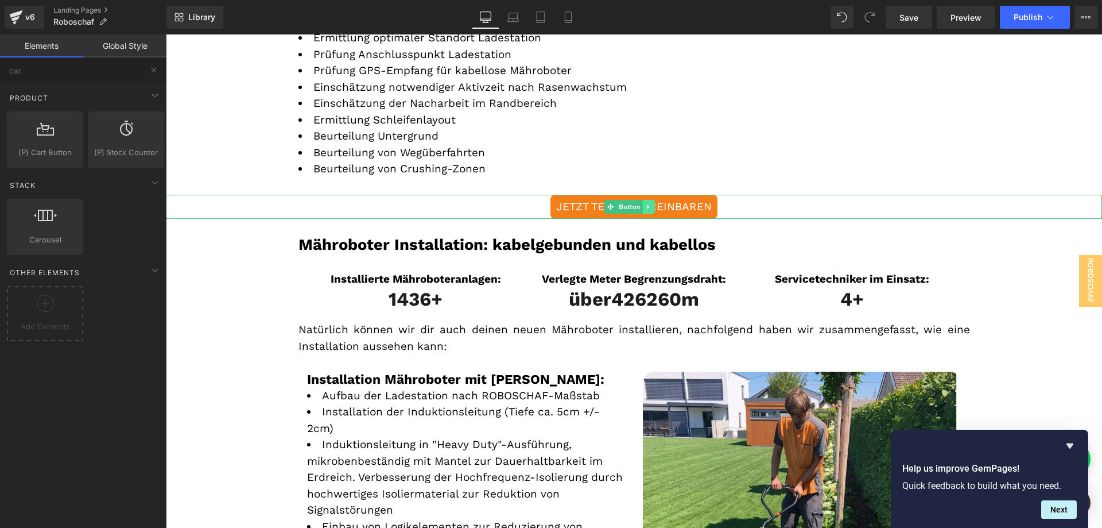
click at [647, 208] on icon "Main content" at bounding box center [649, 206] width 6 height 7
click at [645, 209] on icon "Main content" at bounding box center [642, 206] width 6 height 6
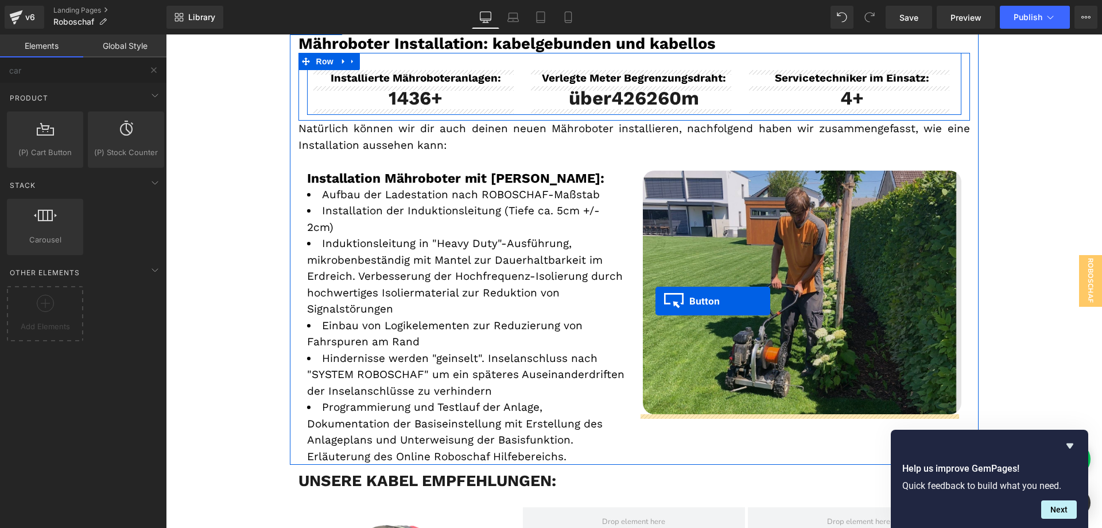
scroll to position [1340, 0]
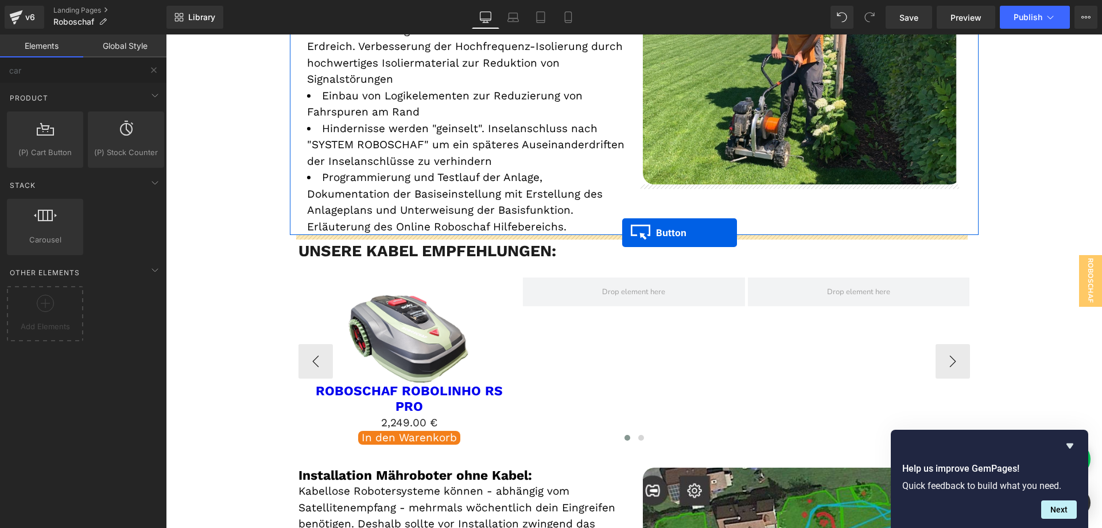
drag, startPoint x: 611, startPoint y: 231, endPoint x: 622, endPoint y: 232, distance: 11.0
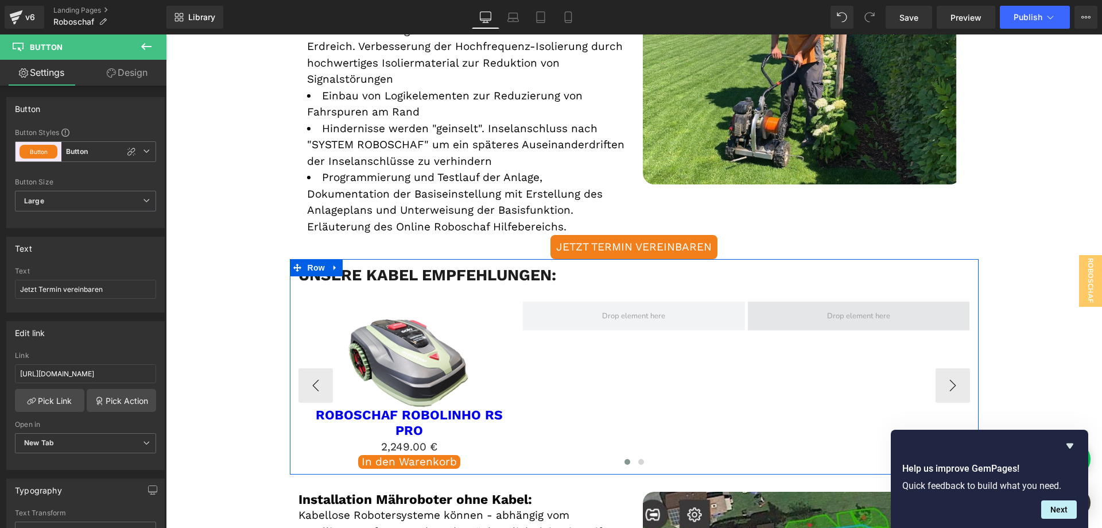
scroll to position [1368, 0]
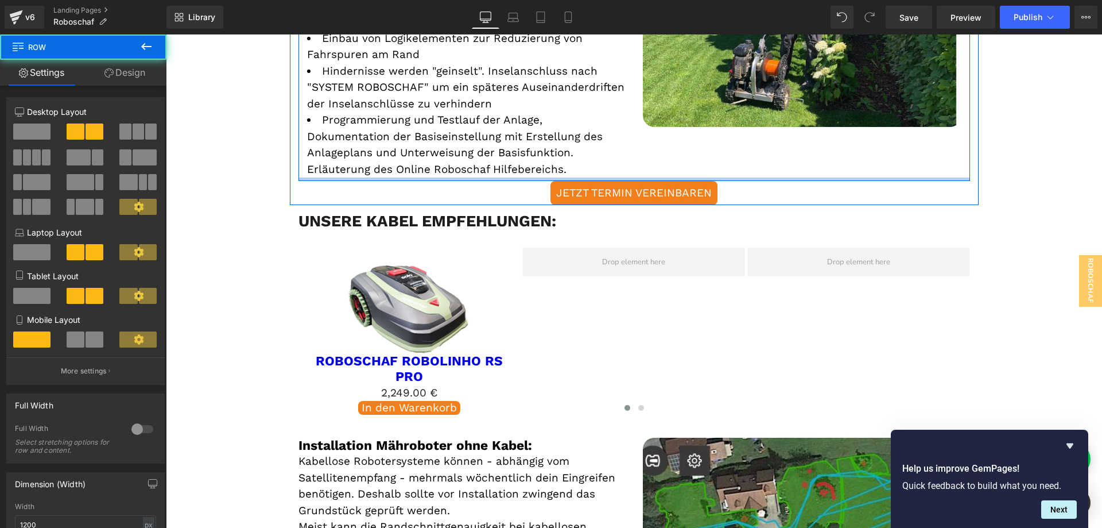
click at [587, 180] on div "Main content" at bounding box center [634, 178] width 672 height 3
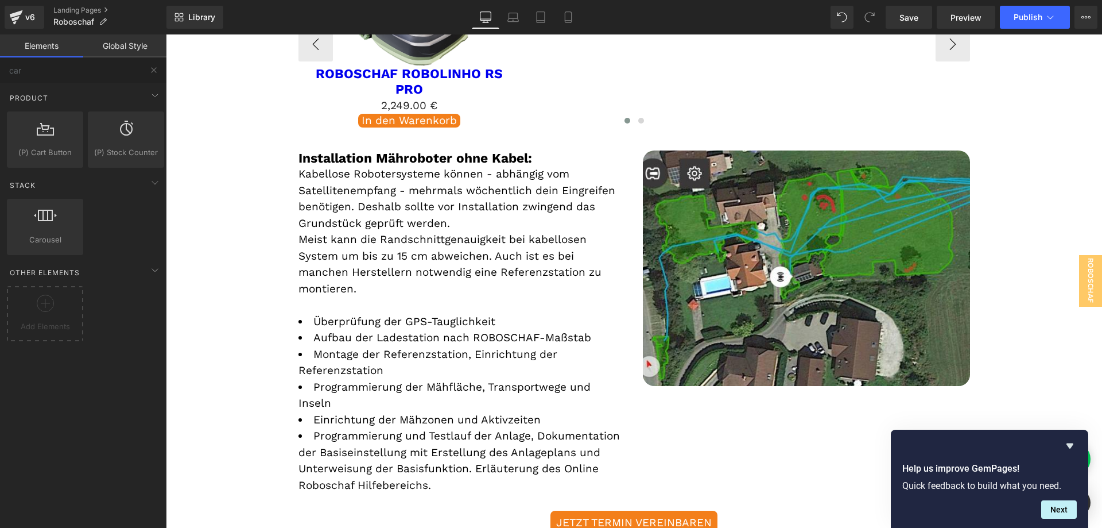
scroll to position [1483, 0]
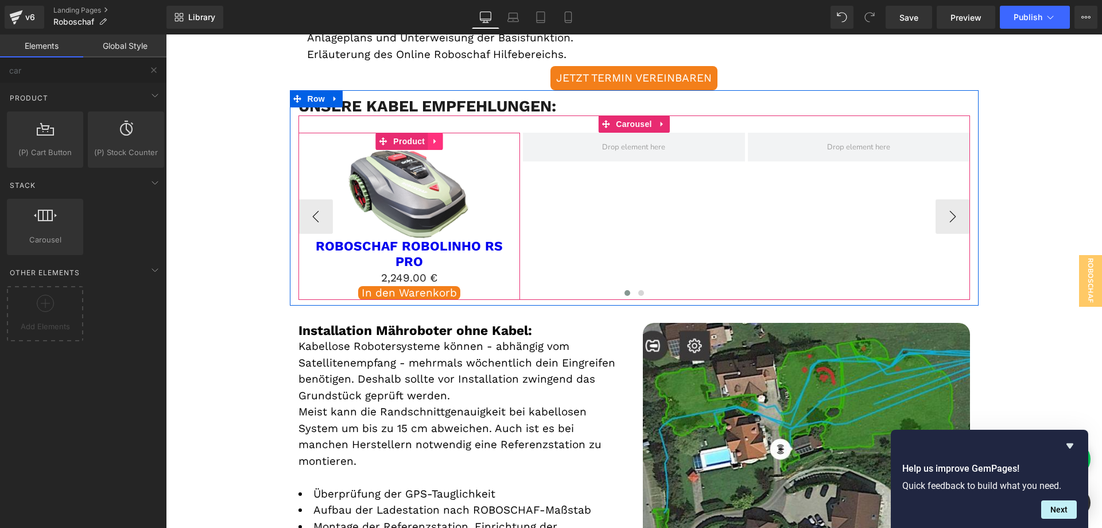
click at [432, 142] on icon "Main content" at bounding box center [435, 141] width 8 height 9
click at [424, 141] on icon "Main content" at bounding box center [428, 141] width 8 height 8
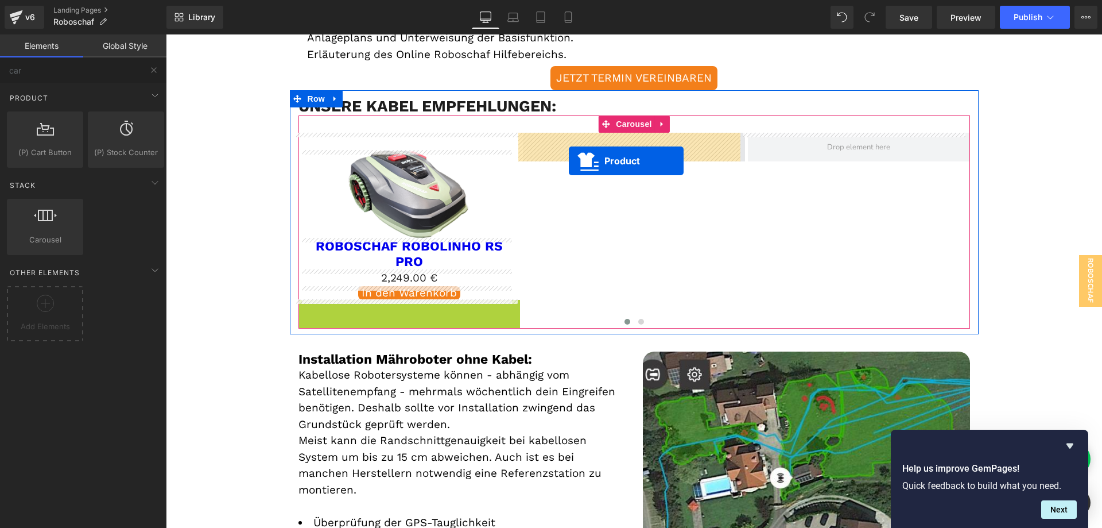
drag, startPoint x: 380, startPoint y: 307, endPoint x: 569, endPoint y: 160, distance: 239.4
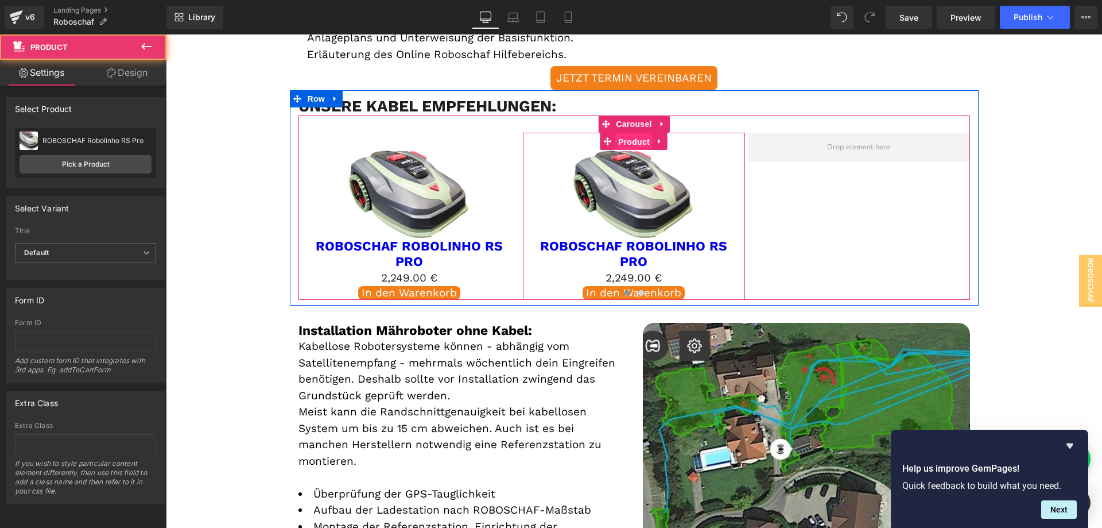
click at [634, 142] on span "Product" at bounding box center [633, 141] width 37 height 17
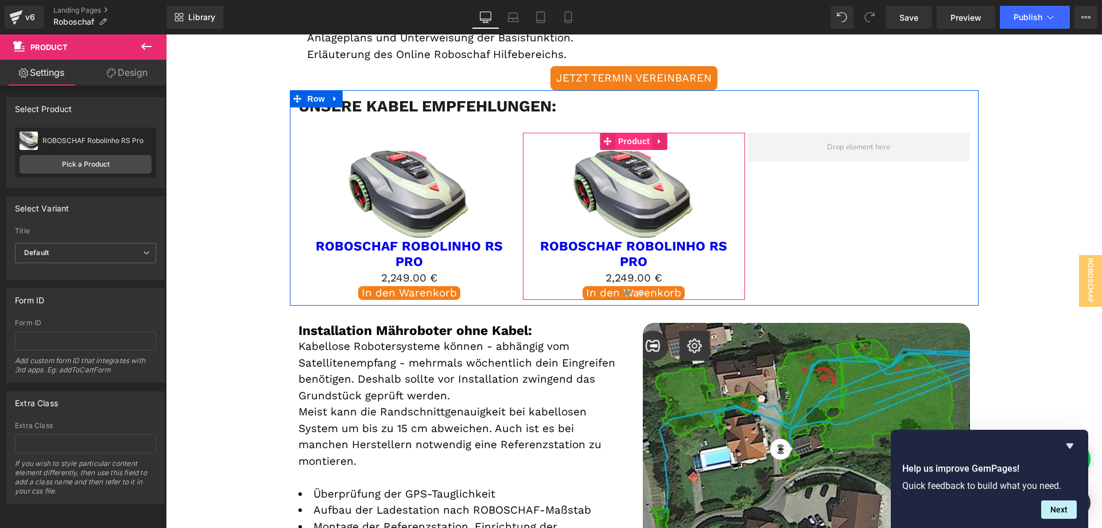
click at [629, 137] on span "Product" at bounding box center [633, 141] width 37 height 17
click at [629, 141] on span "Product" at bounding box center [633, 141] width 37 height 17
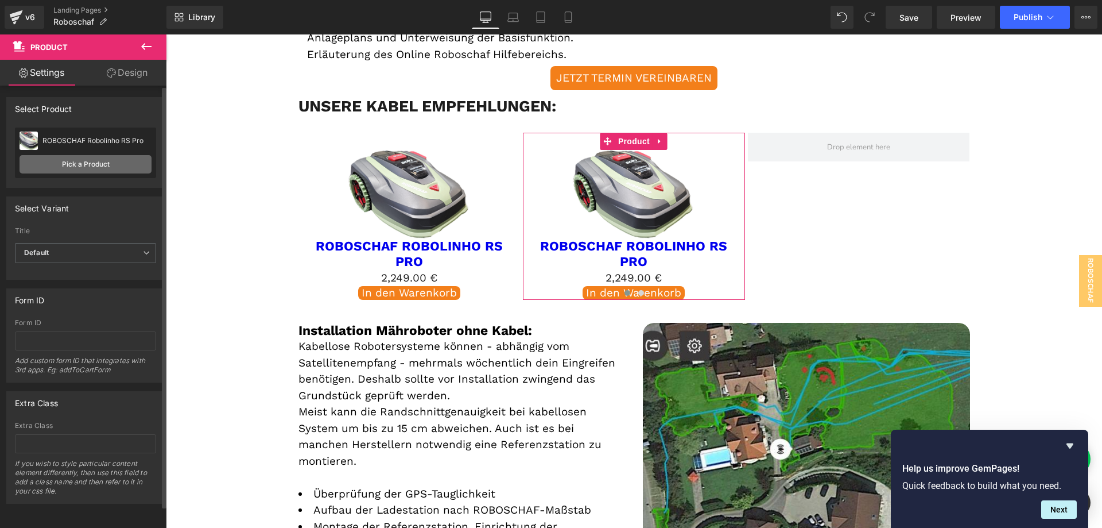
click at [99, 160] on link "Pick a Product" at bounding box center [86, 164] width 132 height 18
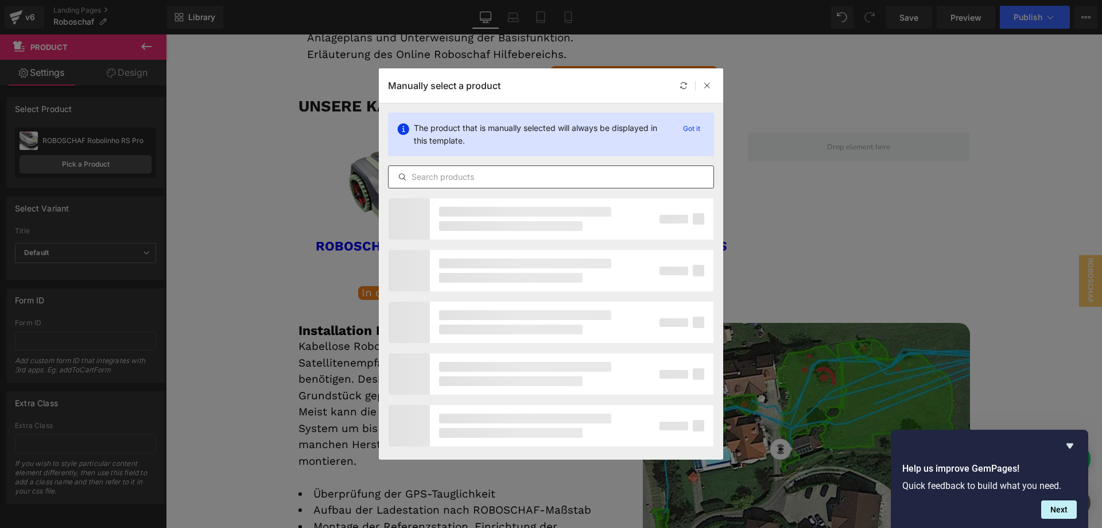
click at [510, 175] on input "text" at bounding box center [551, 177] width 325 height 14
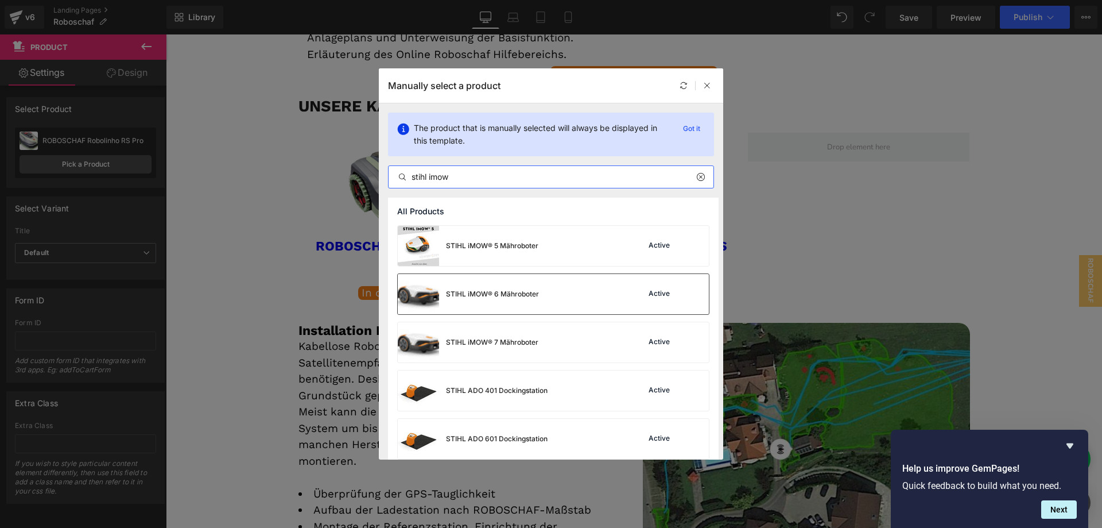
type input "stihl imow"
drag, startPoint x: 548, startPoint y: 289, endPoint x: 586, endPoint y: 226, distance: 73.6
click at [548, 289] on div "STIHL iMOW® 6 Mähroboter Active" at bounding box center [553, 294] width 311 height 40
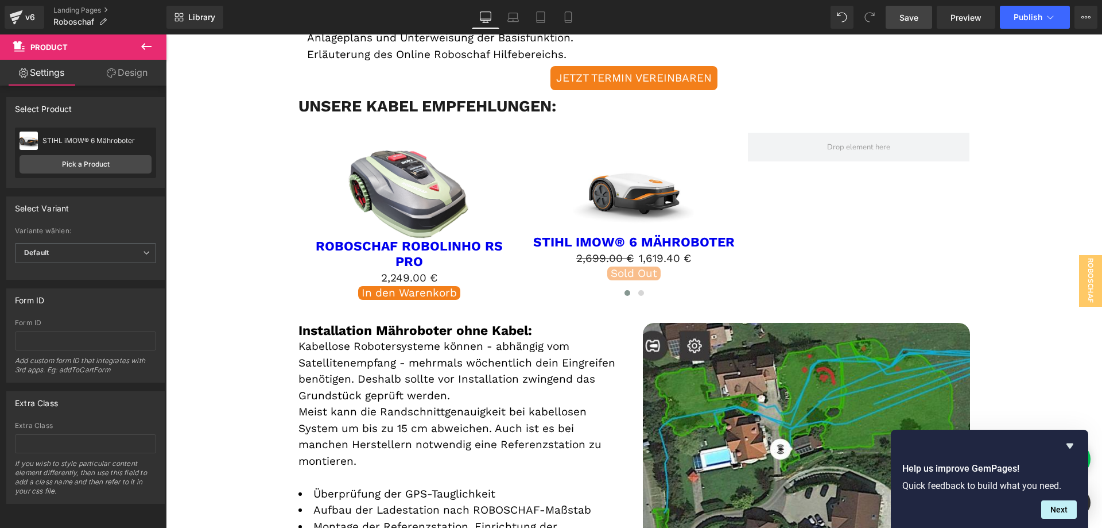
click at [907, 21] on span "Save" at bounding box center [908, 17] width 19 height 12
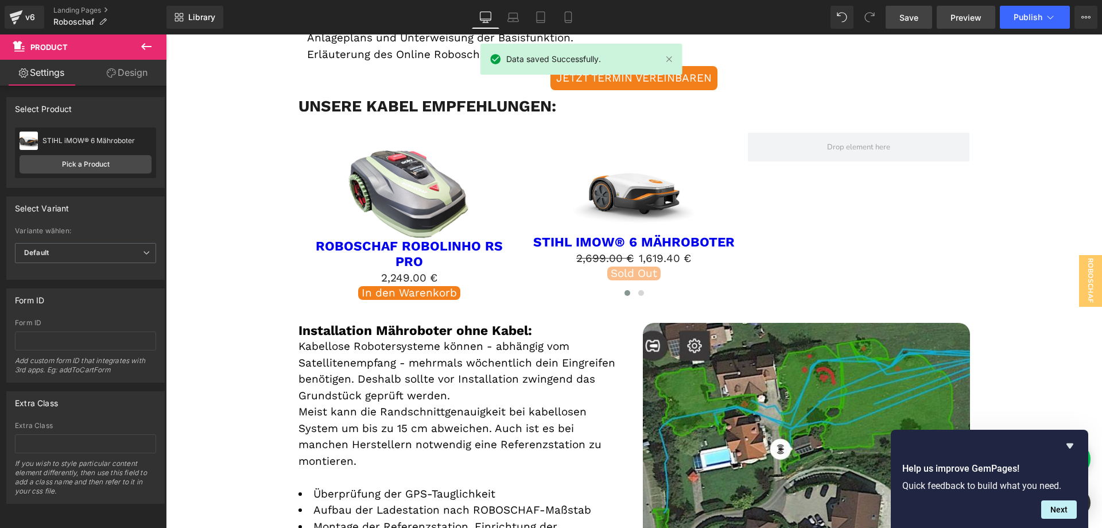
click at [965, 18] on span "Preview" at bounding box center [966, 17] width 31 height 12
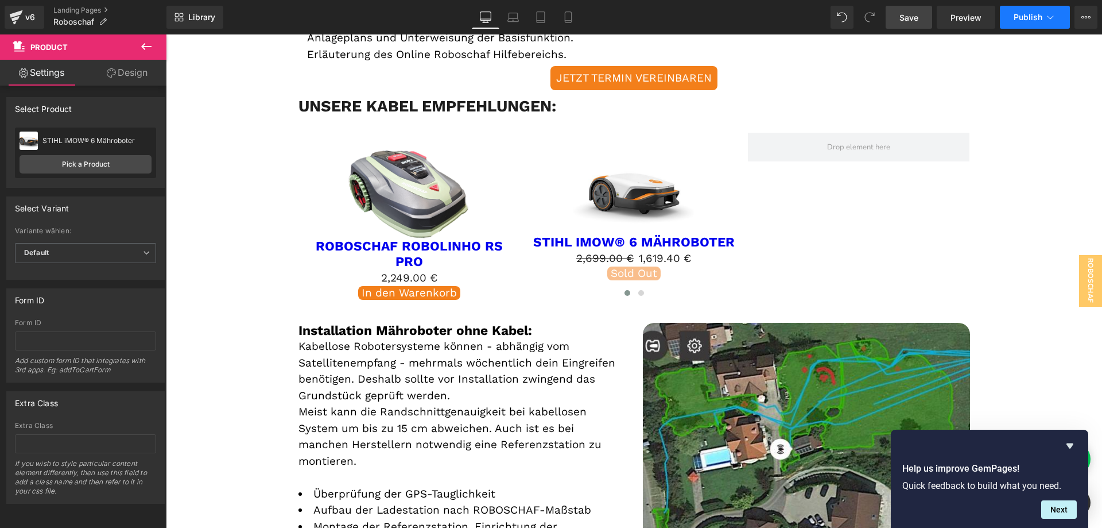
click at [1011, 20] on button "Publish" at bounding box center [1035, 17] width 70 height 23
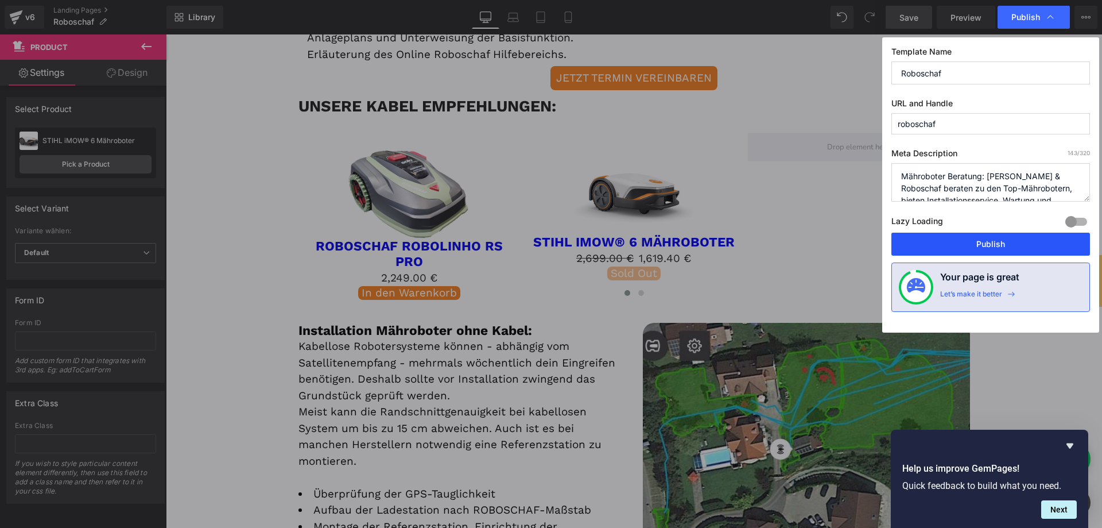
drag, startPoint x: 953, startPoint y: 246, endPoint x: 930, endPoint y: 74, distance: 173.1
click at [953, 246] on button "Publish" at bounding box center [990, 243] width 199 height 23
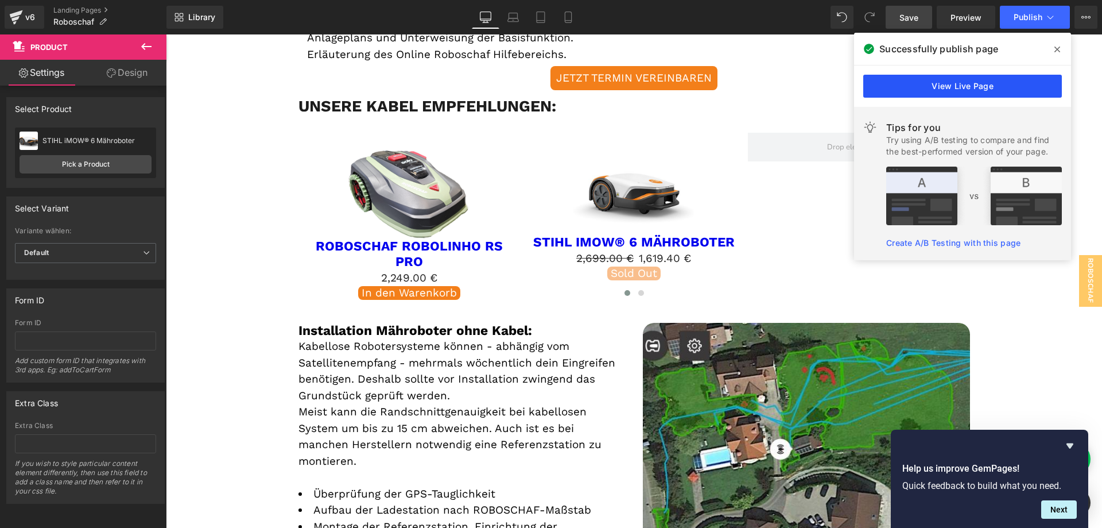
click at [936, 88] on link "View Live Page" at bounding box center [962, 86] width 199 height 23
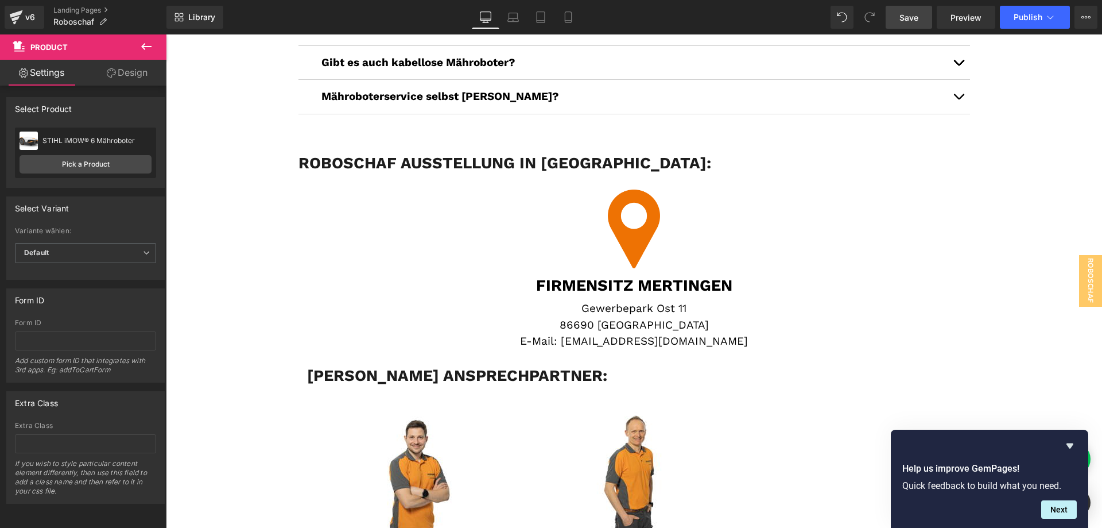
scroll to position [3492, 0]
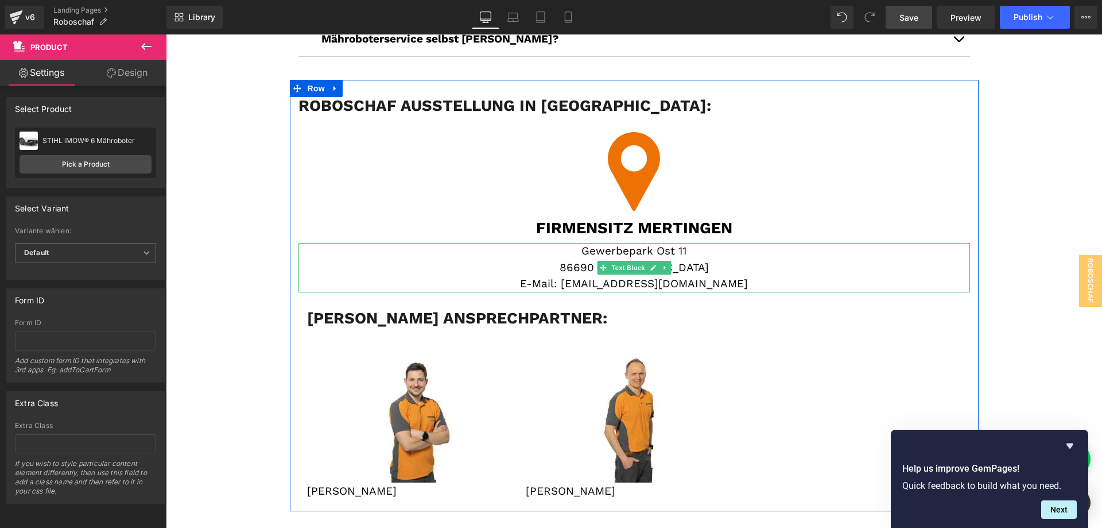
click at [608, 276] on p "E-Mail: [EMAIL_ADDRESS][DOMAIN_NAME]" at bounding box center [634, 284] width 672 height 17
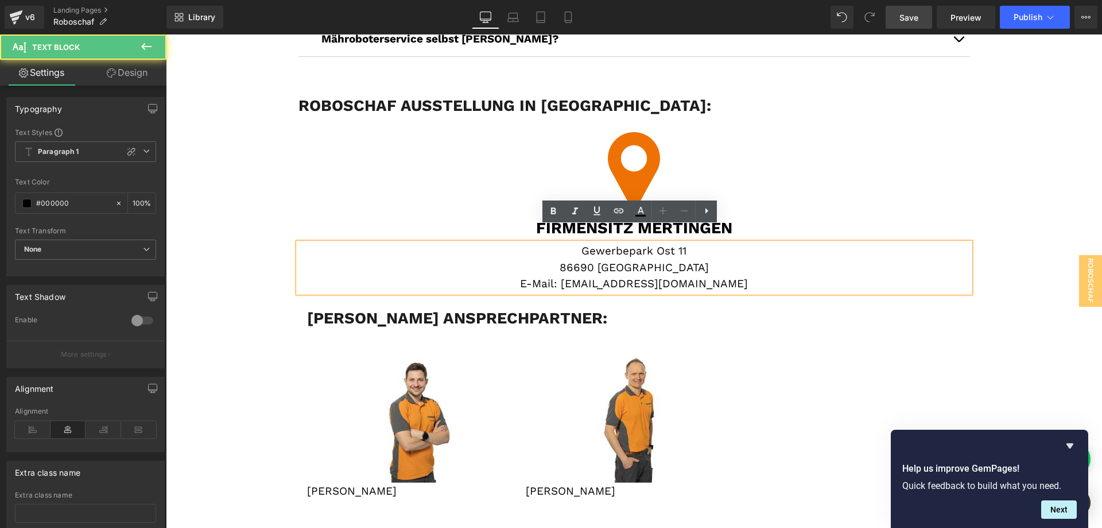
click at [720, 276] on p "E-Mail: [EMAIL_ADDRESS][DOMAIN_NAME]" at bounding box center [634, 284] width 672 height 17
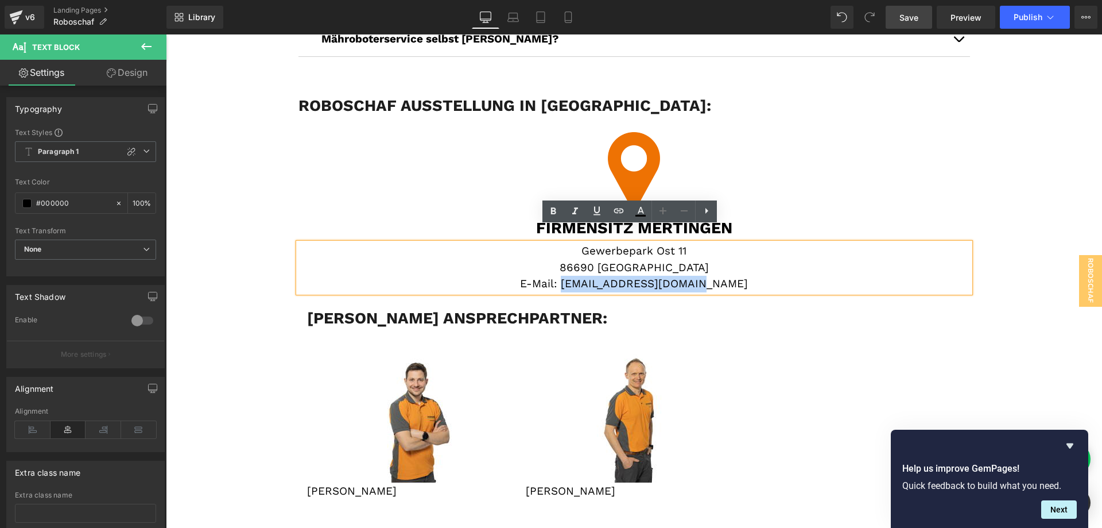
drag, startPoint x: 729, startPoint y: 270, endPoint x: 581, endPoint y: 267, distance: 148.1
click at [581, 276] on p "E-Mail: [EMAIL_ADDRESS][DOMAIN_NAME]" at bounding box center [634, 284] width 672 height 17
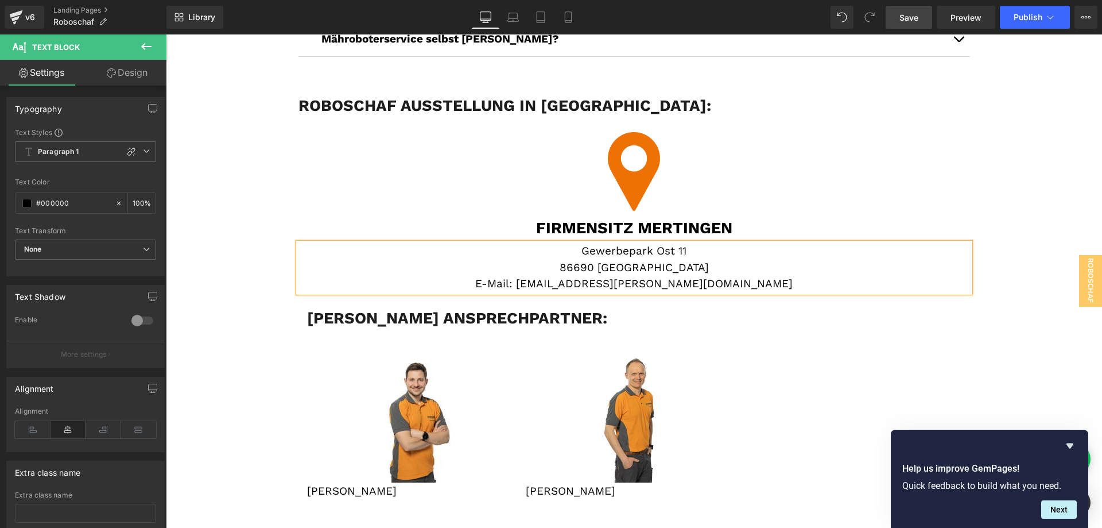
click at [885, 327] on div "Image [PERSON_NAME] Text Block Image [PERSON_NAME] Text Block ‹ › [GEOGRAPHIC_D…" at bounding box center [634, 413] width 654 height 172
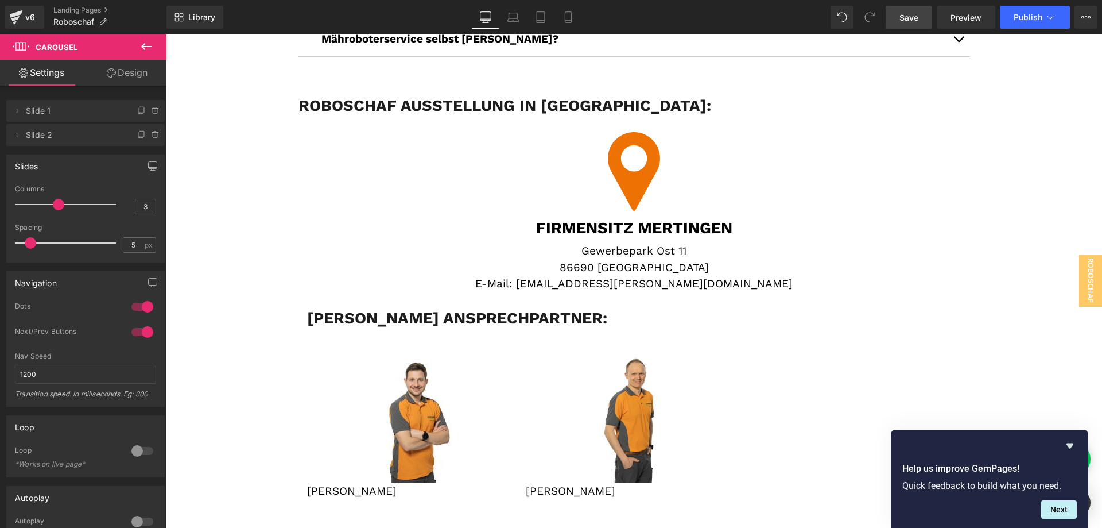
drag, startPoint x: 926, startPoint y: 20, endPoint x: 788, endPoint y: 49, distance: 141.4
click at [926, 20] on link "Save" at bounding box center [909, 17] width 46 height 23
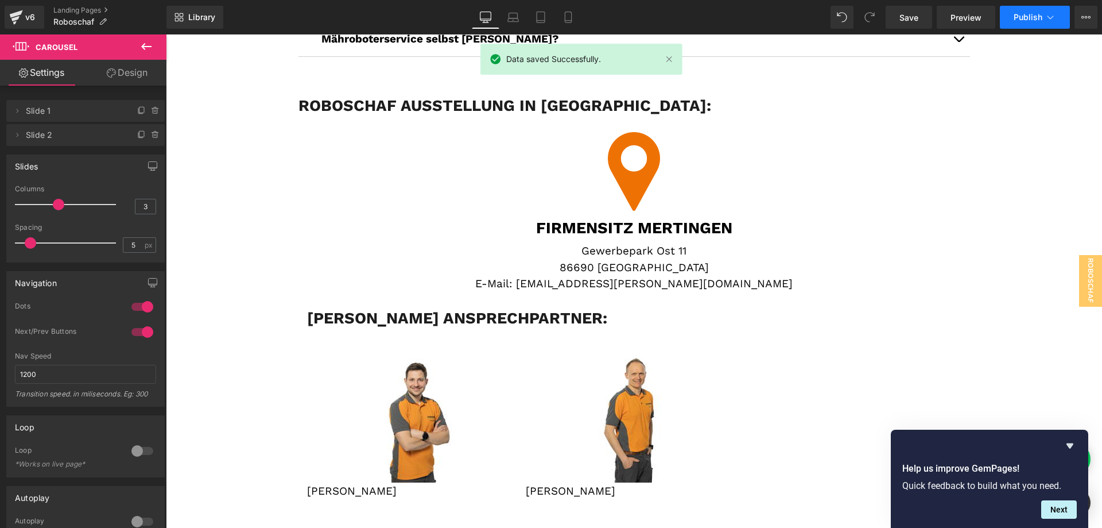
click at [1032, 18] on span "Publish" at bounding box center [1028, 17] width 29 height 9
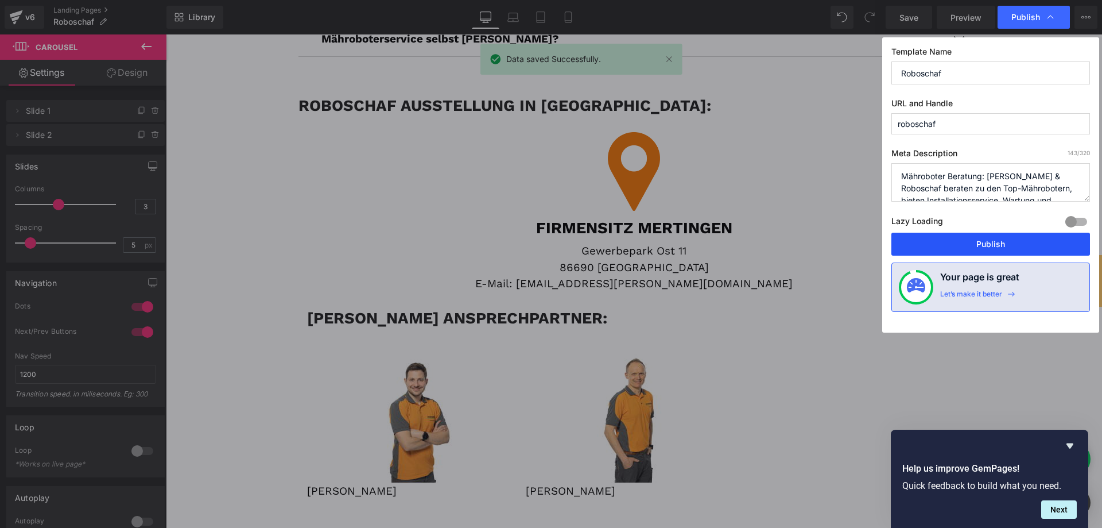
click at [997, 247] on button "Publish" at bounding box center [990, 243] width 199 height 23
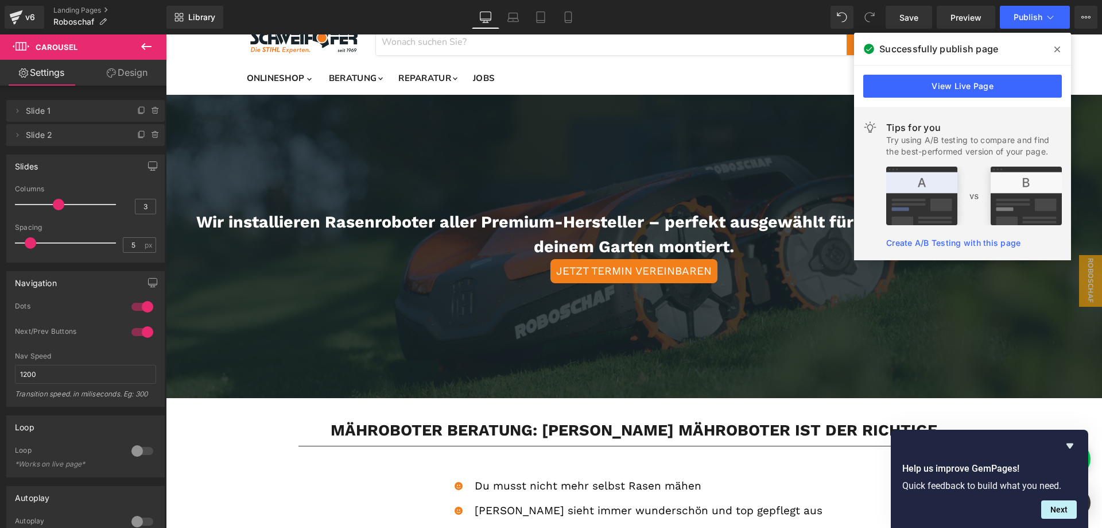
scroll to position [0, 0]
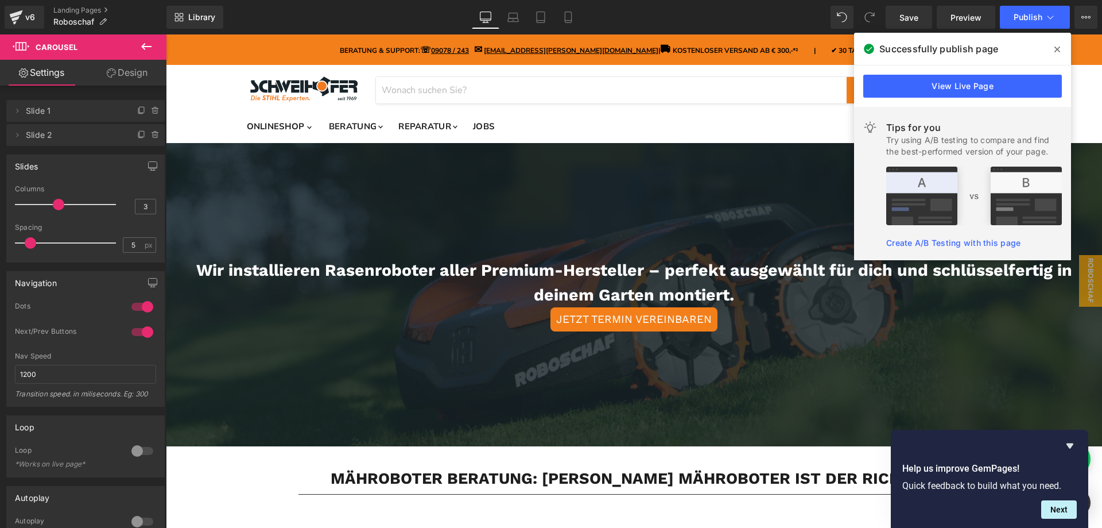
click at [1056, 46] on icon at bounding box center [1057, 49] width 6 height 9
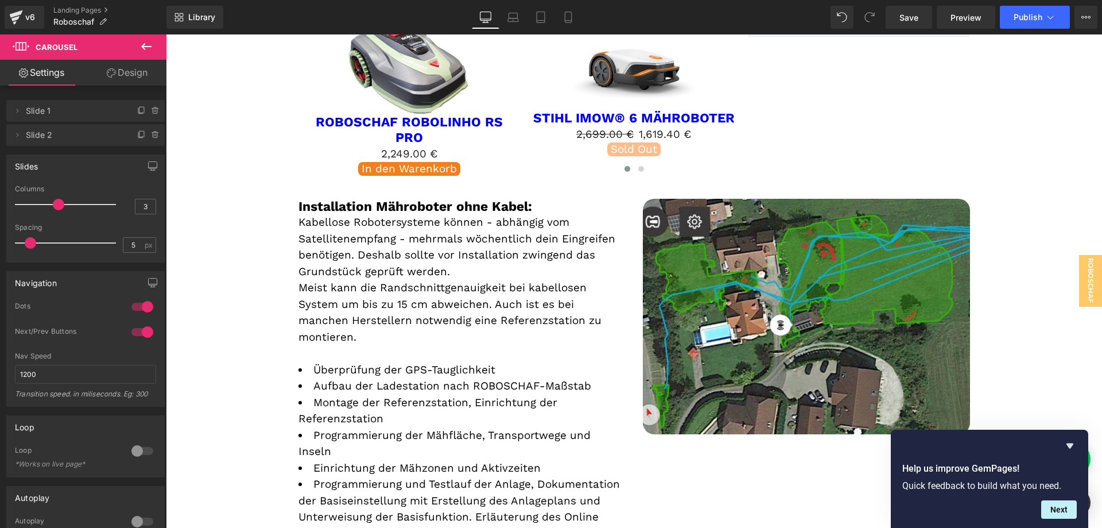
scroll to position [1492, 0]
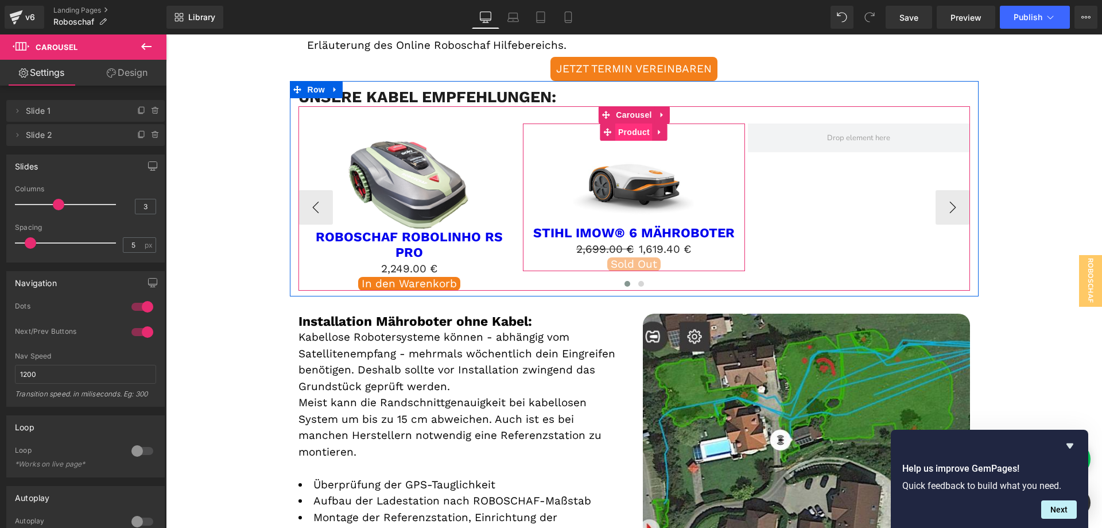
click at [630, 138] on span "Product" at bounding box center [633, 131] width 37 height 17
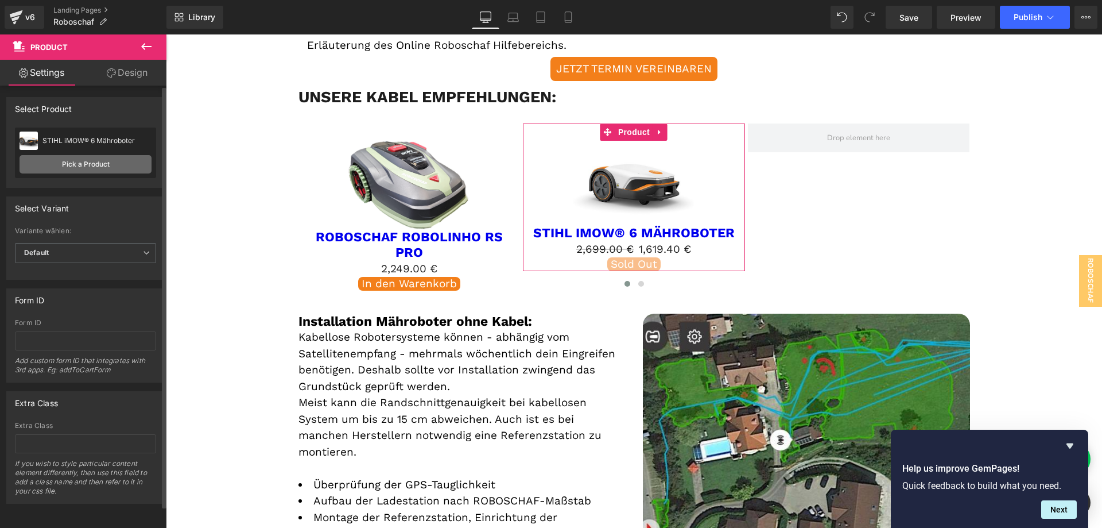
click at [107, 161] on link "Pick a Product" at bounding box center [86, 164] width 132 height 18
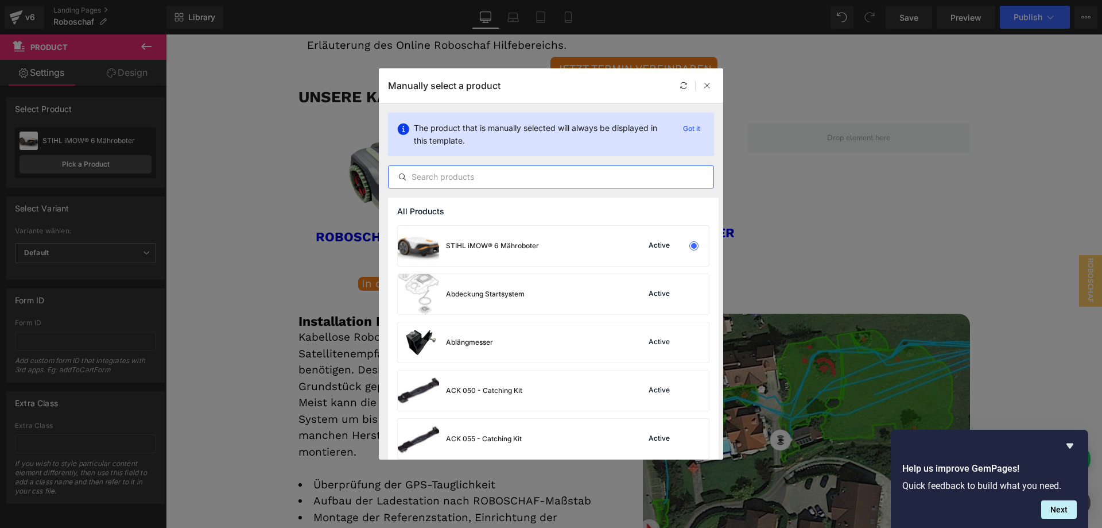
click at [498, 177] on input "text" at bounding box center [551, 177] width 325 height 14
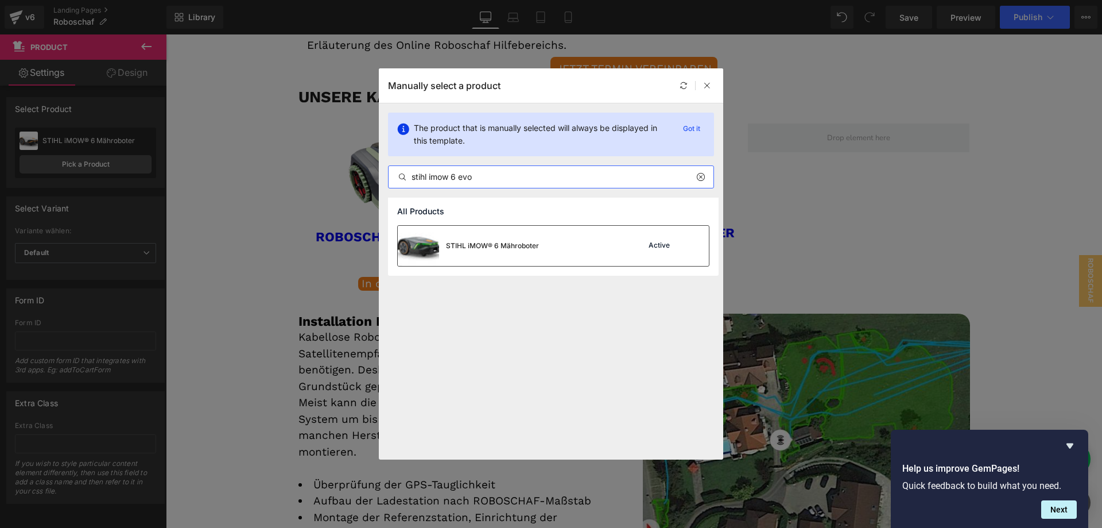
type input "stihl imow 6 evo"
click at [502, 241] on div "STIHL iMOW® 6 Mähroboter" at bounding box center [492, 246] width 93 height 10
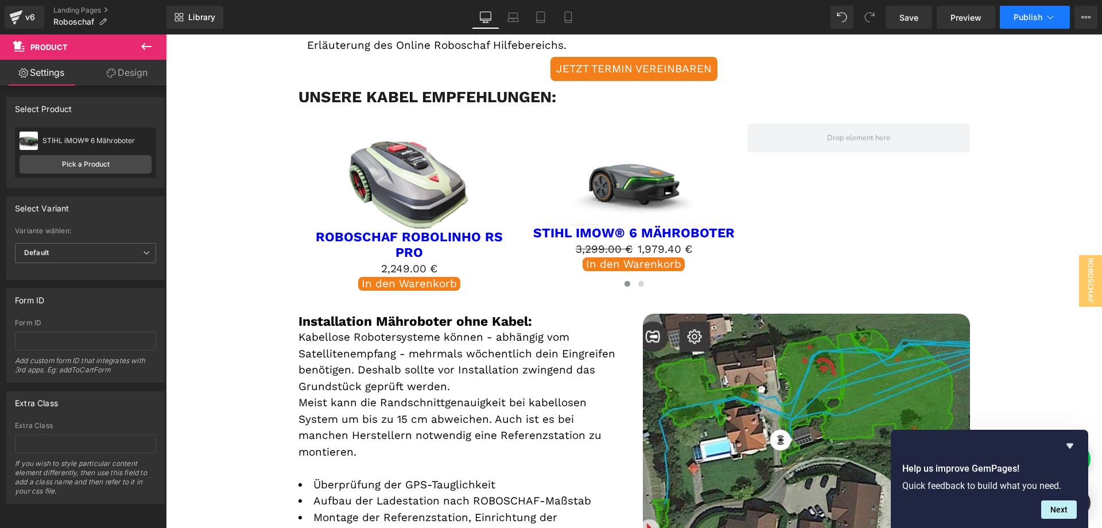
click at [1030, 18] on span "Publish" at bounding box center [1028, 17] width 29 height 9
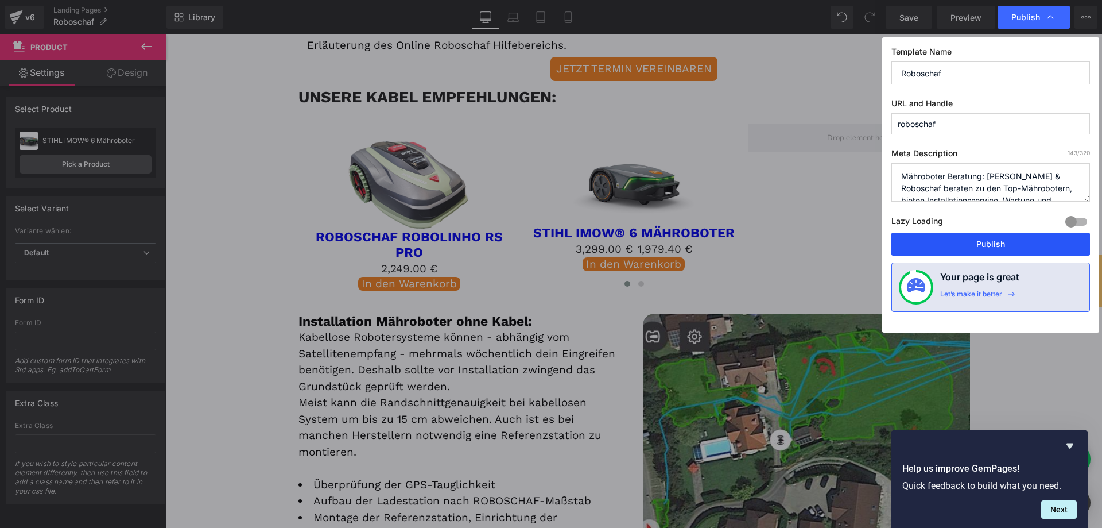
click at [990, 240] on button "Publish" at bounding box center [990, 243] width 199 height 23
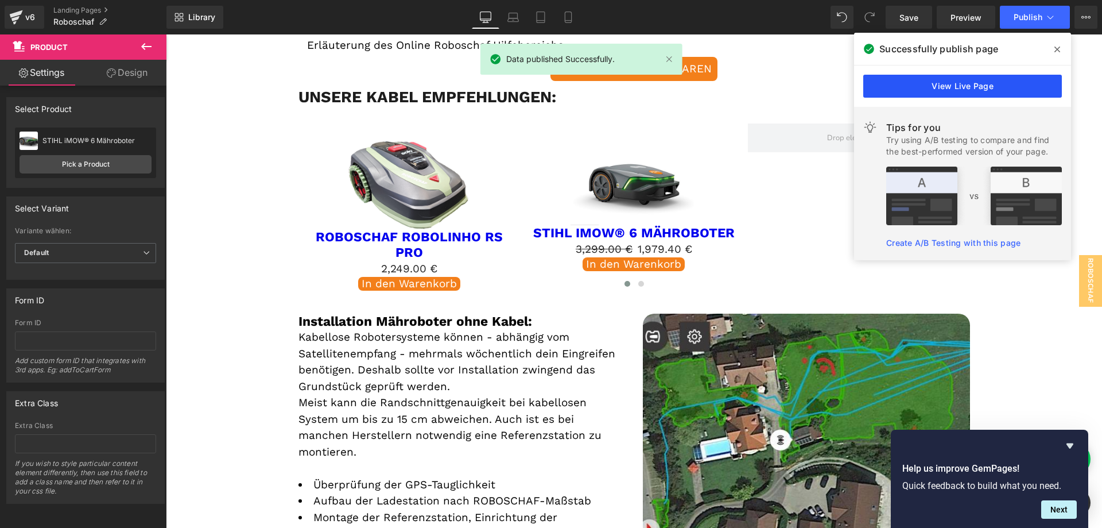
click at [972, 86] on link "View Live Page" at bounding box center [962, 86] width 199 height 23
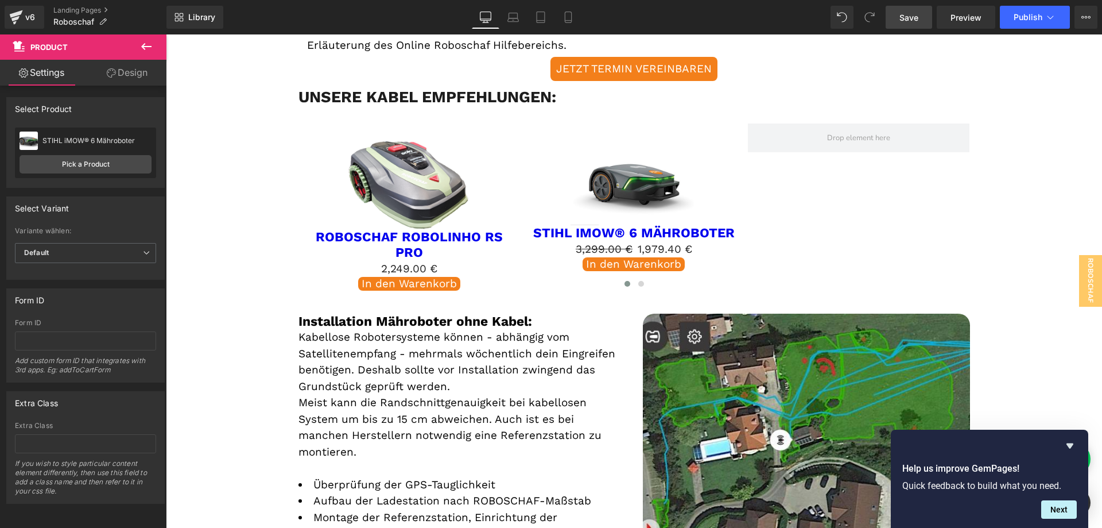
drag, startPoint x: 924, startPoint y: 15, endPoint x: 801, endPoint y: 51, distance: 127.9
click at [924, 15] on link "Save" at bounding box center [909, 17] width 46 height 23
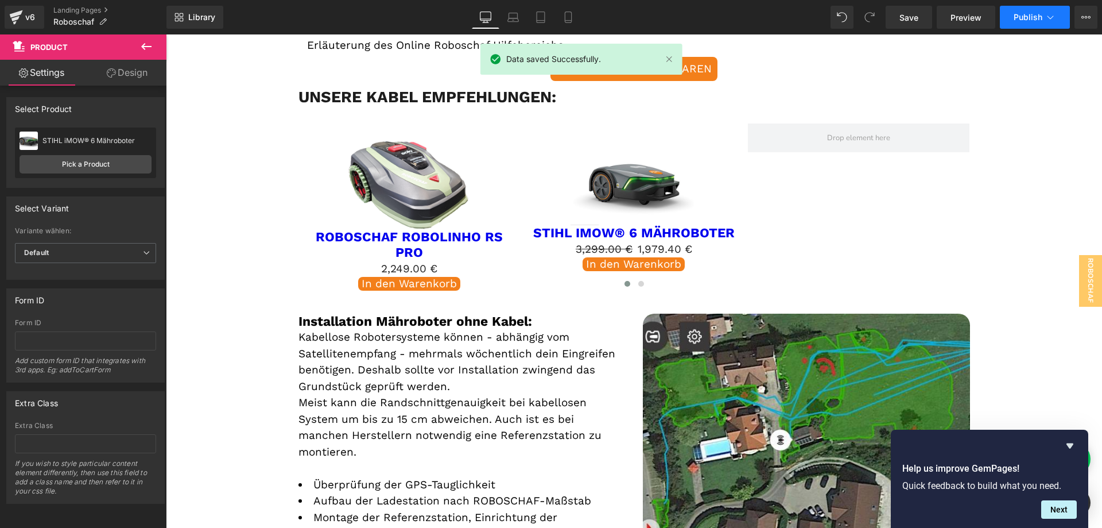
click at [1035, 22] on button "Publish" at bounding box center [1035, 17] width 70 height 23
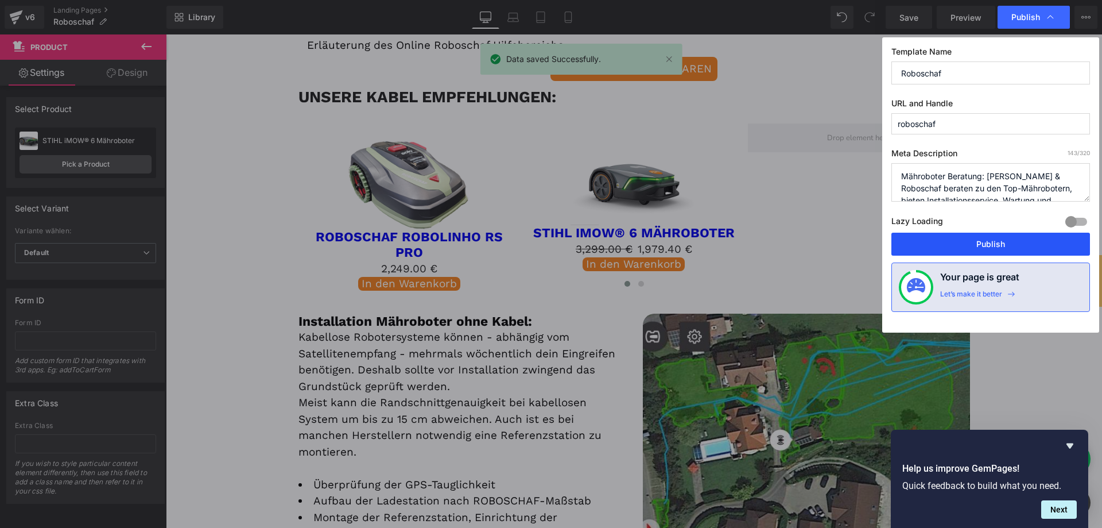
click at [1014, 246] on button "Publish" at bounding box center [990, 243] width 199 height 23
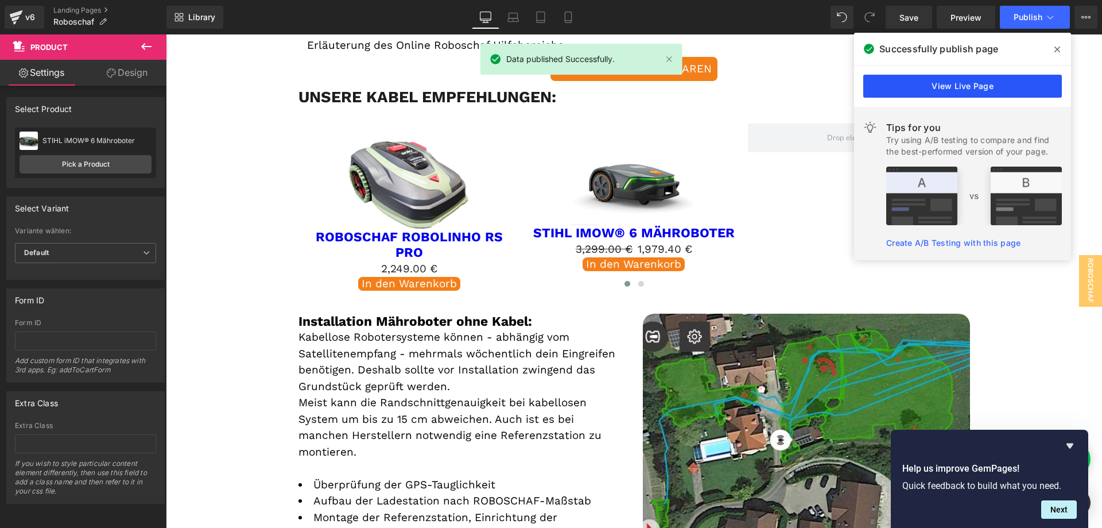
click at [979, 80] on link "View Live Page" at bounding box center [962, 86] width 199 height 23
